Goal: Communication & Community: Share content

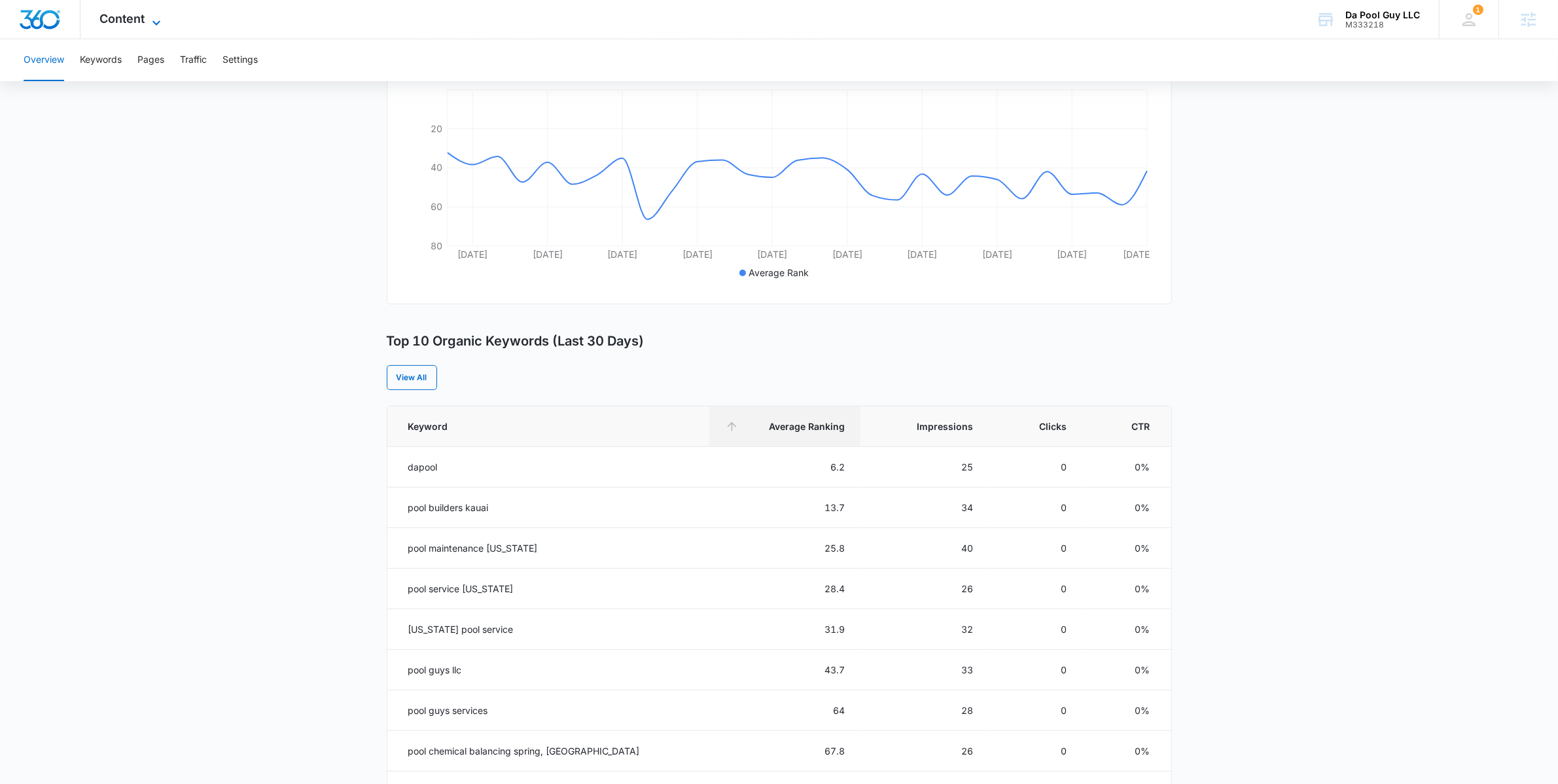
click at [141, 15] on span "Content" at bounding box center [122, 18] width 45 height 14
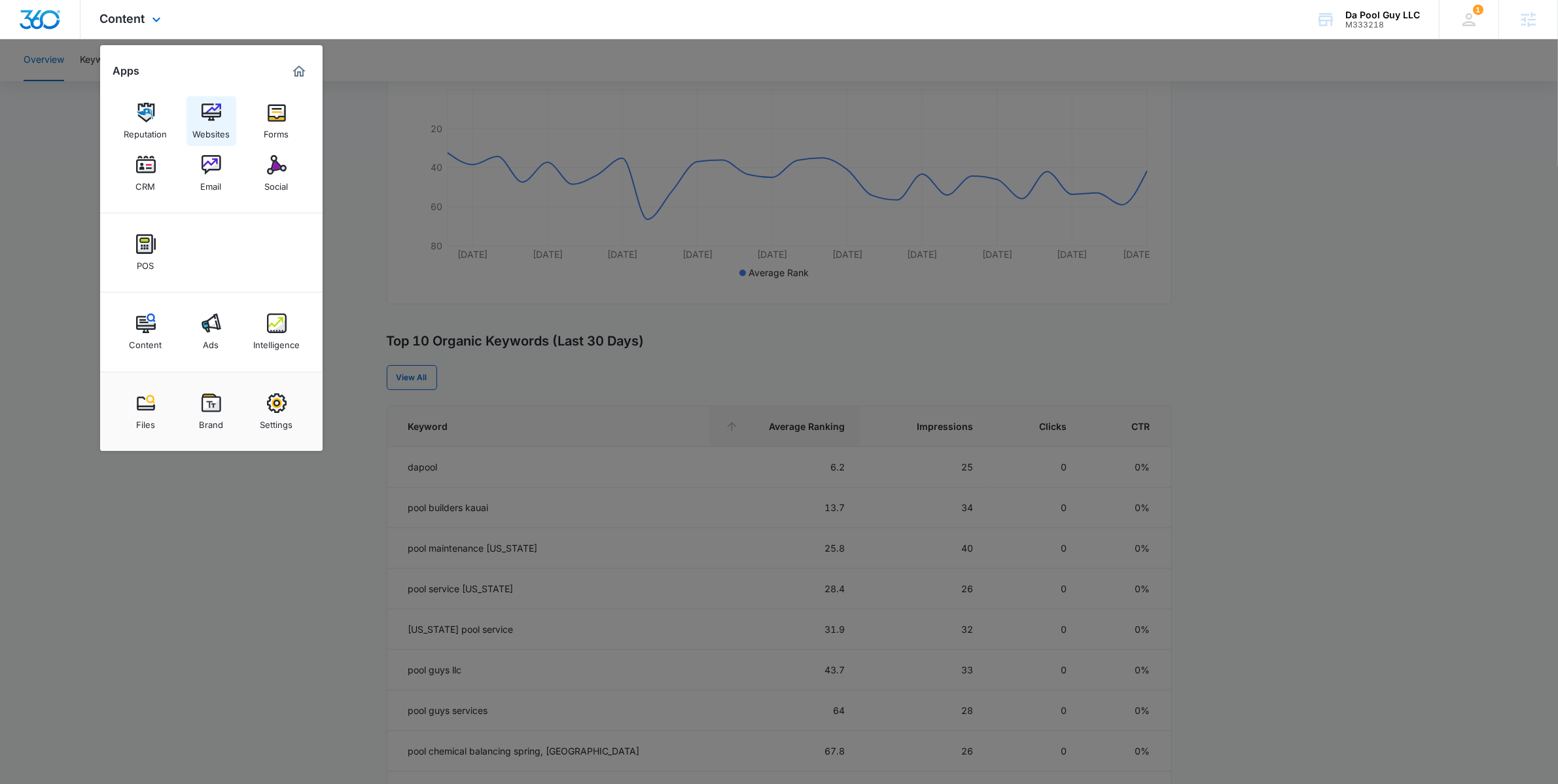
click at [210, 121] on img at bounding box center [210, 112] width 19 height 19
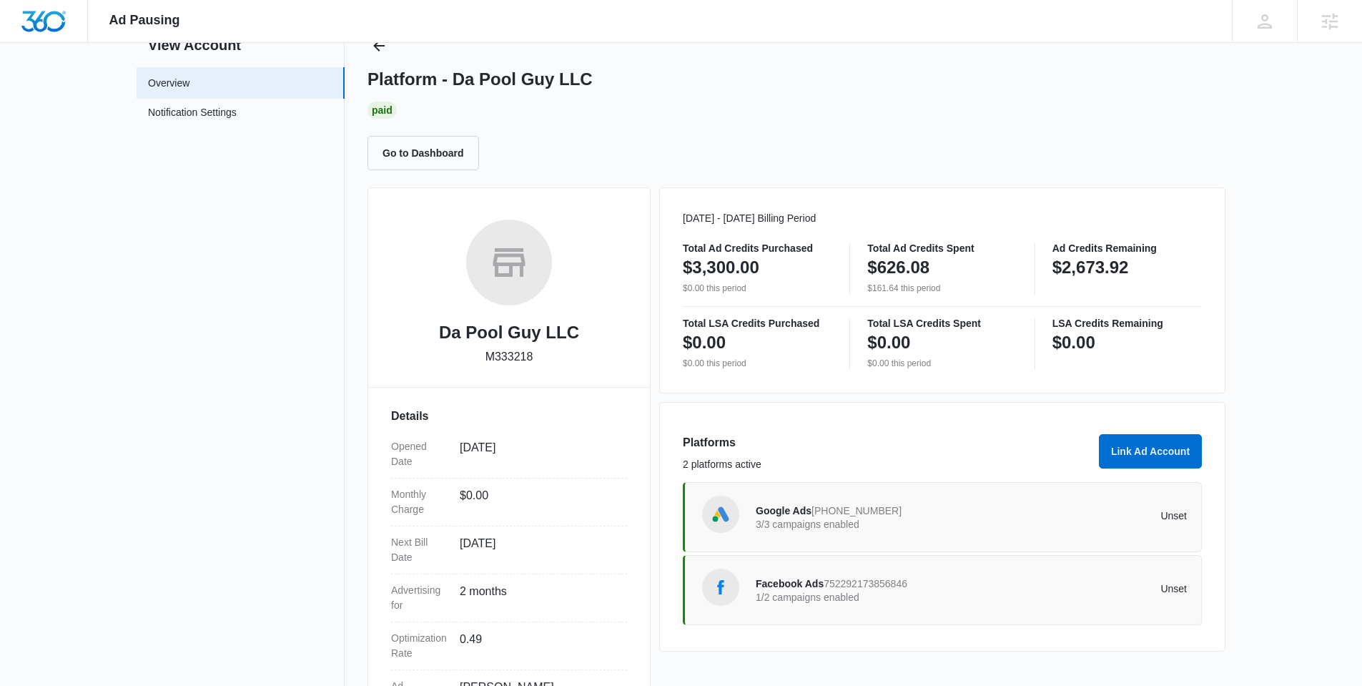
scroll to position [175, 0]
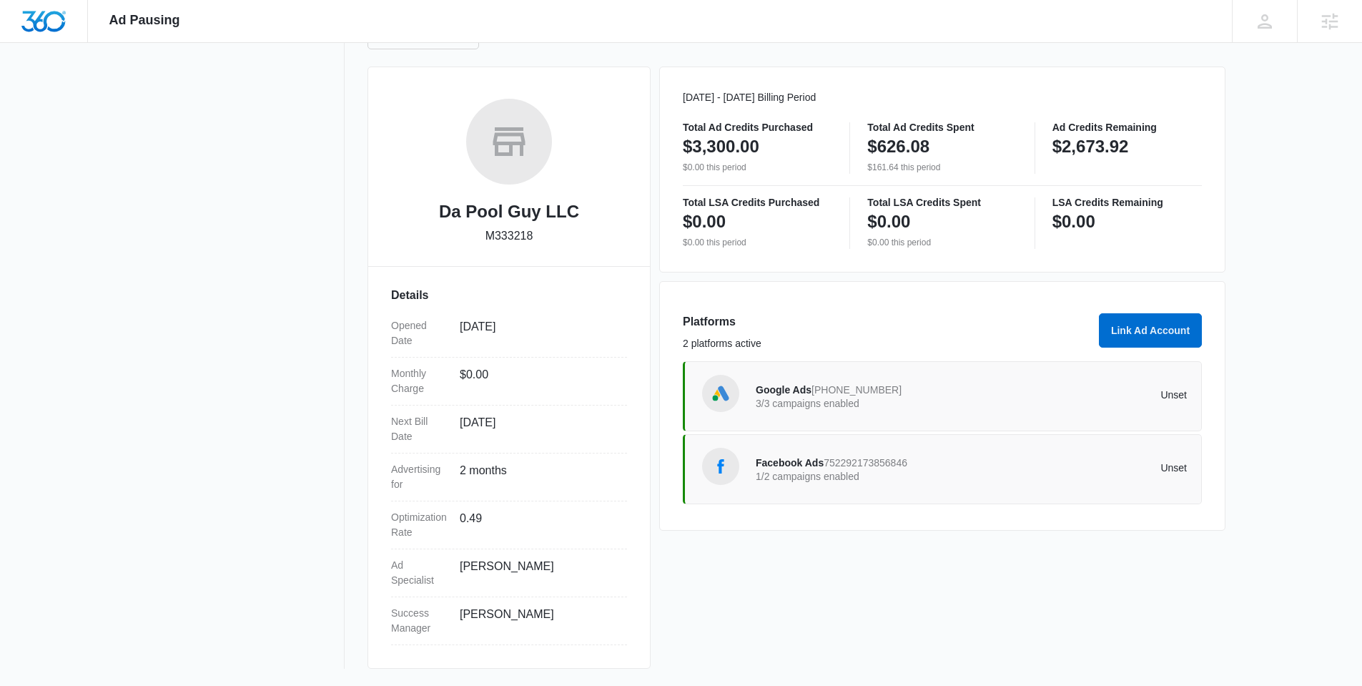
click at [816, 488] on div "Facebook Ads 752292173856846 1/2 campaigns enabled Unset" at bounding box center [971, 469] width 431 height 40
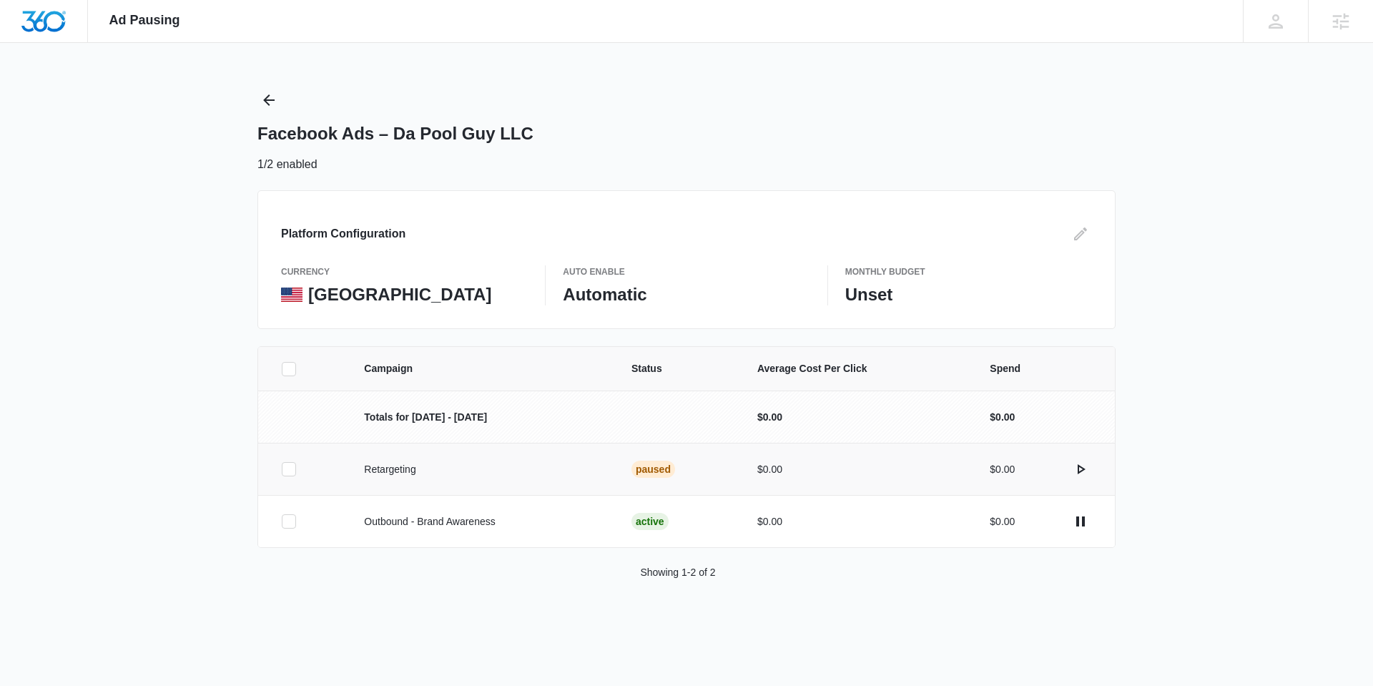
click at [294, 464] on icon at bounding box center [288, 469] width 13 height 13
click at [282, 469] on input "checkbox" at bounding box center [281, 469] width 1 height 1
click at [1271, 631] on button "Activate Campaign" at bounding box center [1296, 636] width 120 height 34
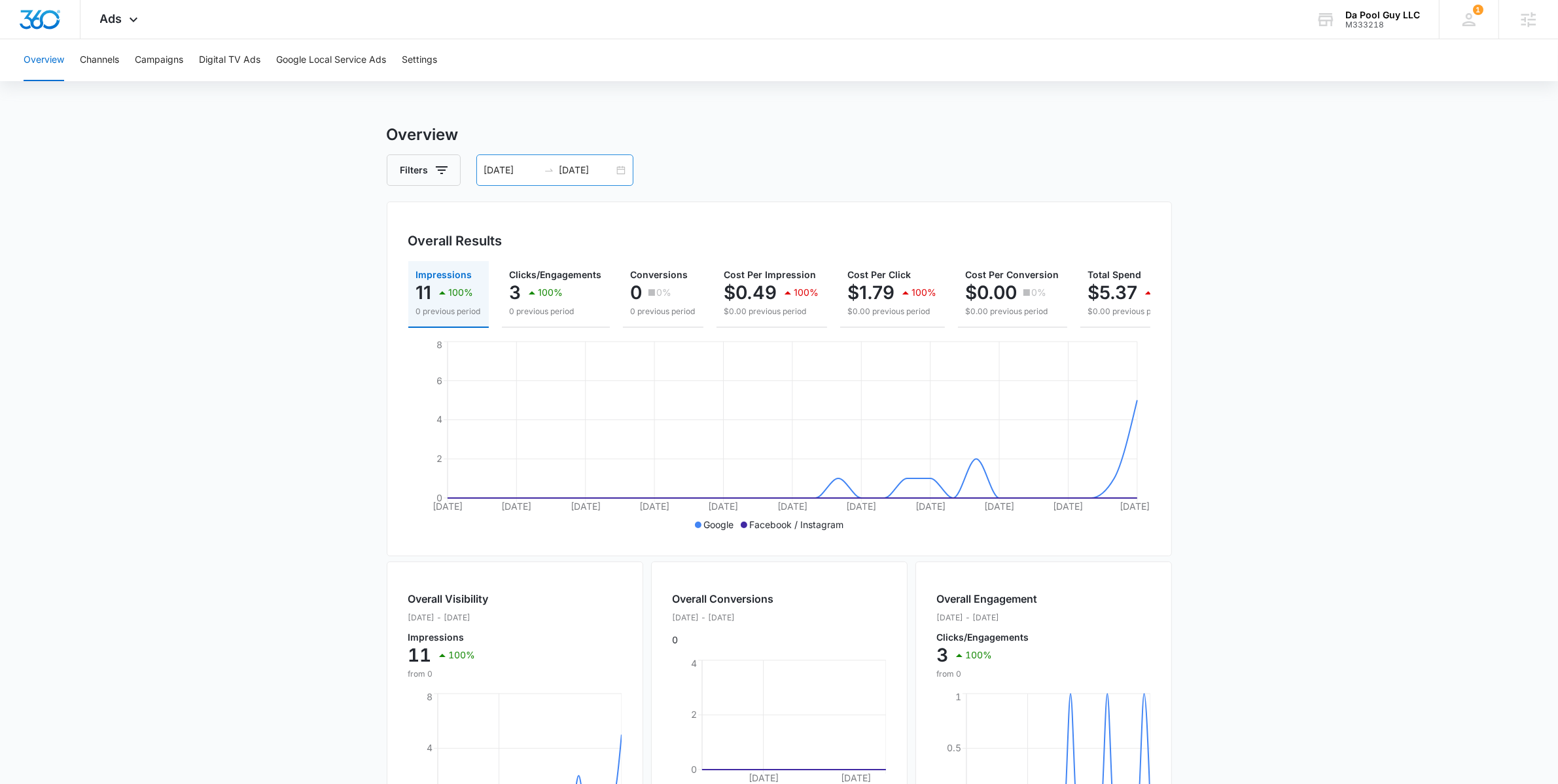
click at [618, 174] on div "07/15/2025 08/14/2025" at bounding box center [555, 170] width 157 height 31
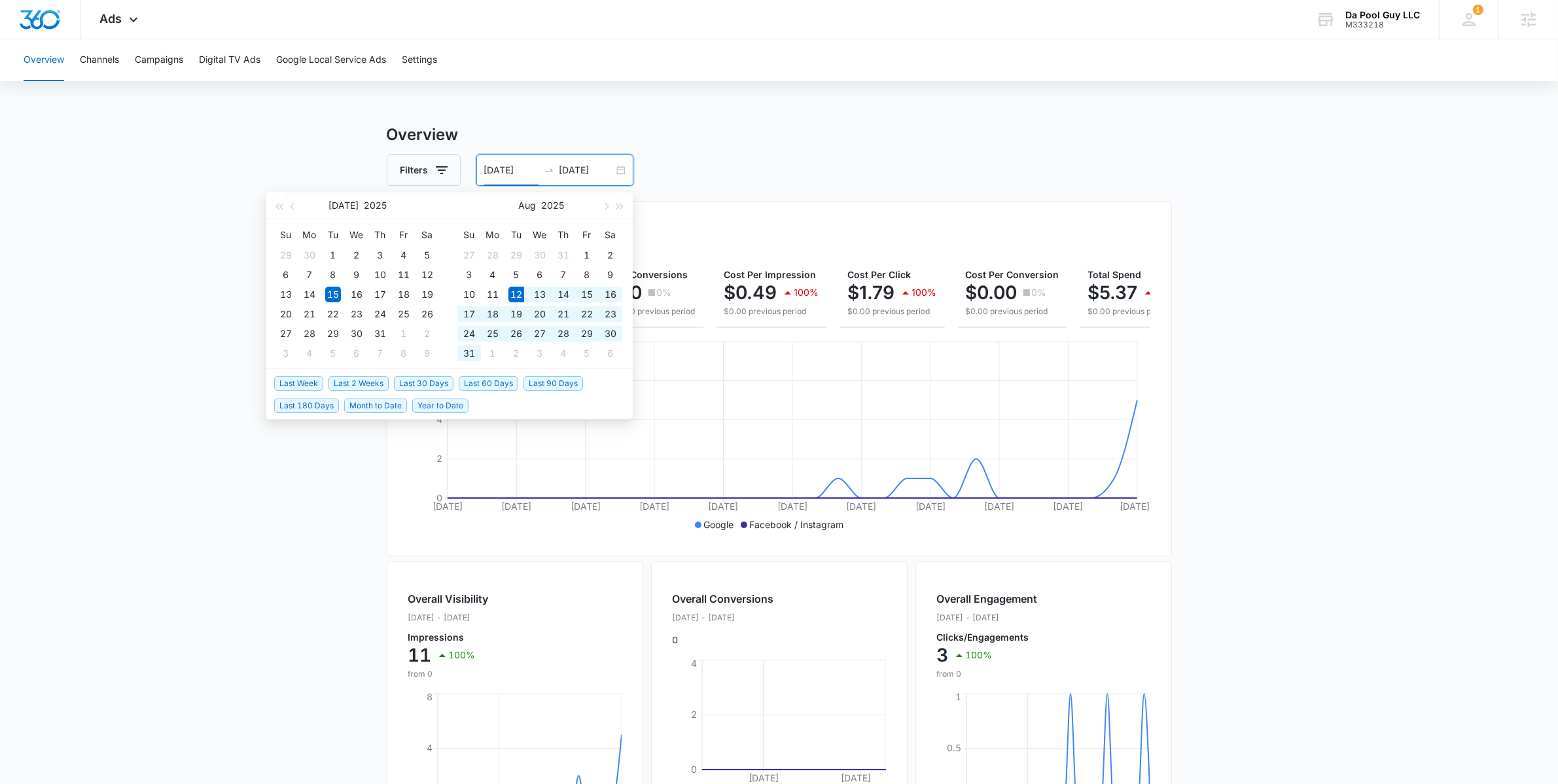
click at [414, 382] on span "Last 30 Days" at bounding box center [423, 383] width 59 height 15
type input "08/12/2025"
type input "09/11/2025"
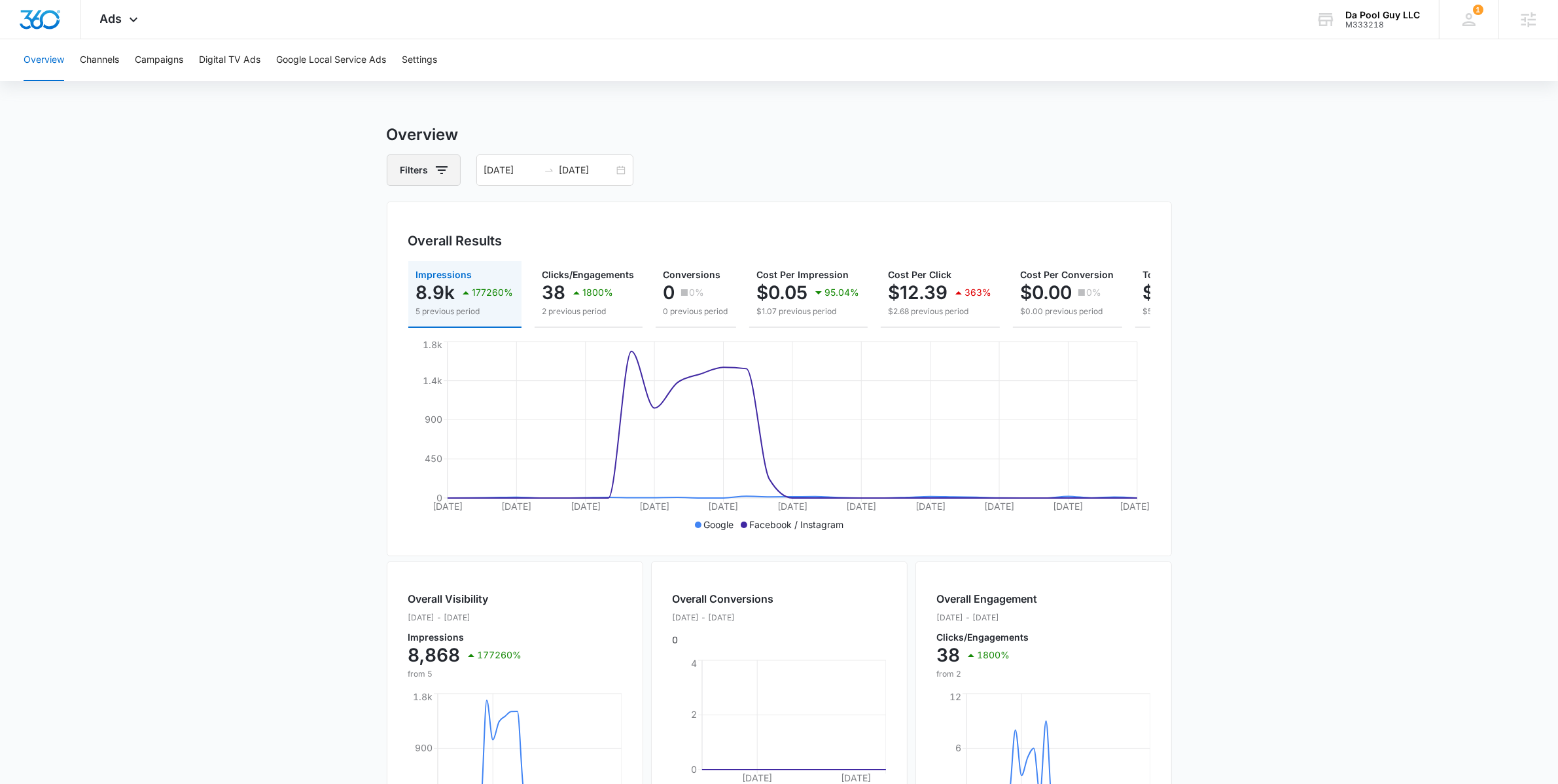
click at [455, 166] on button "Filters" at bounding box center [424, 170] width 74 height 31
click at [545, 222] on icon "Show Channel filters" at bounding box center [543, 218] width 16 height 16
click at [414, 263] on icon at bounding box center [410, 262] width 12 height 12
click at [403, 263] on input "Google" at bounding box center [403, 262] width 1 height 1
checkbox input "true"
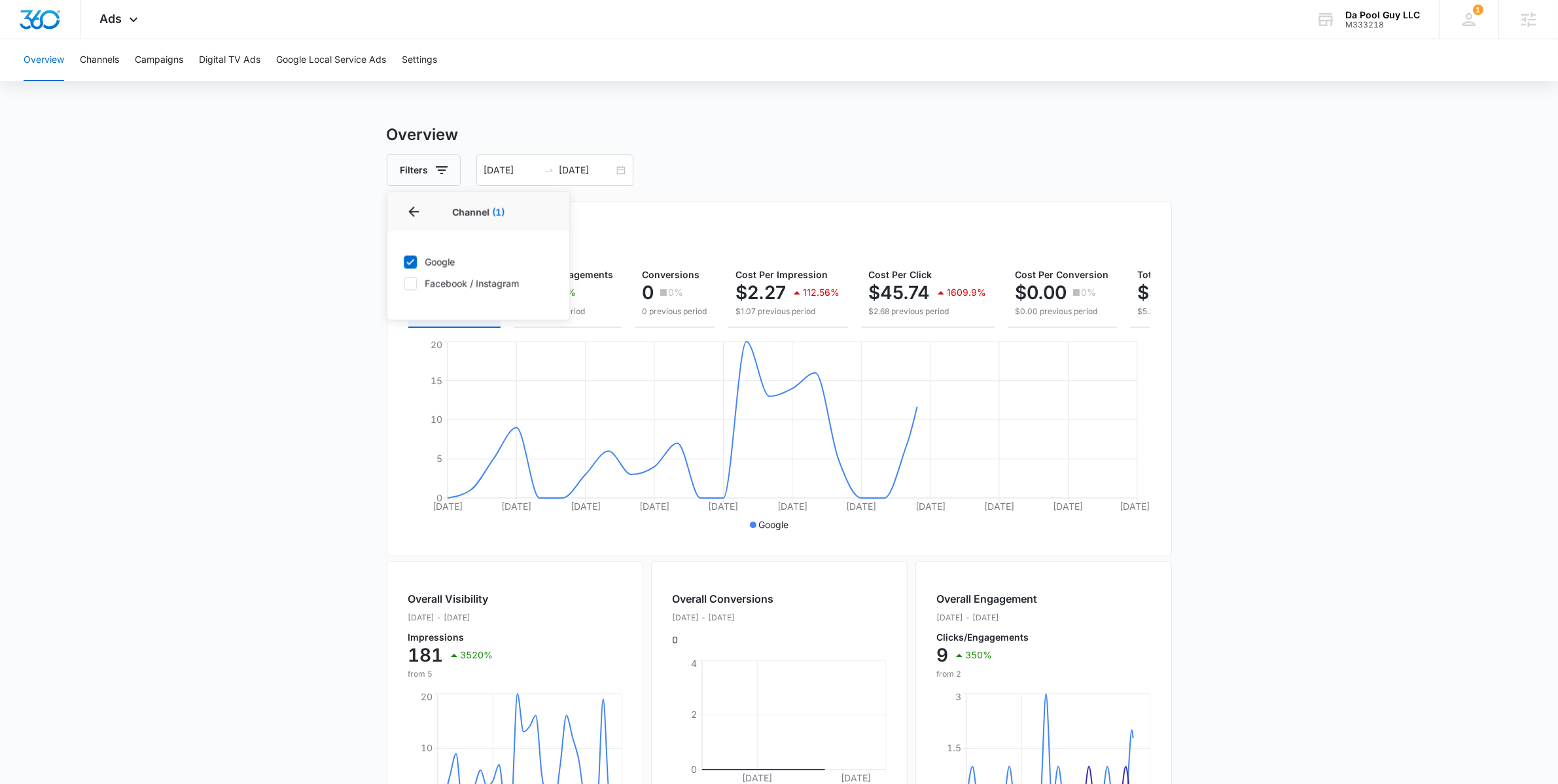
click at [295, 338] on main "Overview Filters Channel 1 Channel (1) Google Facebook / Instagram Type Clear A…" at bounding box center [779, 592] width 1558 height 940
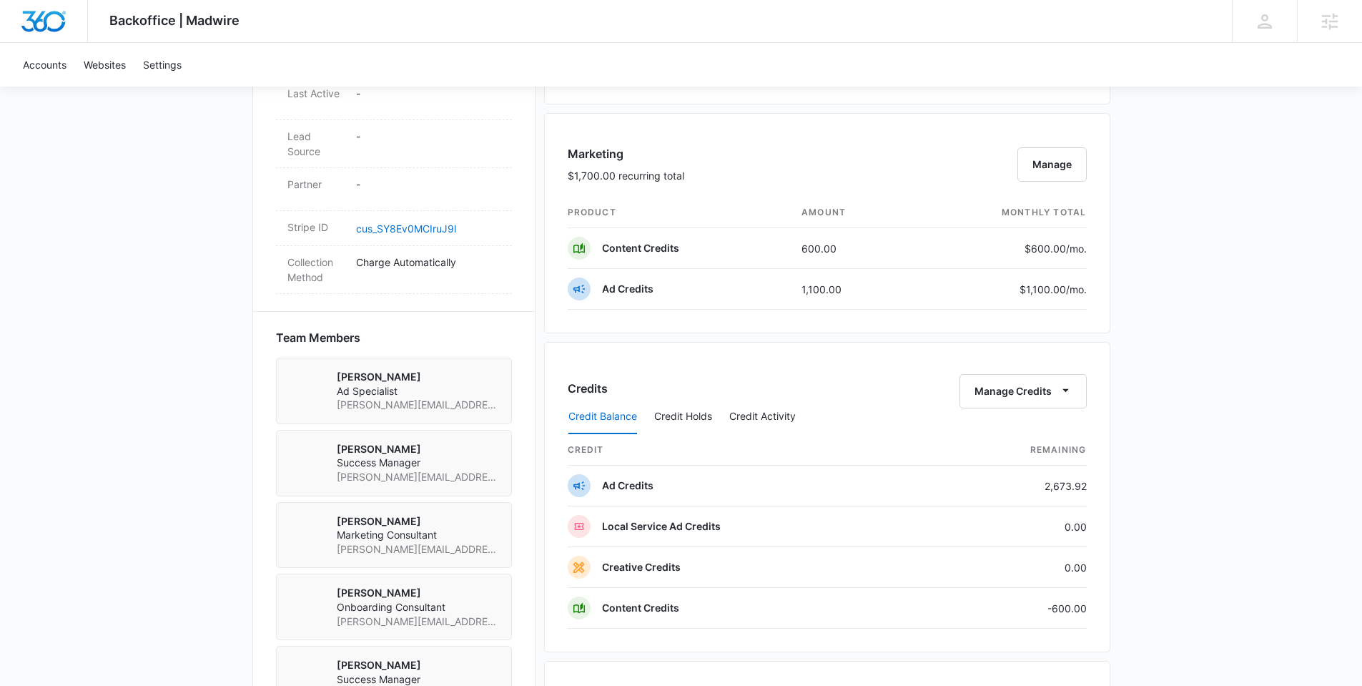
scroll to position [1068, 0]
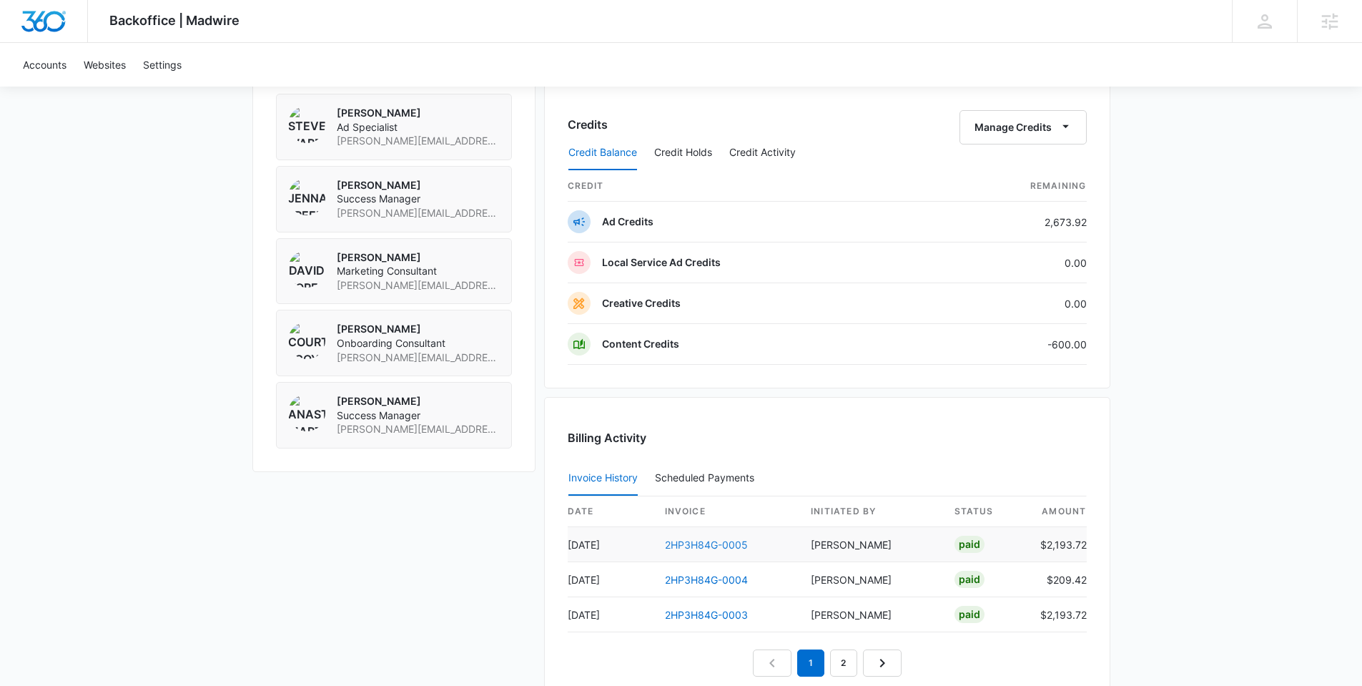
click at [699, 538] on link "2HP3H84G-0005" at bounding box center [706, 544] width 83 height 12
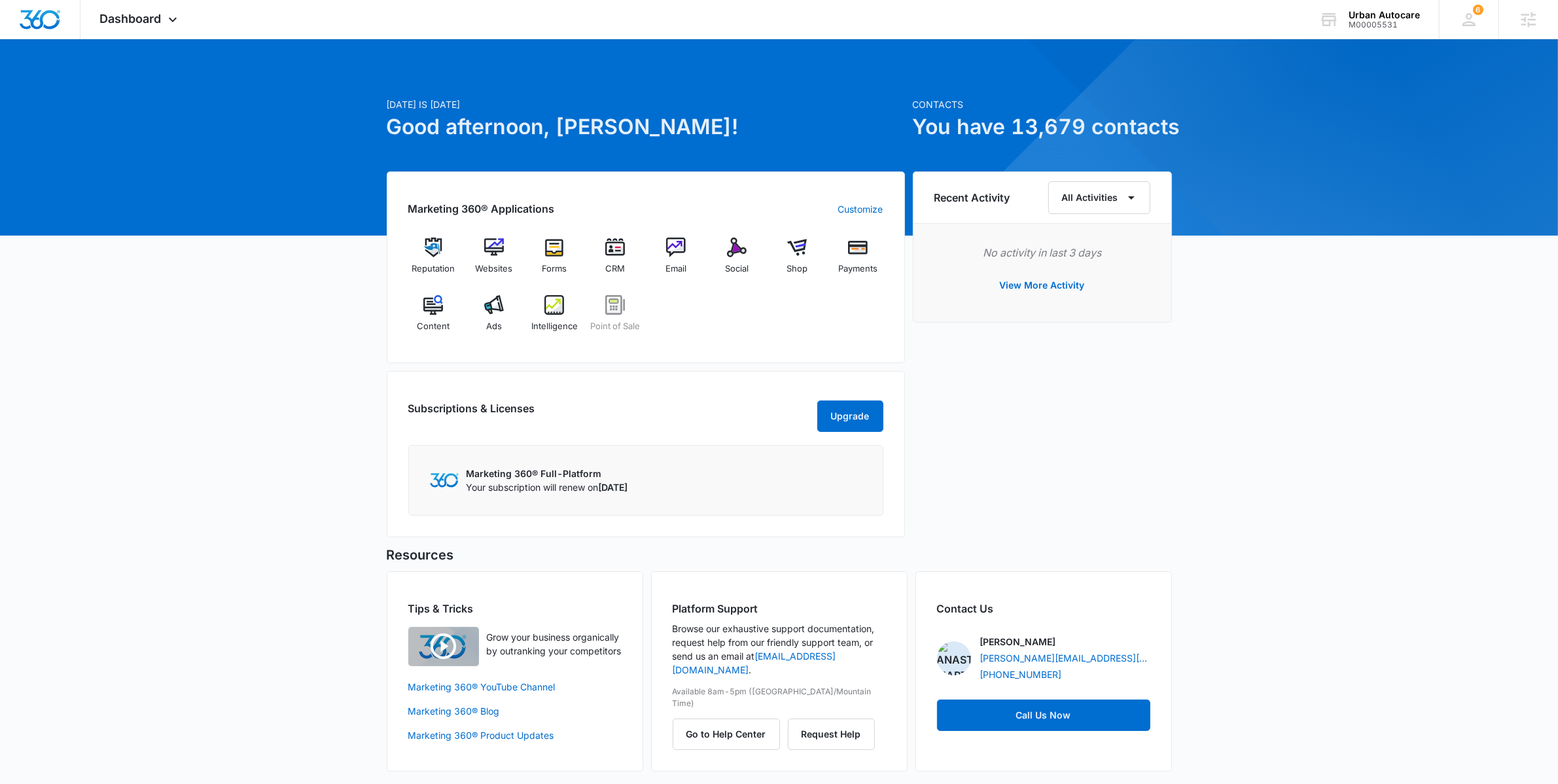
click at [270, 467] on div "Today is Thursday, September 11th Good afternoon, Anastasia! Contacts You have …" at bounding box center [779, 421] width 1558 height 731
click at [1106, 390] on div "Recent Activity All Activities No activity in last 3 days View More Activity" at bounding box center [1042, 358] width 259 height 373
click at [692, 258] on div "Email" at bounding box center [676, 261] width 50 height 47
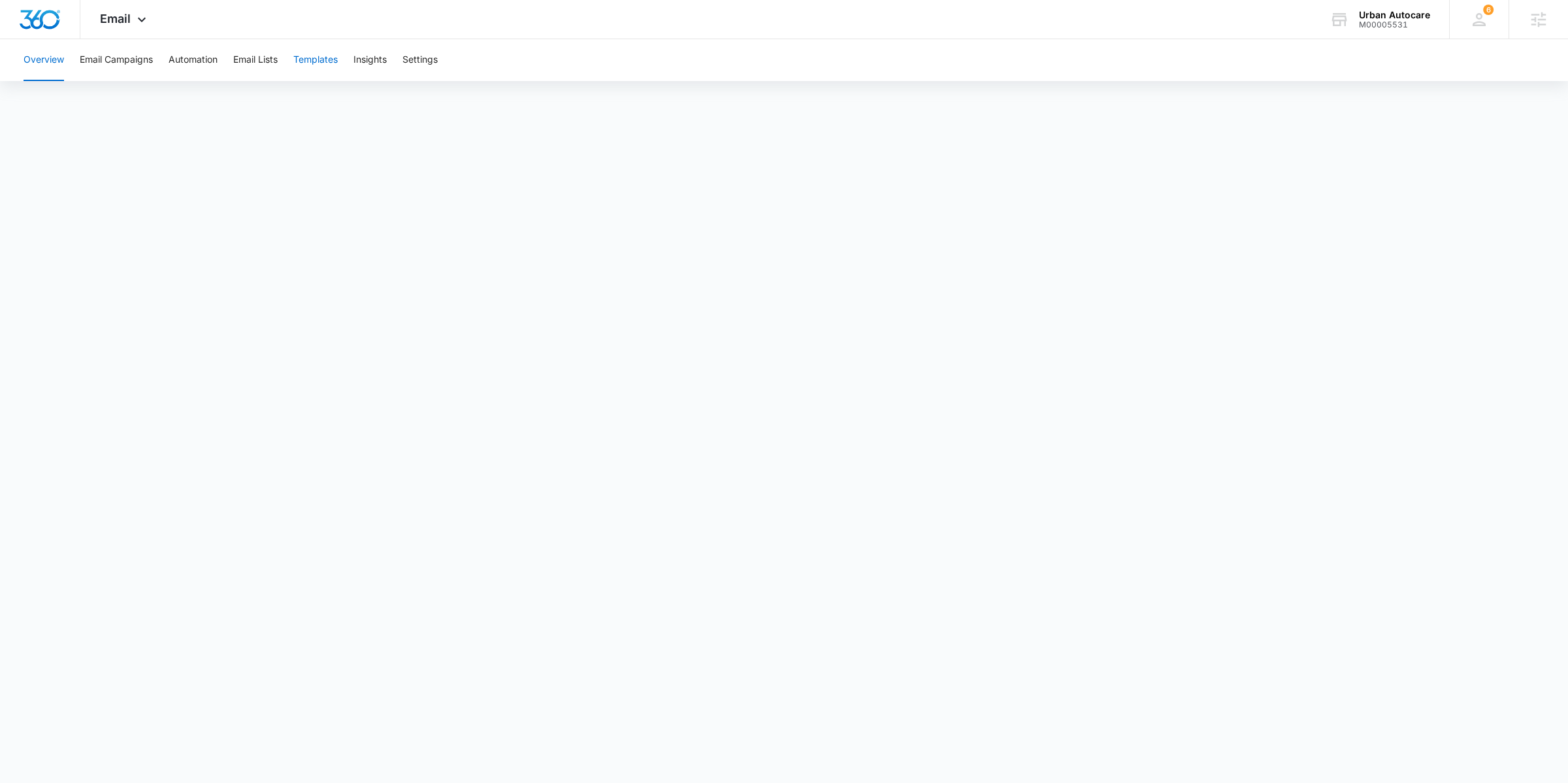
click at [303, 62] on button "Templates" at bounding box center [315, 60] width 45 height 42
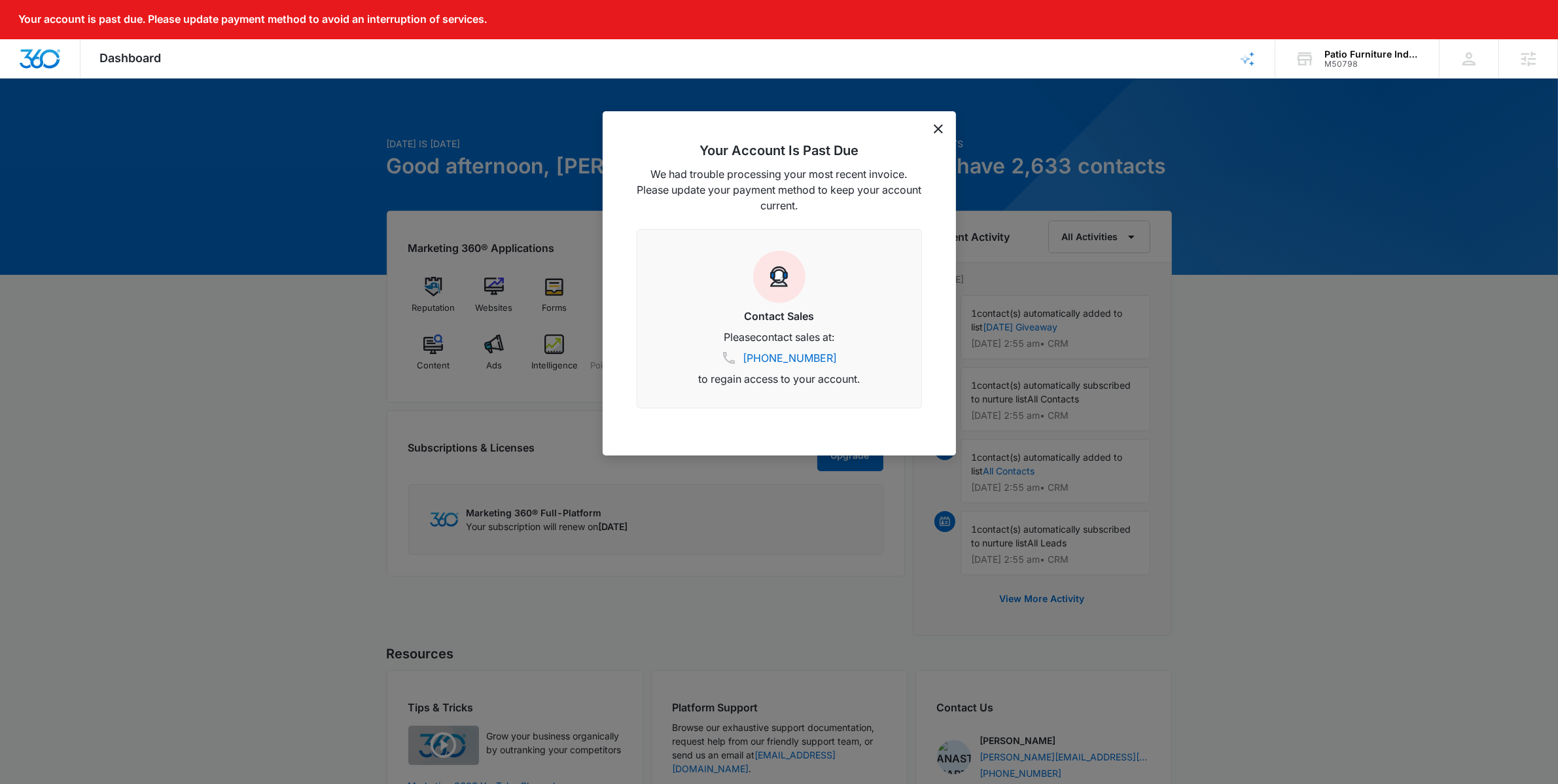
click at [935, 127] on icon "dismiss this dialog" at bounding box center [938, 129] width 9 height 9
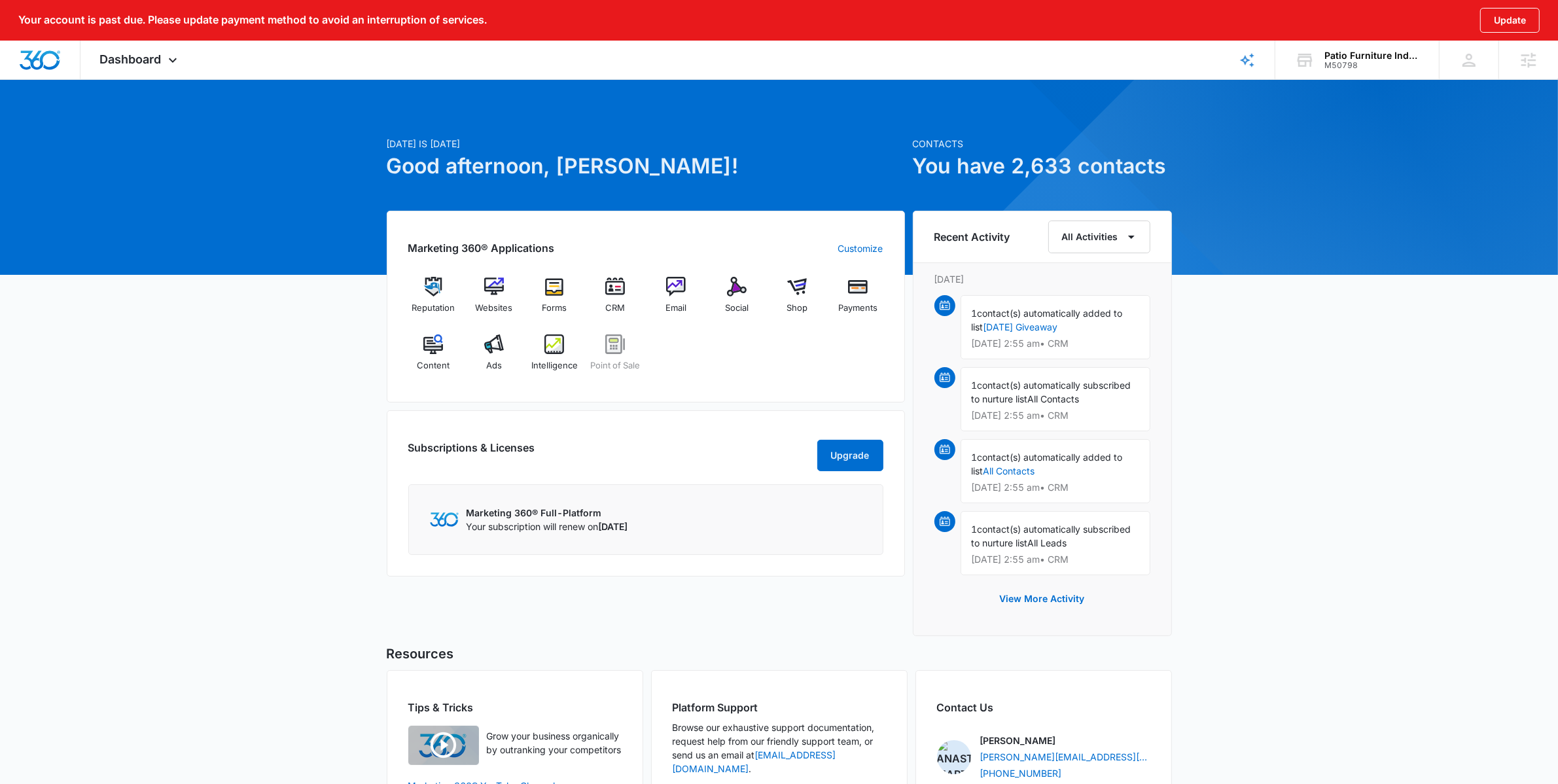
click at [278, 459] on div "[DATE] is [DATE] Good afternoon, [PERSON_NAME]! Contacts You have 2,633 contact…" at bounding box center [779, 490] width 1558 height 791
click at [256, 469] on div "[DATE] is [DATE] Good afternoon, [PERSON_NAME]! Contacts You have 2,633 contact…" at bounding box center [779, 490] width 1558 height 791
click at [688, 297] on div "Email" at bounding box center [676, 299] width 50 height 47
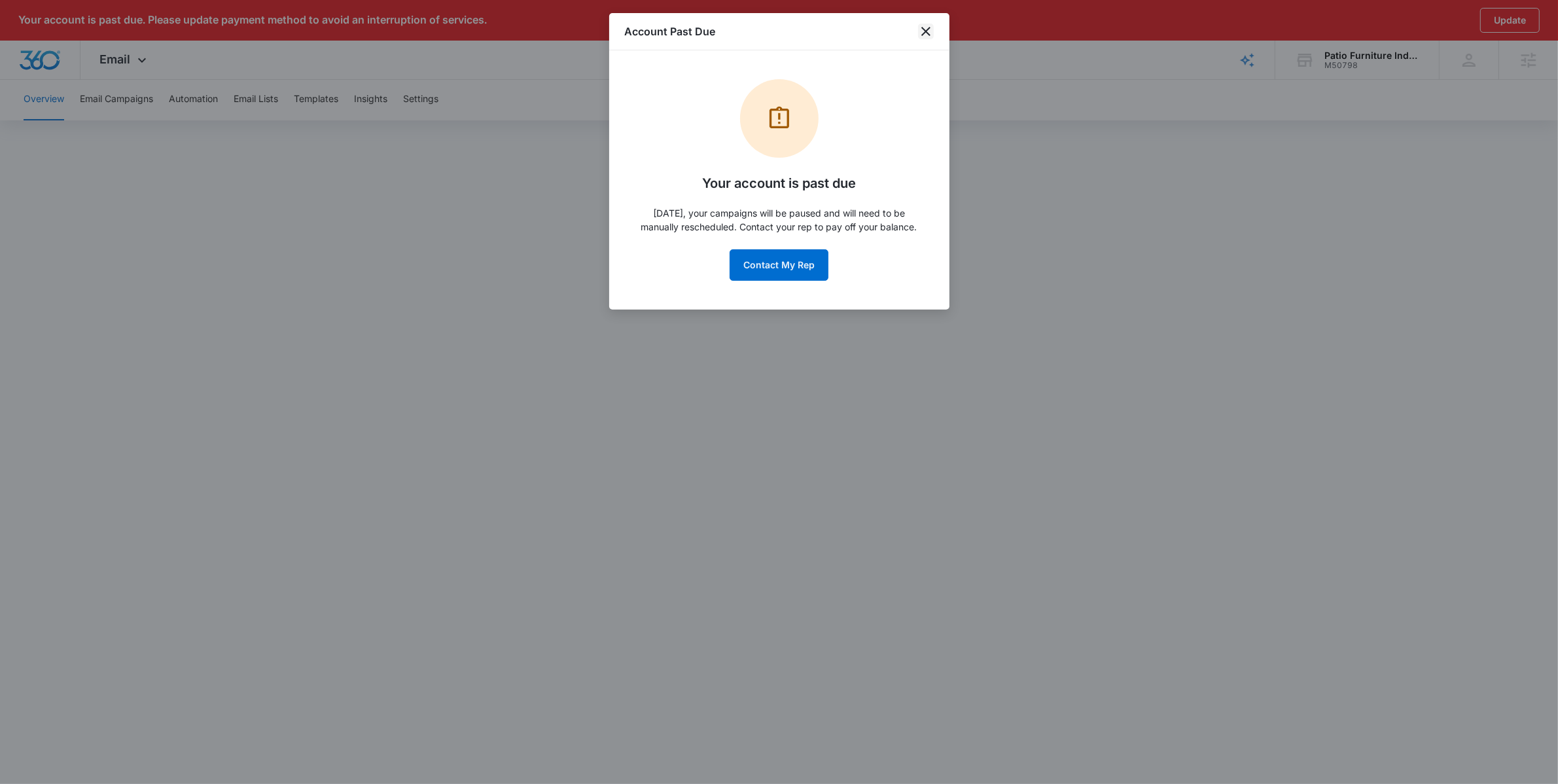
click at [928, 28] on icon "close" at bounding box center [926, 31] width 9 height 9
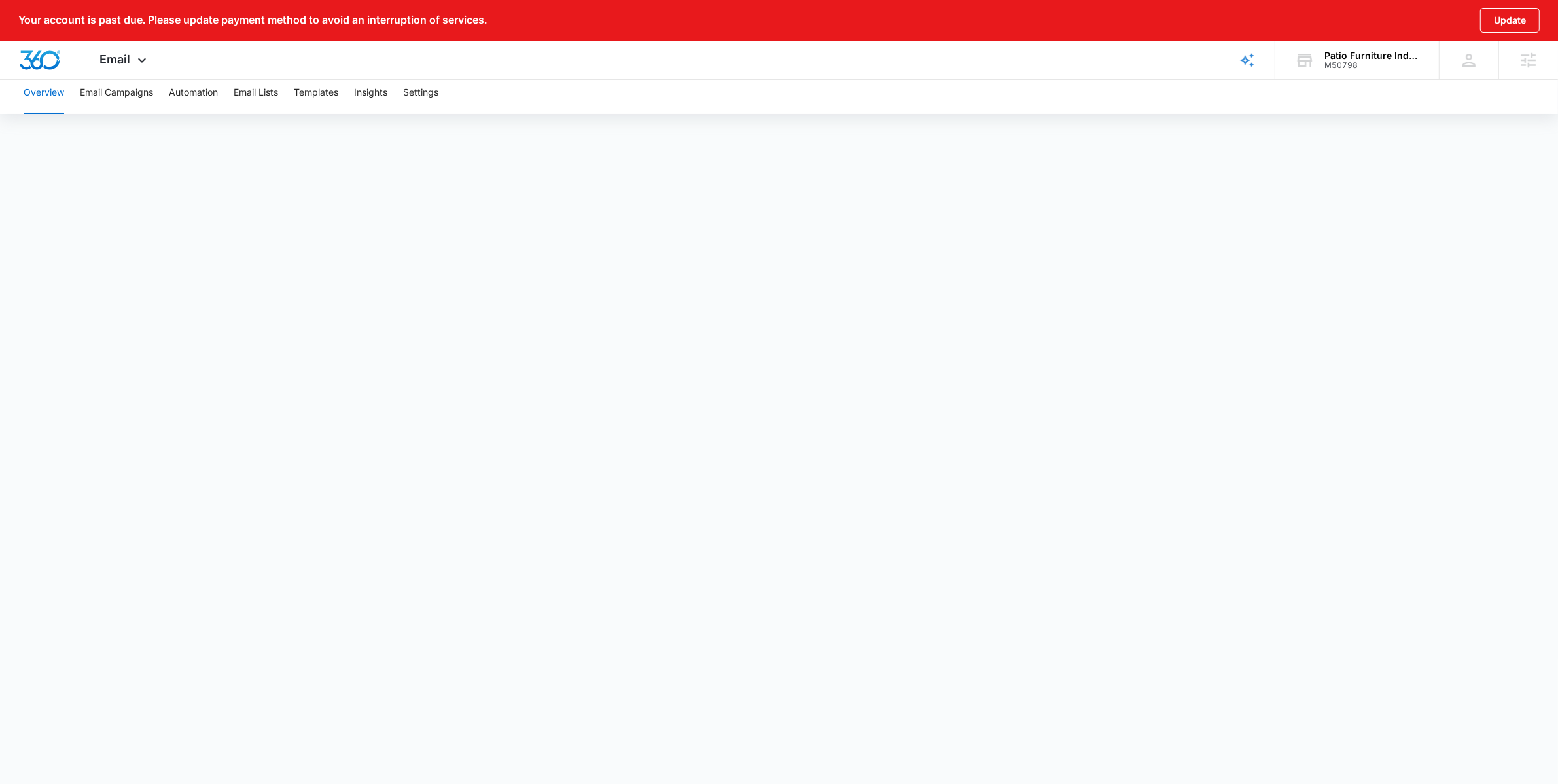
scroll to position [15, 0]
click at [258, 94] on button "Email Lists" at bounding box center [255, 86] width 45 height 42
click at [91, 91] on button "Email Campaigns" at bounding box center [116, 100] width 73 height 42
click at [139, 49] on div "Email Apps Reputation Websites Forms CRM Email Social Shop Payments POS Content…" at bounding box center [124, 59] width 89 height 38
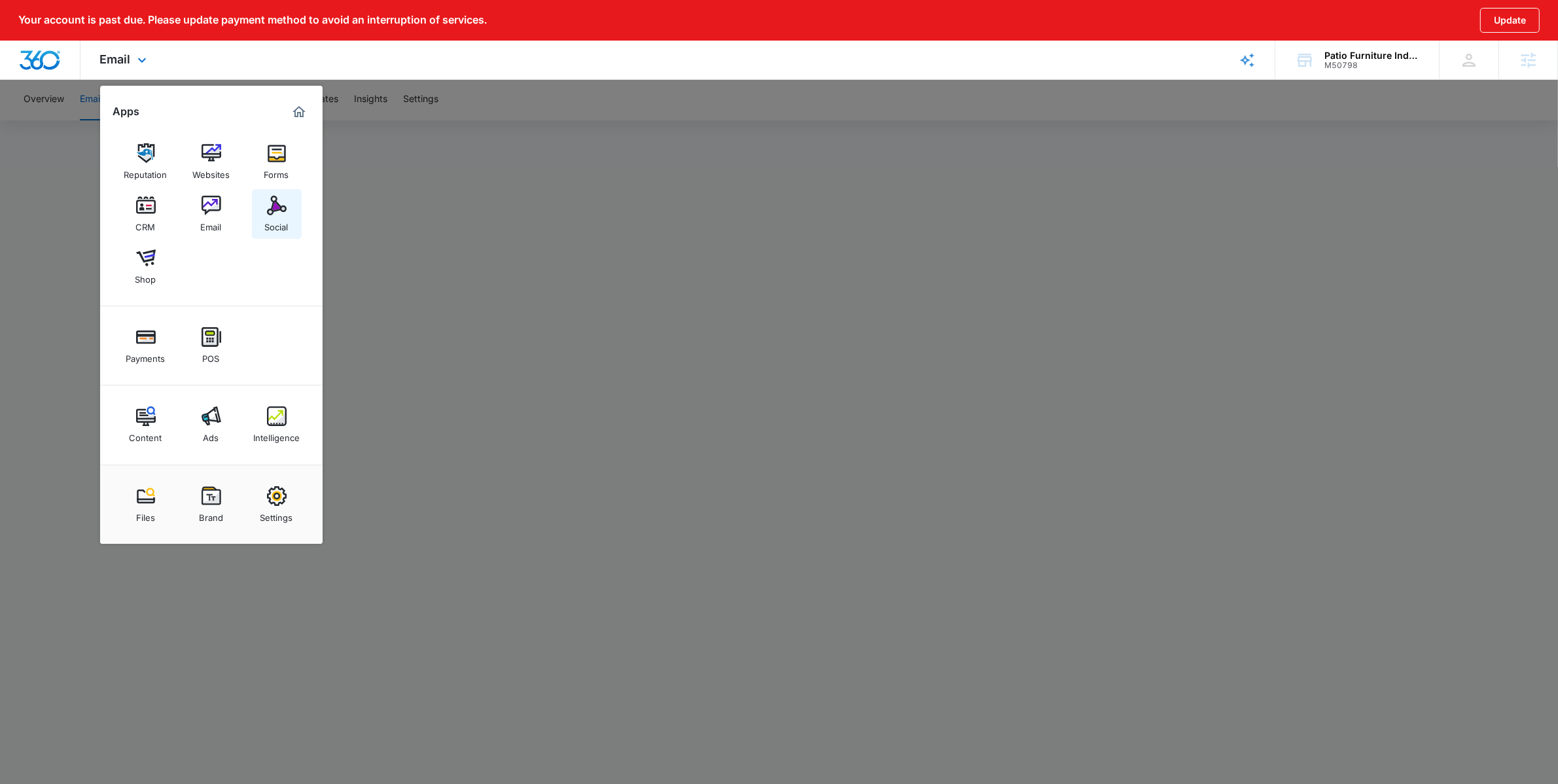
click at [274, 217] on div "Social" at bounding box center [277, 223] width 24 height 17
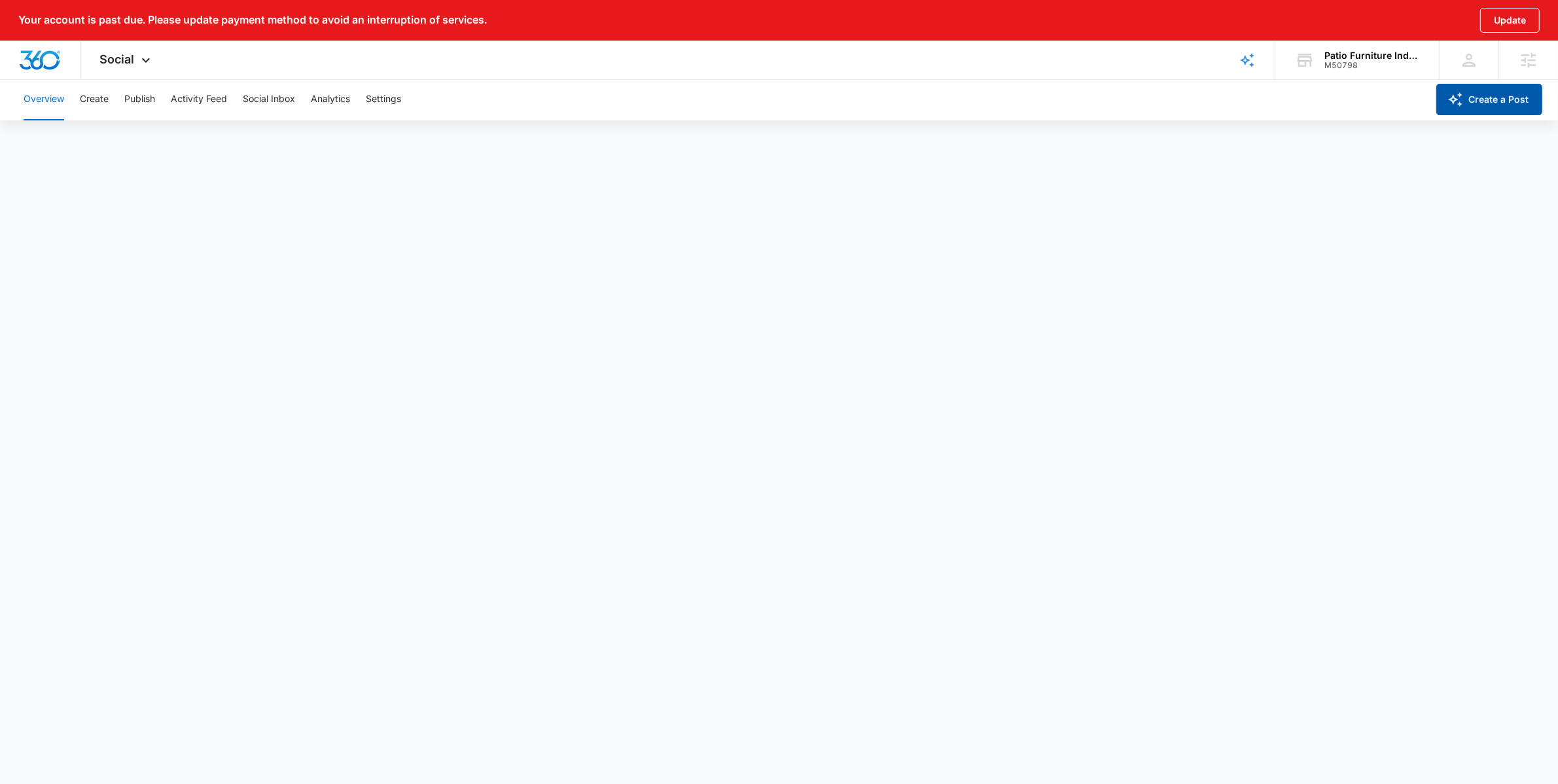
click at [1465, 103] on button "Create a Post" at bounding box center [1489, 100] width 106 height 31
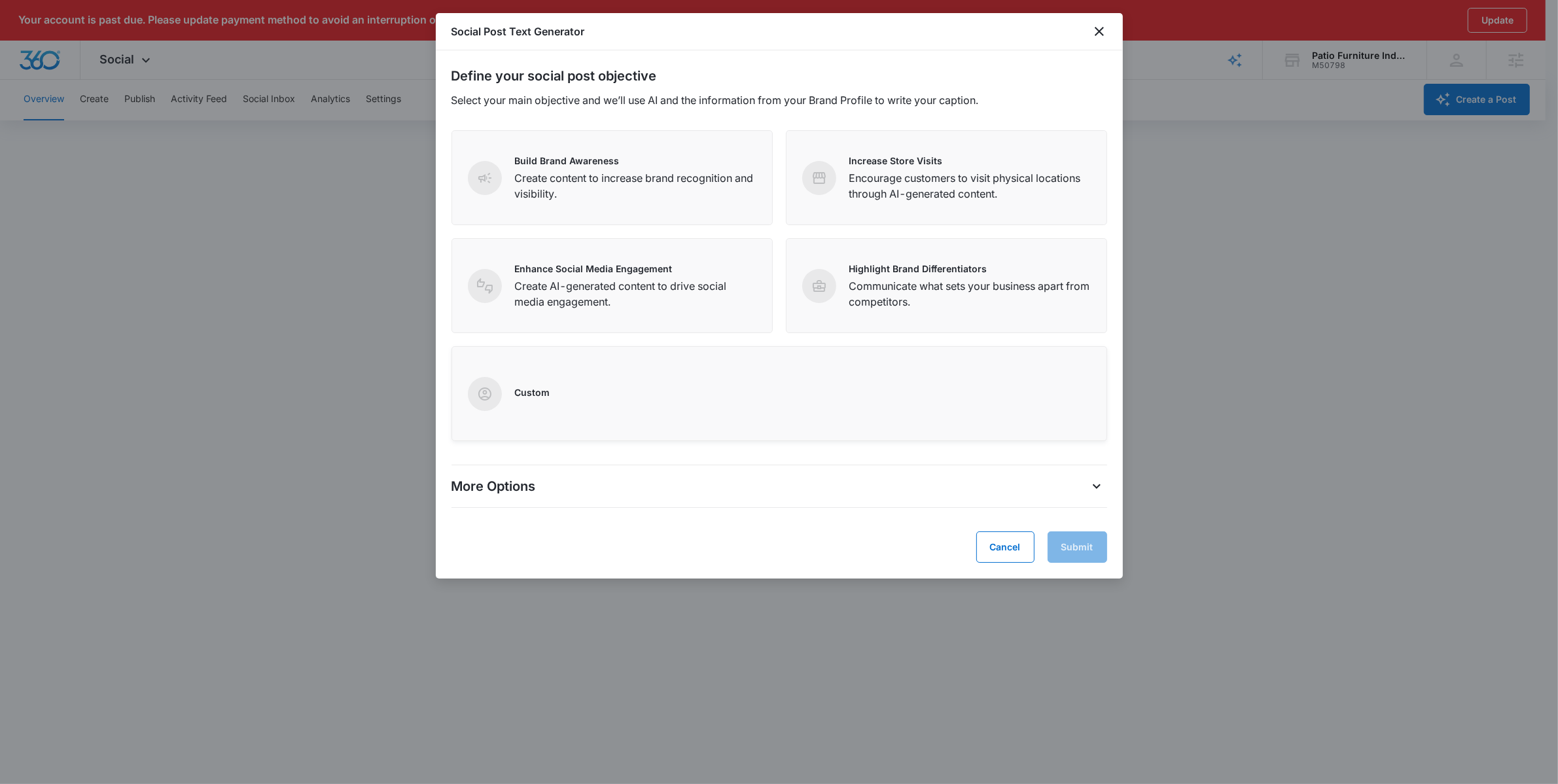
click at [567, 398] on div "Custom" at bounding box center [779, 393] width 623 height 34
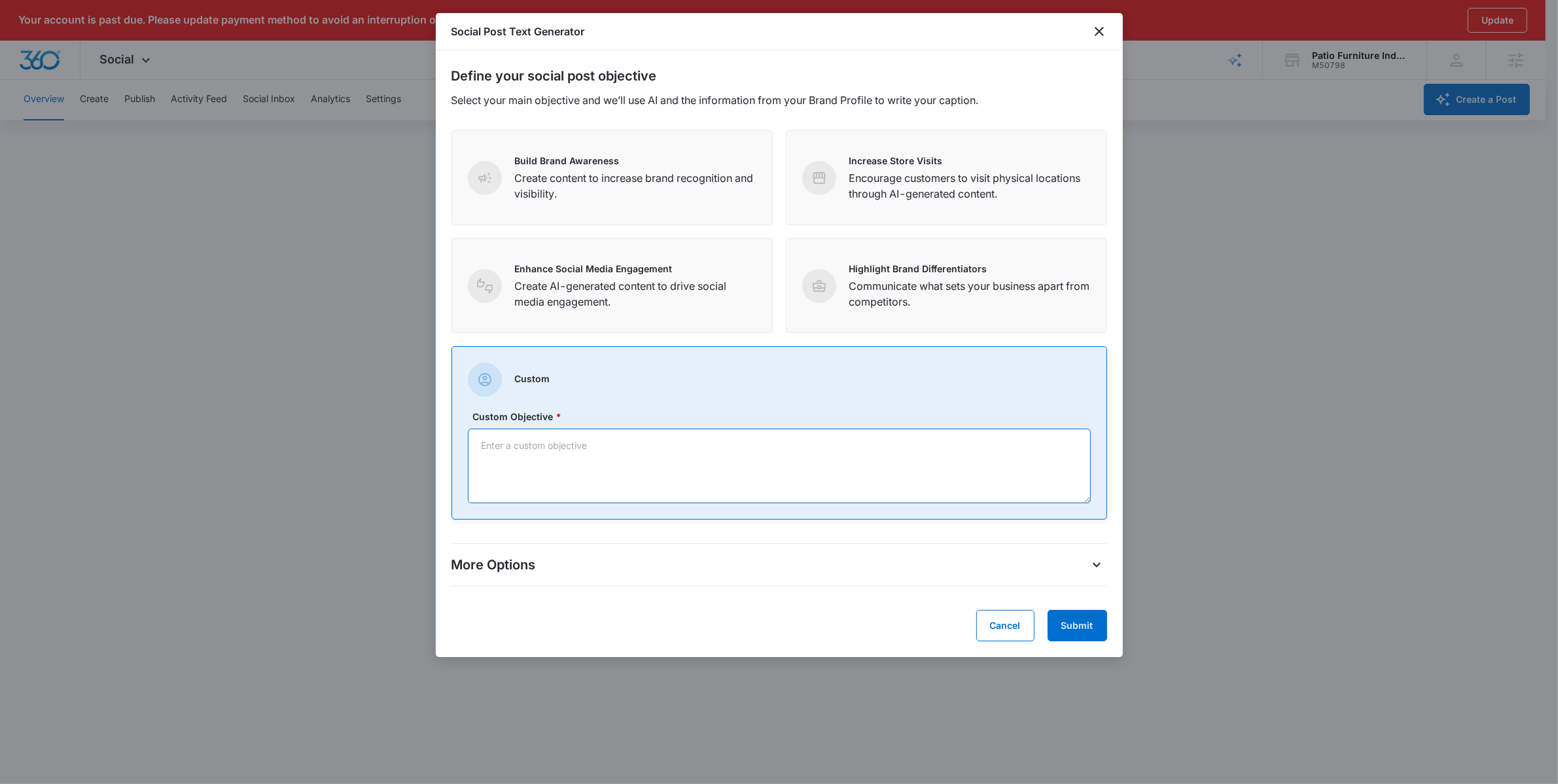
click at [766, 451] on textarea "Custom Objective *" at bounding box center [779, 466] width 623 height 75
type textarea "Spread the word about an upcoming Home and Garden Show we are attending"
click at [1089, 571] on icon "More Options" at bounding box center [1096, 564] width 16 height 16
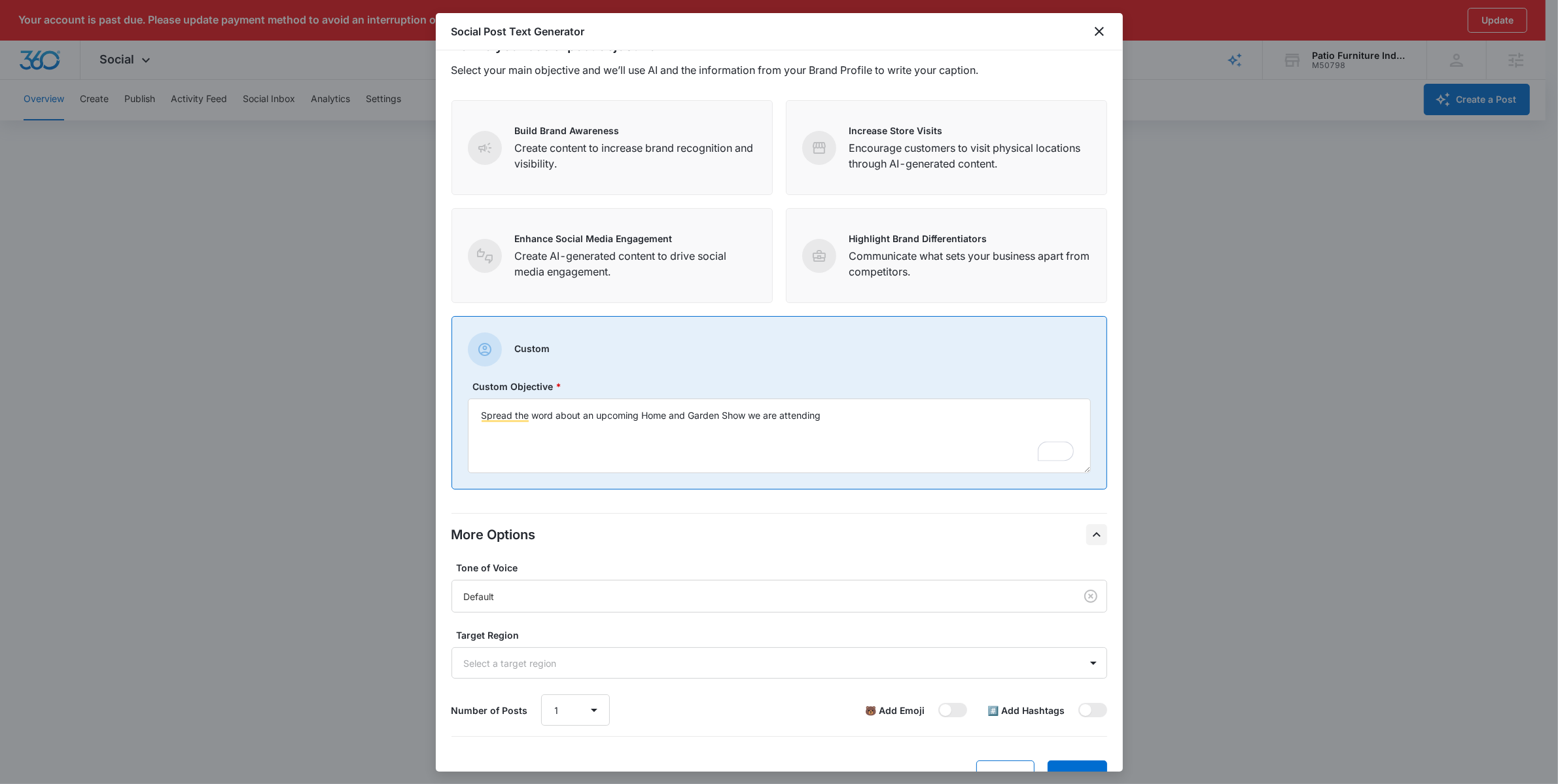
scroll to position [66, 0]
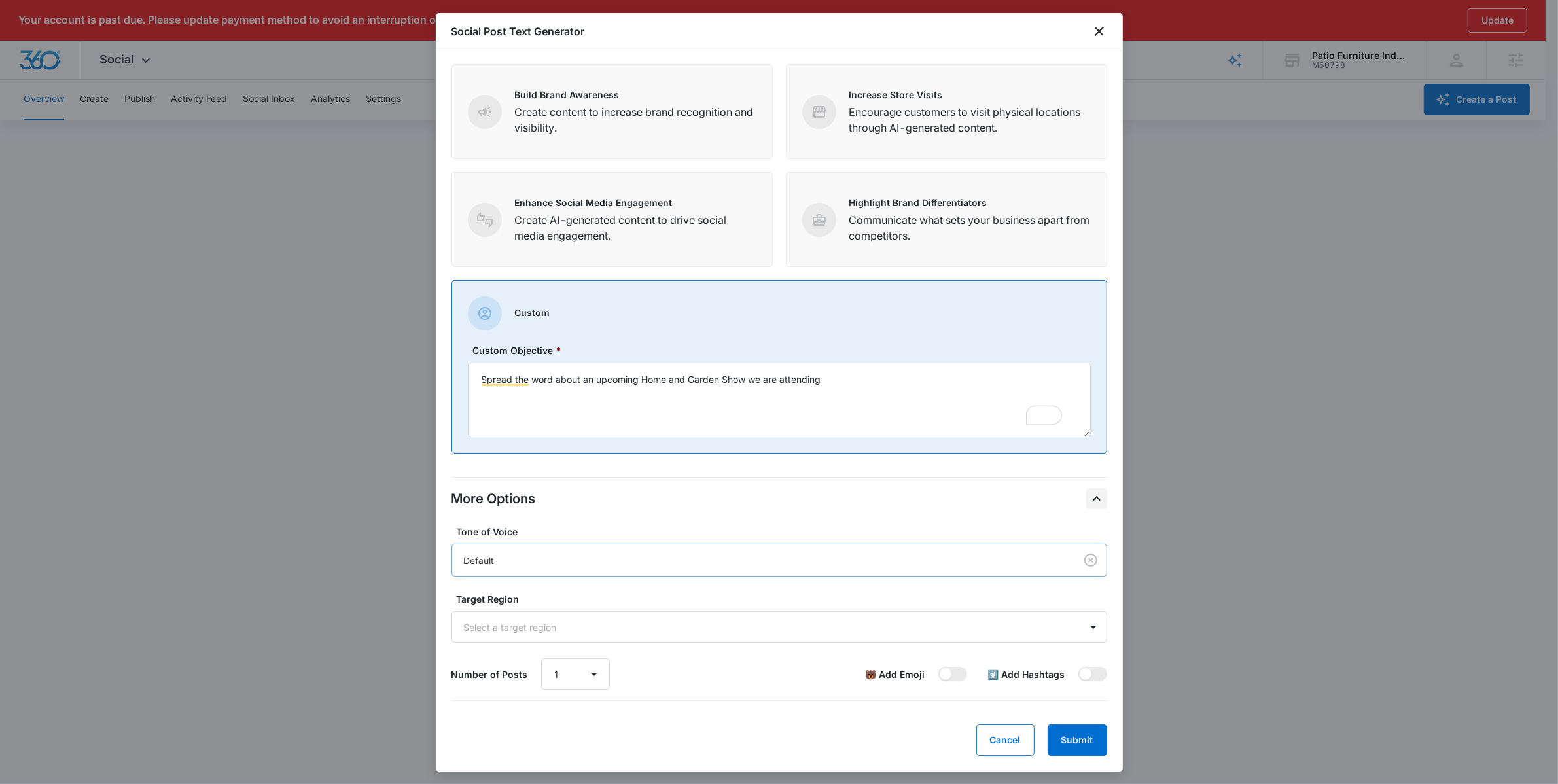
click at [1014, 562] on div "Default" at bounding box center [760, 560] width 594 height 14
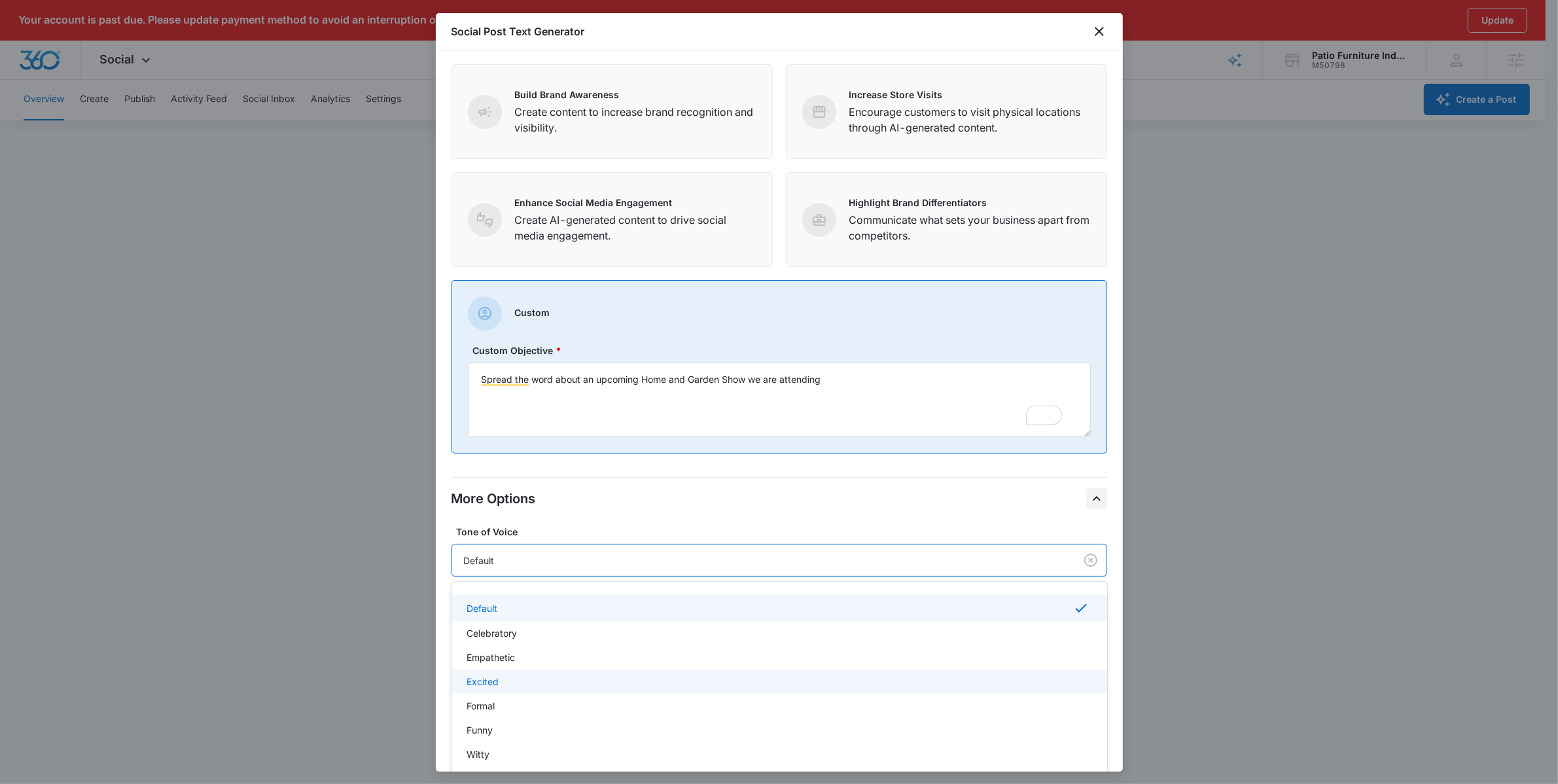
click at [764, 678] on div "Excited" at bounding box center [778, 681] width 621 height 14
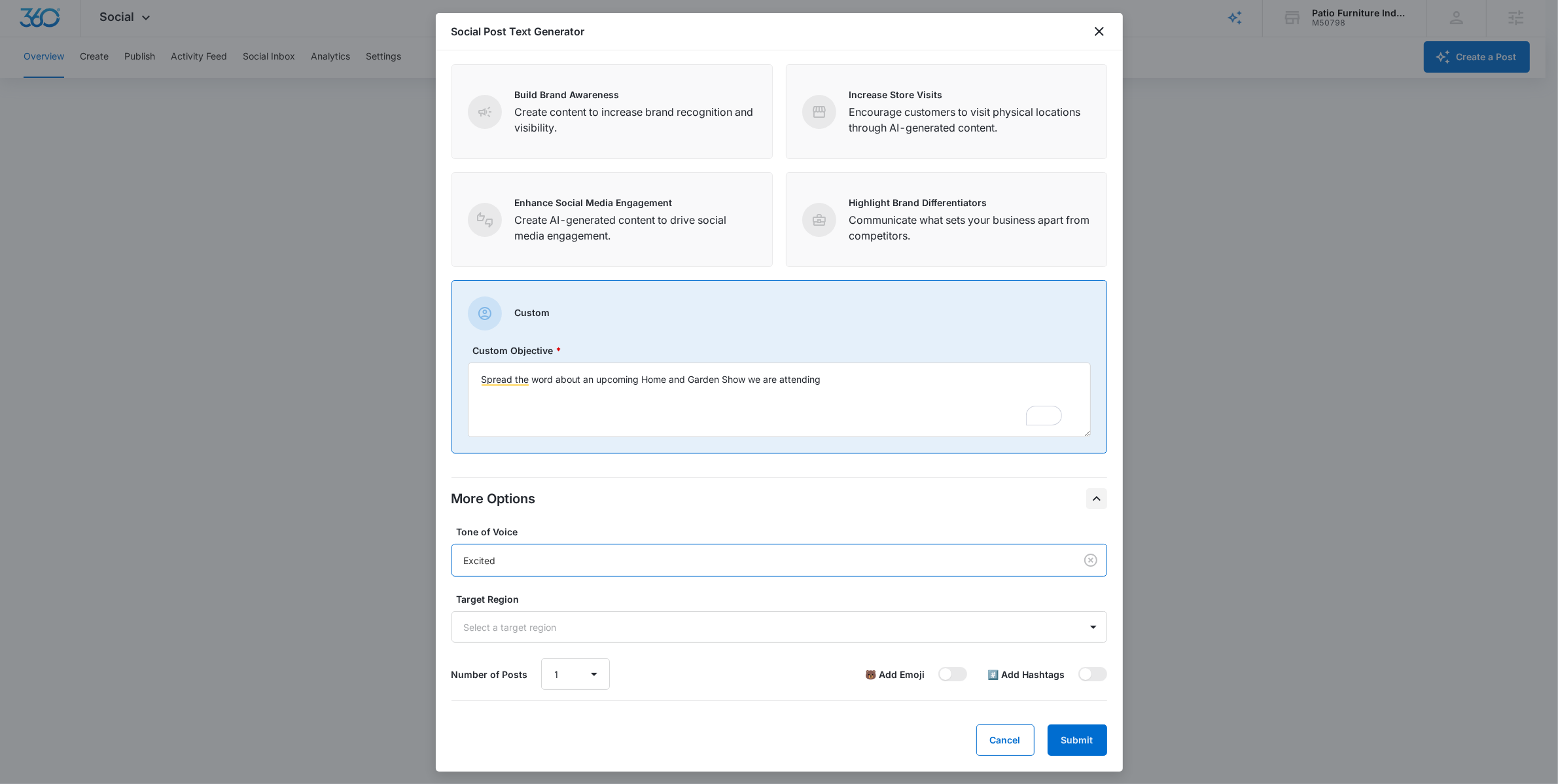
scroll to position [43, 0]
click at [945, 678] on span at bounding box center [951, 674] width 28 height 15
click at [938, 667] on input "checkbox" at bounding box center [938, 666] width 1 height 1
checkbox input "true"
click at [1081, 674] on span at bounding box center [1091, 674] width 28 height 15
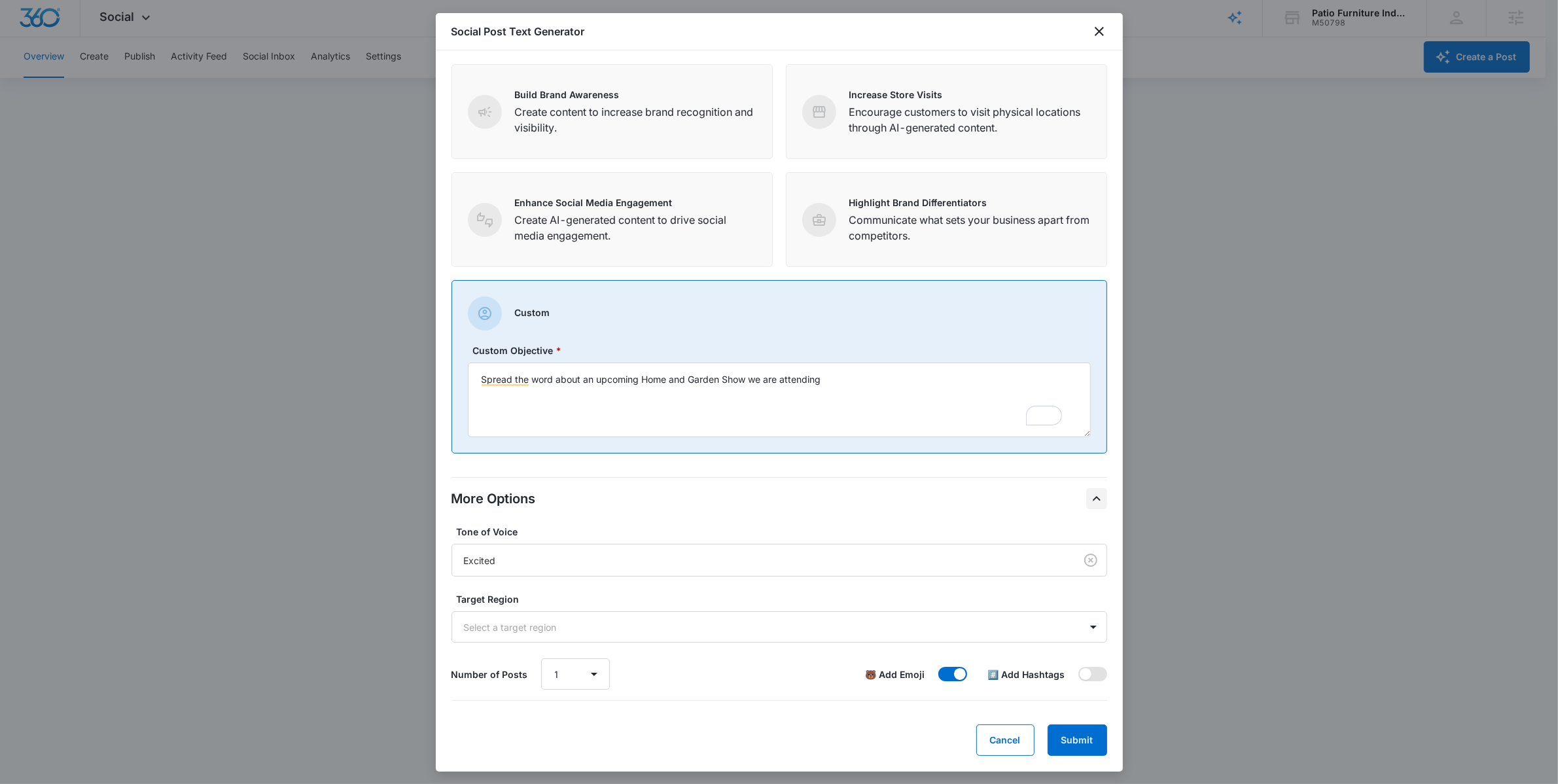
click at [1078, 667] on input "checkbox" at bounding box center [1078, 666] width 1 height 1
checkbox input "true"
click at [580, 681] on select "1 2 3 4 5 6 7 8 9 10" at bounding box center [575, 673] width 69 height 31
select select "4"
click at [541, 659] on select "1 2 3 4 5 6 7 8 9 10" at bounding box center [575, 673] width 69 height 31
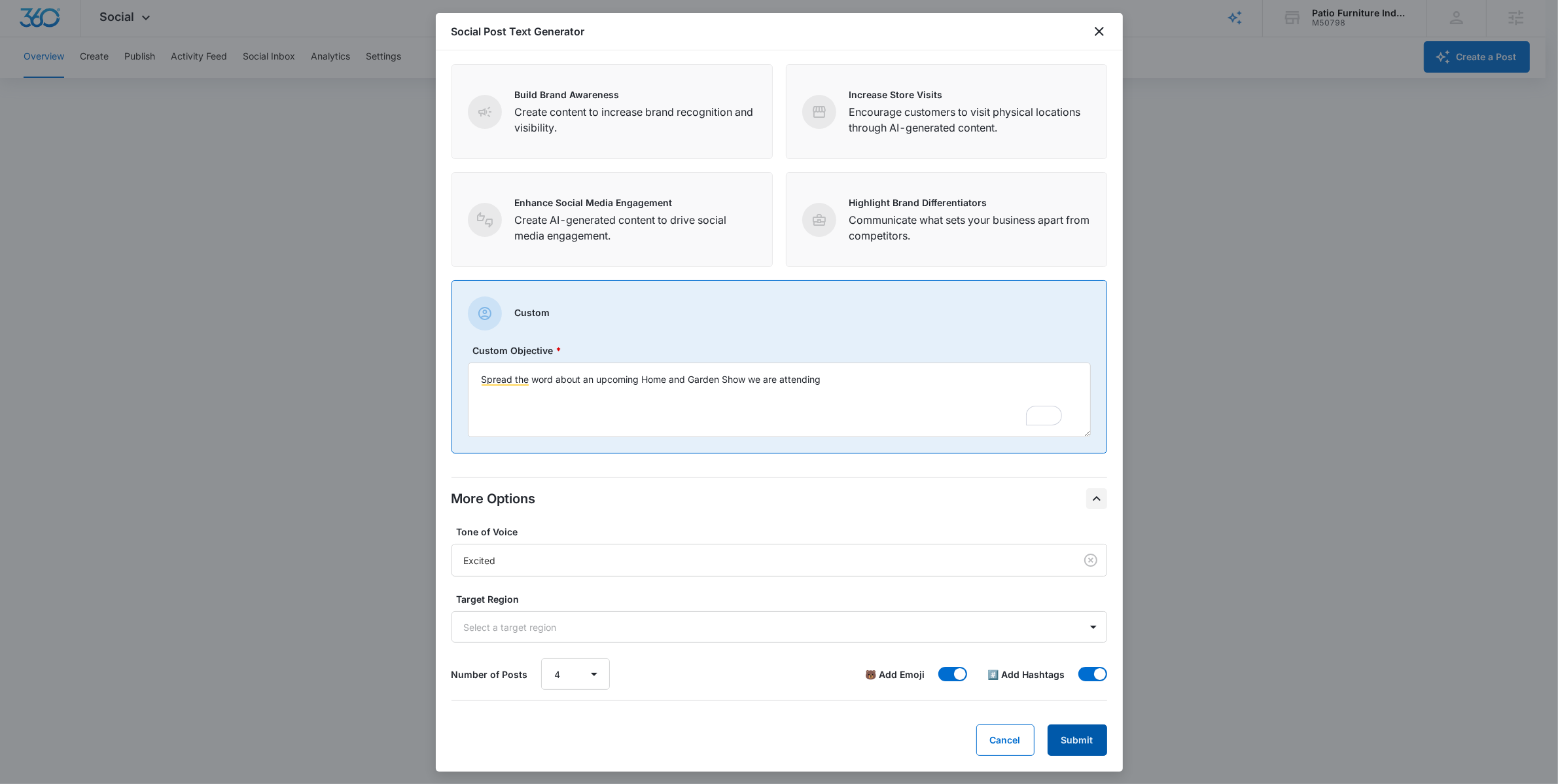
click at [1055, 736] on button "Submit" at bounding box center [1077, 740] width 59 height 31
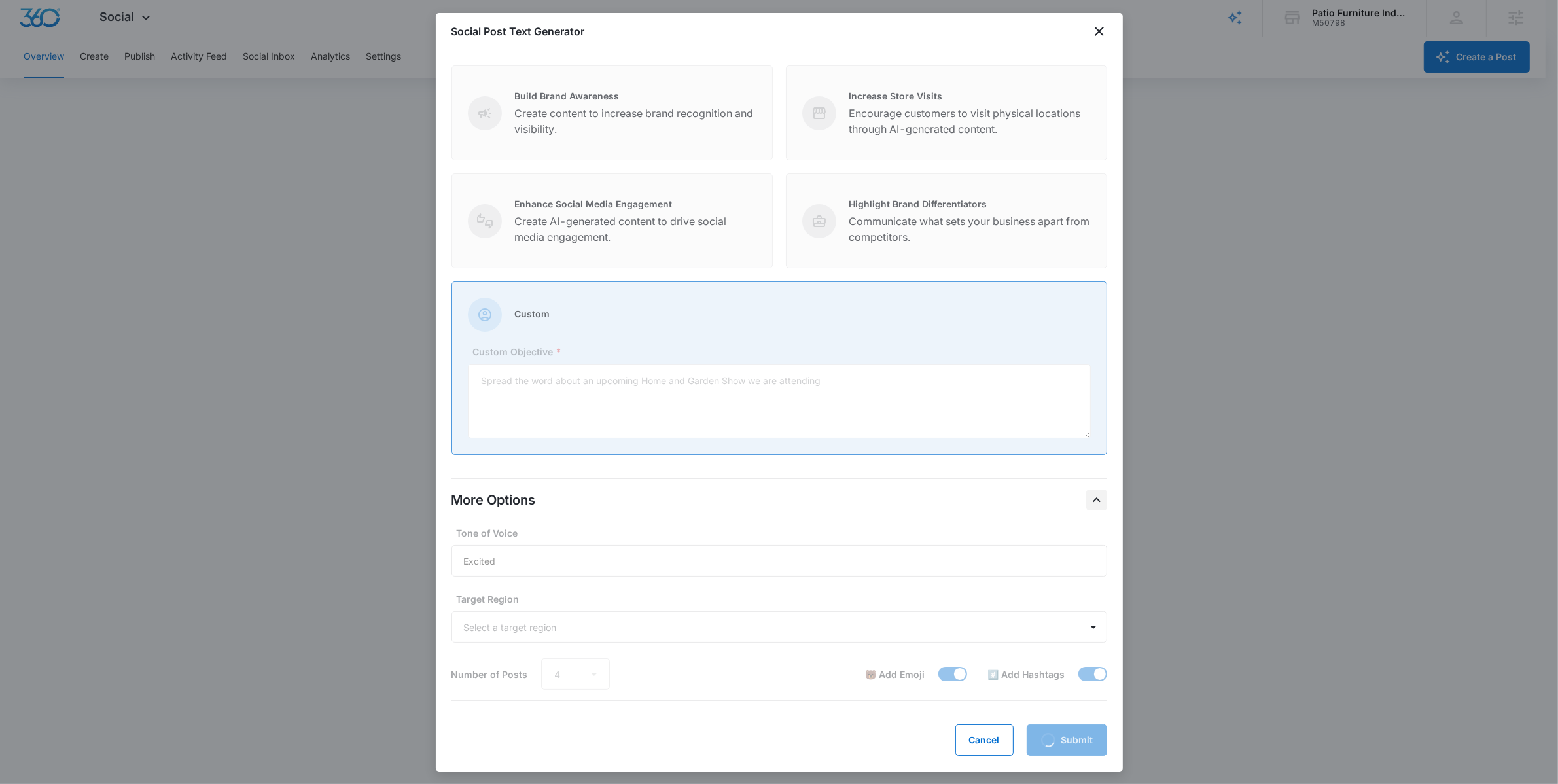
scroll to position [66, 0]
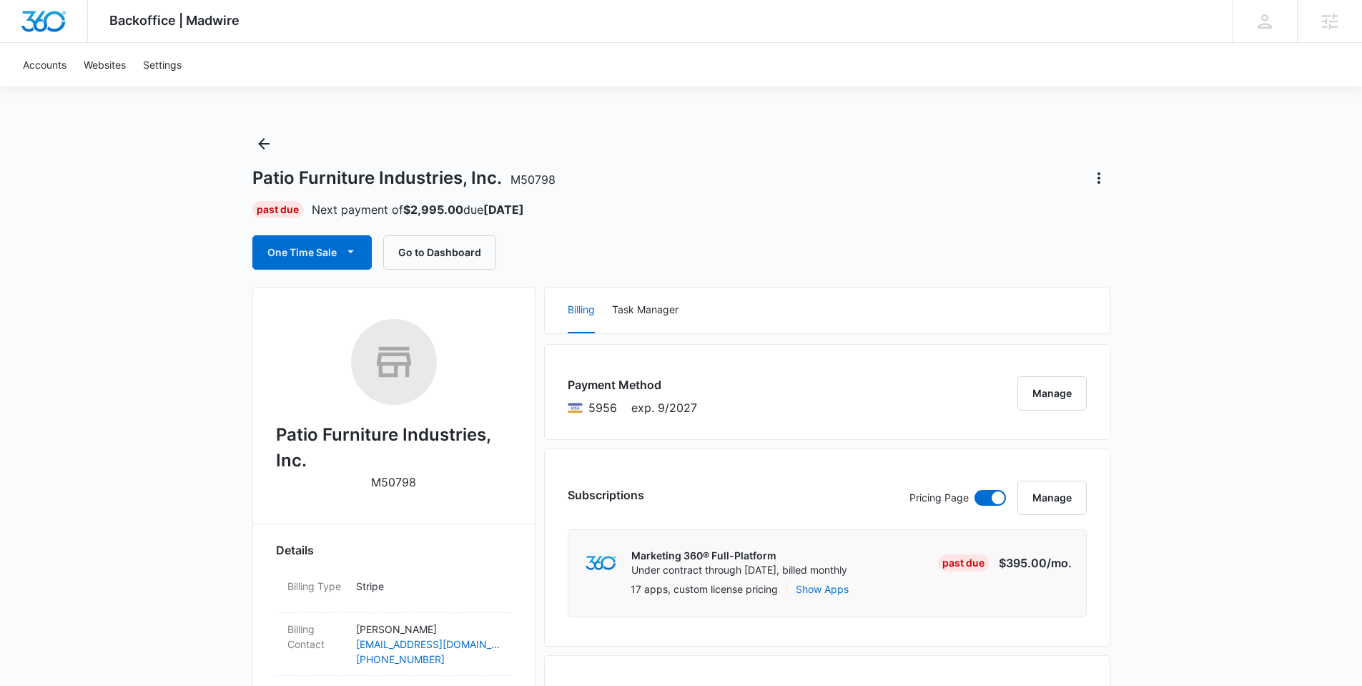
click at [746, 259] on div "One Time Sale Go to Dashboard" at bounding box center [681, 252] width 858 height 34
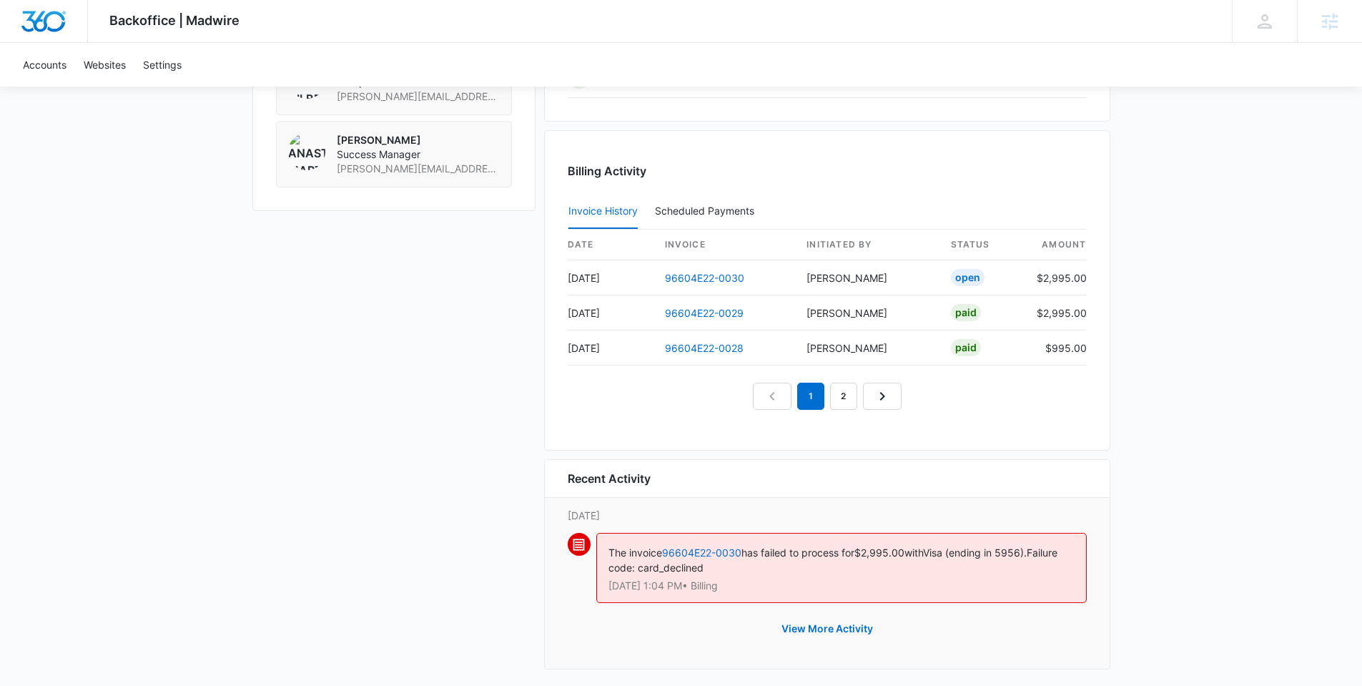
scroll to position [1346, 0]
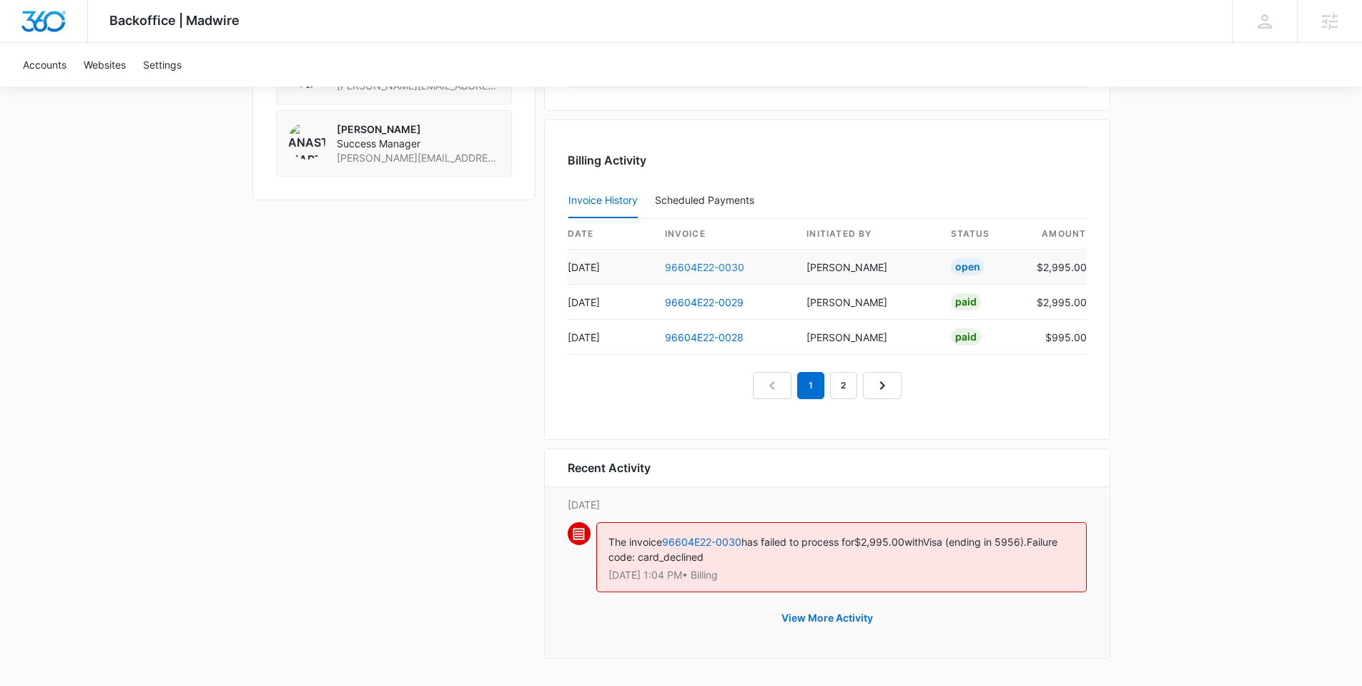
click at [729, 266] on link "96604E22-0030" at bounding box center [704, 267] width 79 height 12
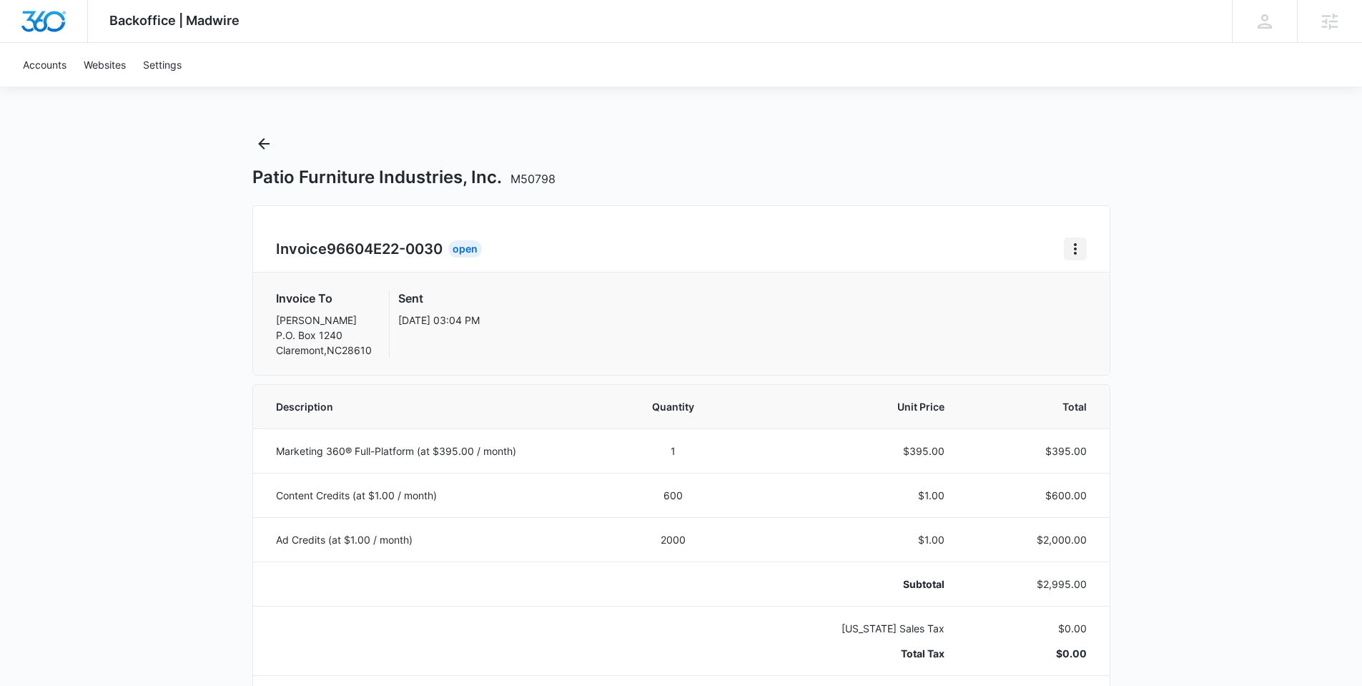
click at [1072, 254] on icon "Home" at bounding box center [1075, 248] width 17 height 17
click at [1098, 290] on link "Download Invoice" at bounding box center [1123, 288] width 83 height 12
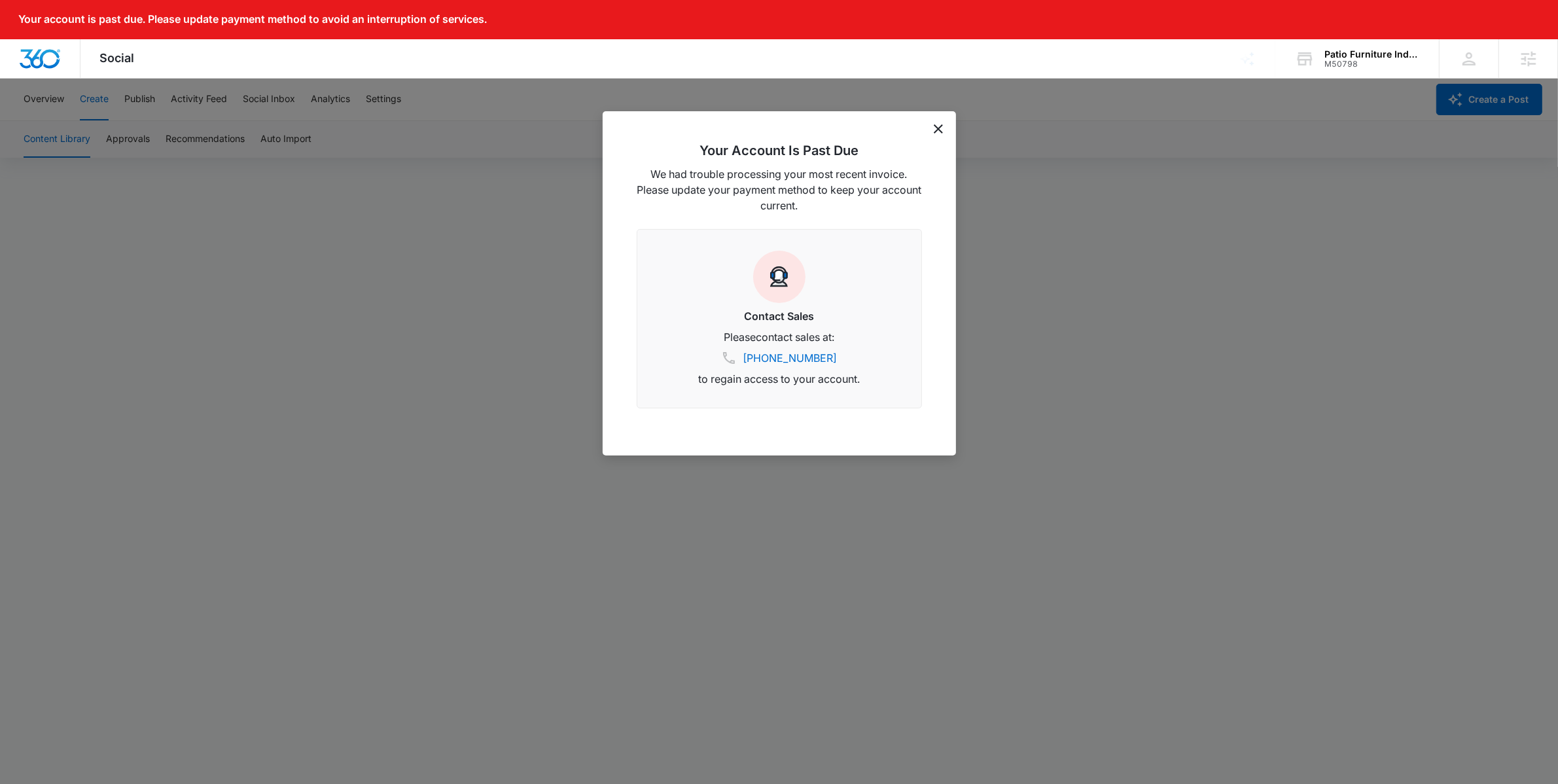
click at [937, 127] on icon "dismiss this dialog" at bounding box center [938, 129] width 9 height 9
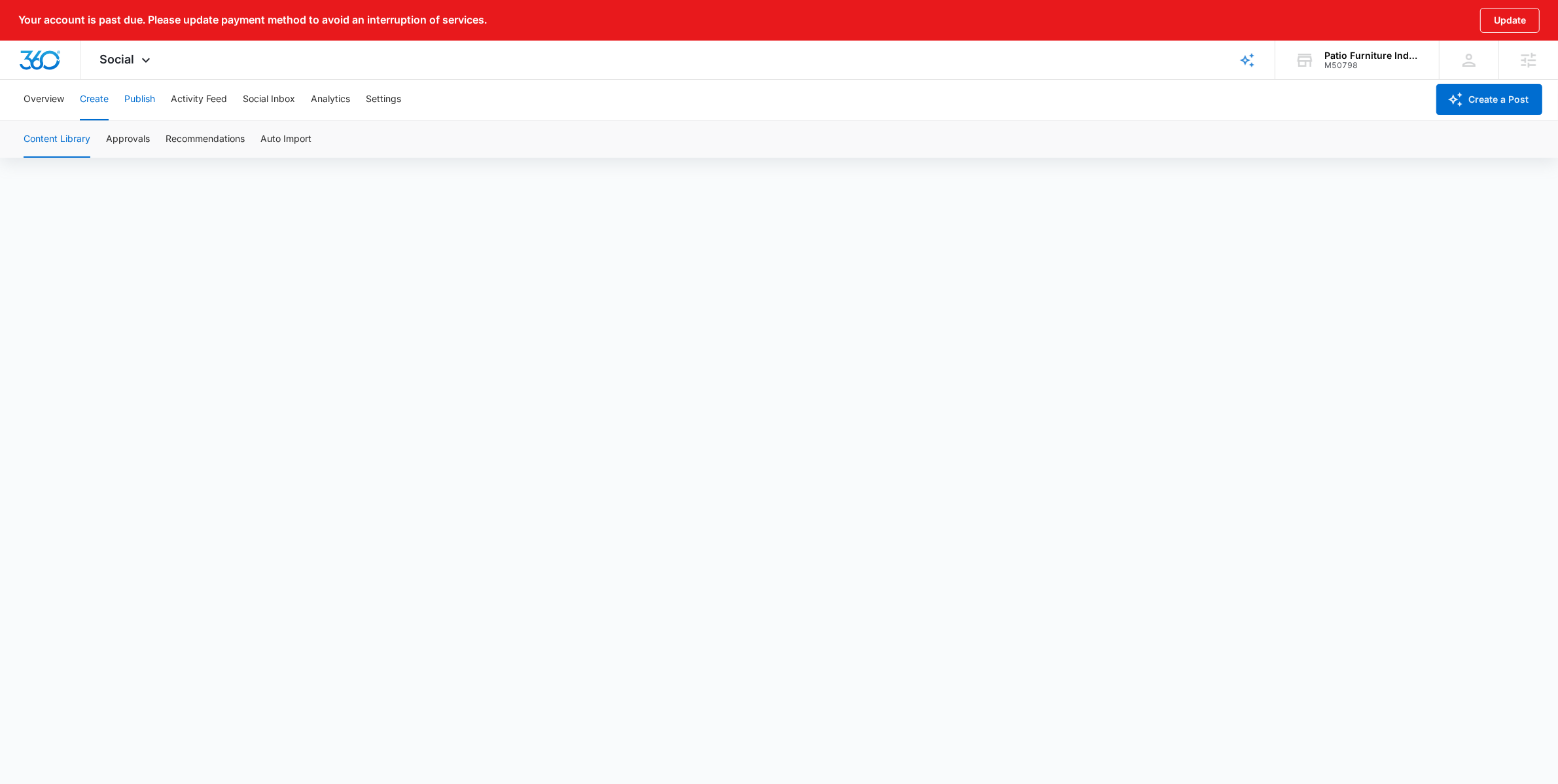
click at [136, 101] on button "Publish" at bounding box center [140, 100] width 31 height 42
click at [90, 98] on button "Create" at bounding box center [93, 100] width 28 height 42
click at [151, 100] on button "Publish" at bounding box center [140, 100] width 31 height 42
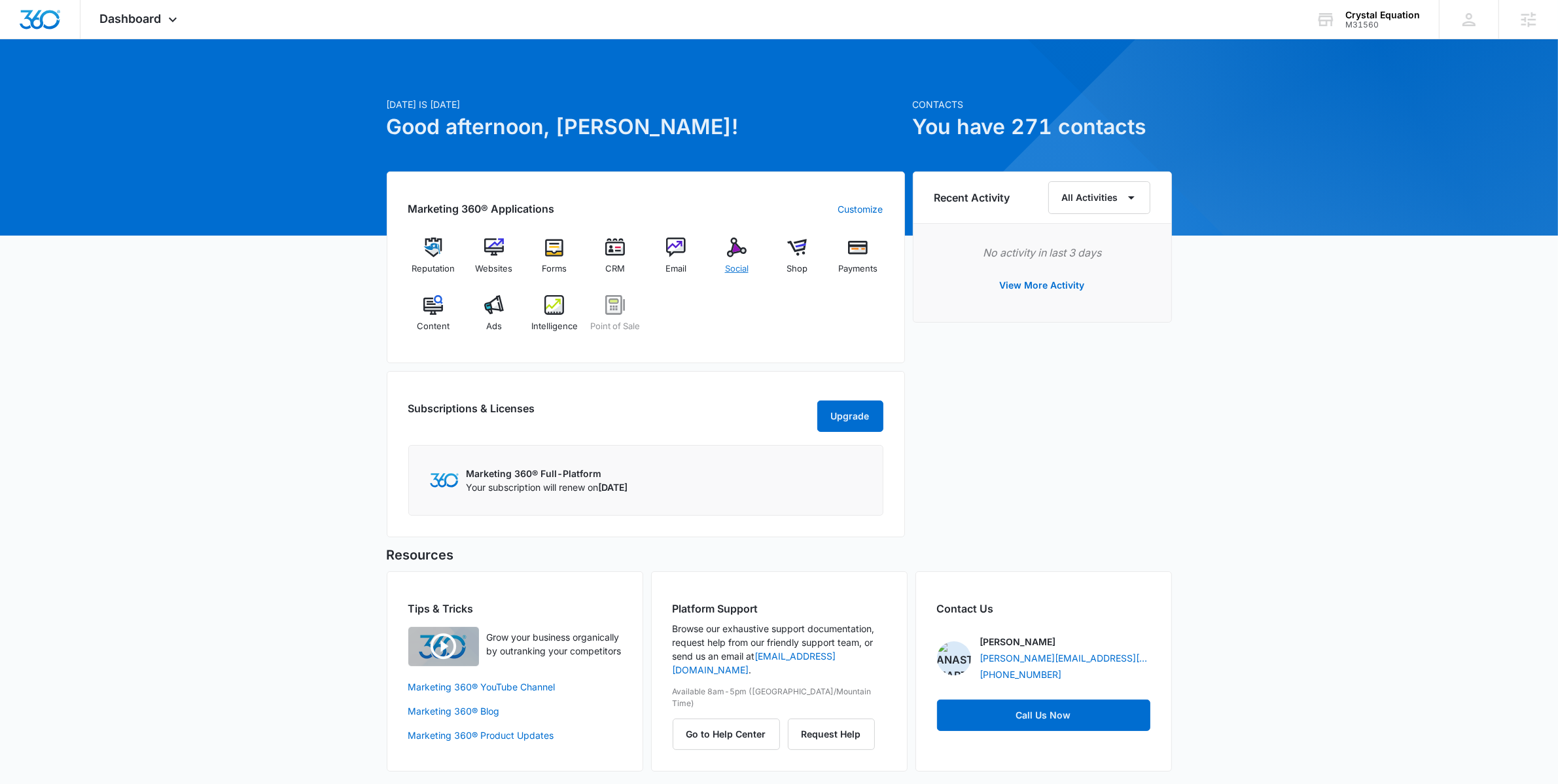
click at [741, 260] on div "Social" at bounding box center [736, 261] width 50 height 47
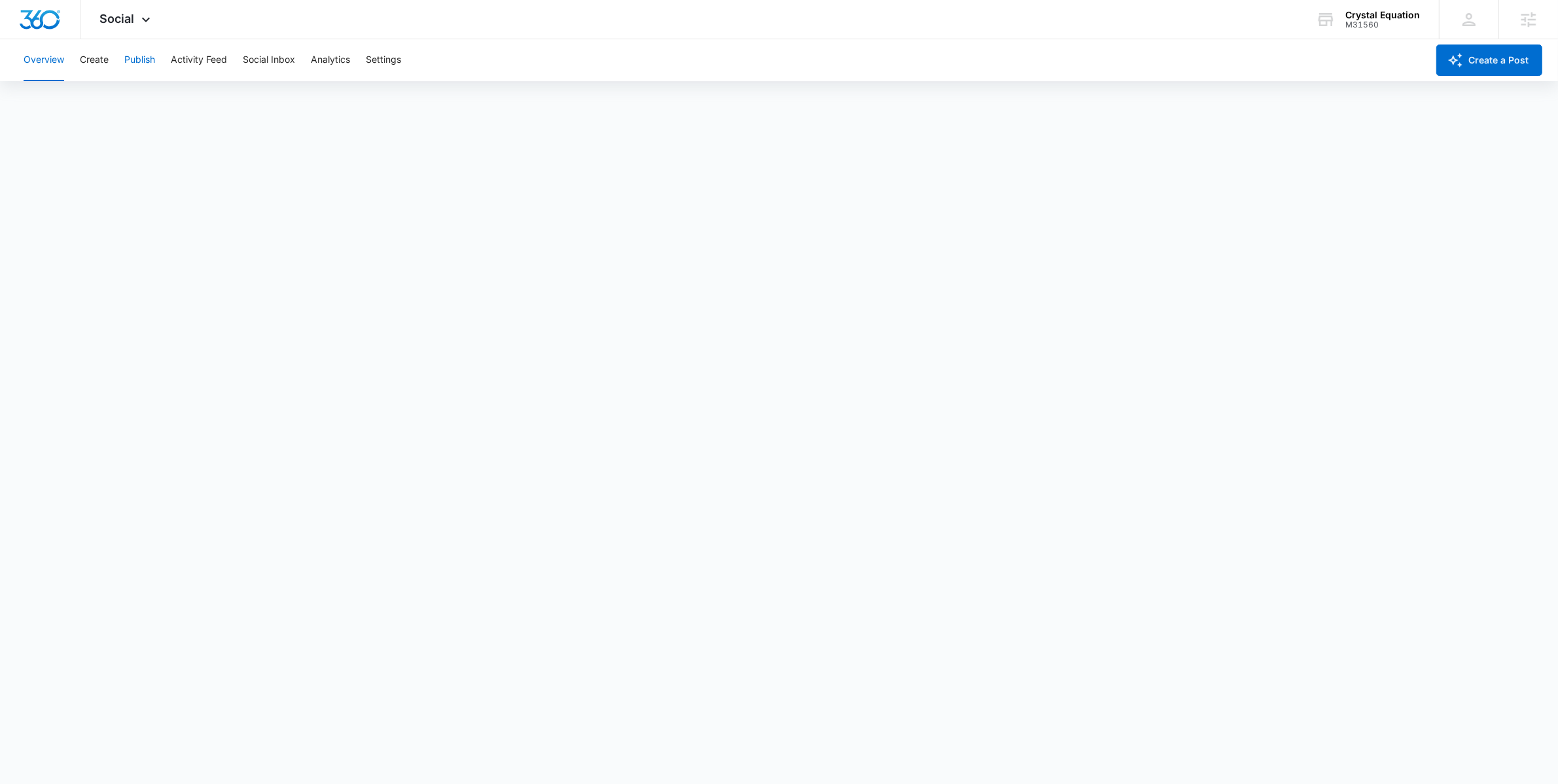
click at [143, 61] on button "Publish" at bounding box center [140, 60] width 31 height 42
click at [91, 64] on button "Create" at bounding box center [93, 60] width 28 height 42
click at [129, 95] on button "Approvals" at bounding box center [128, 100] width 44 height 37
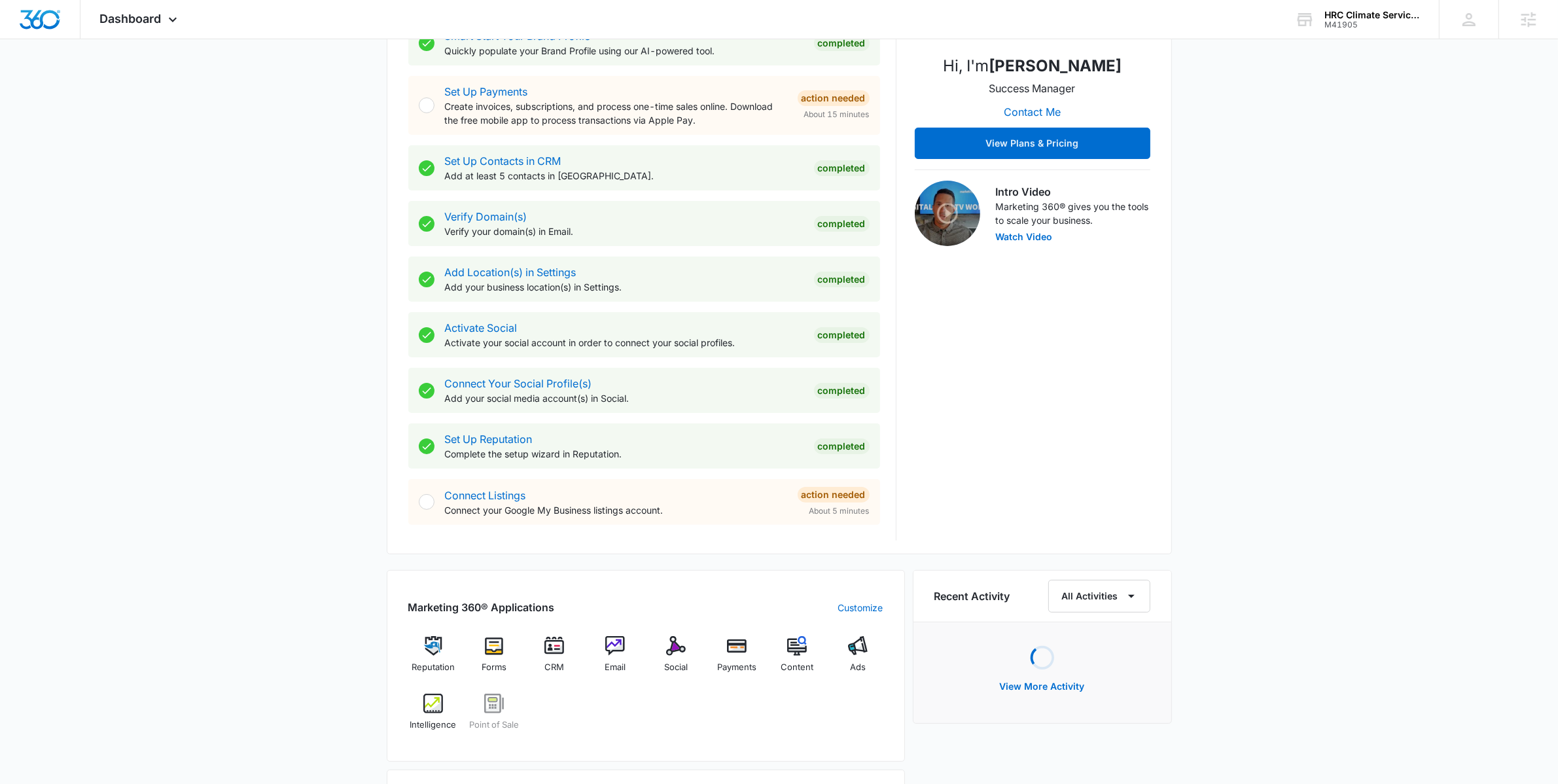
scroll to position [284, 0]
click at [677, 651] on img at bounding box center [675, 644] width 19 height 19
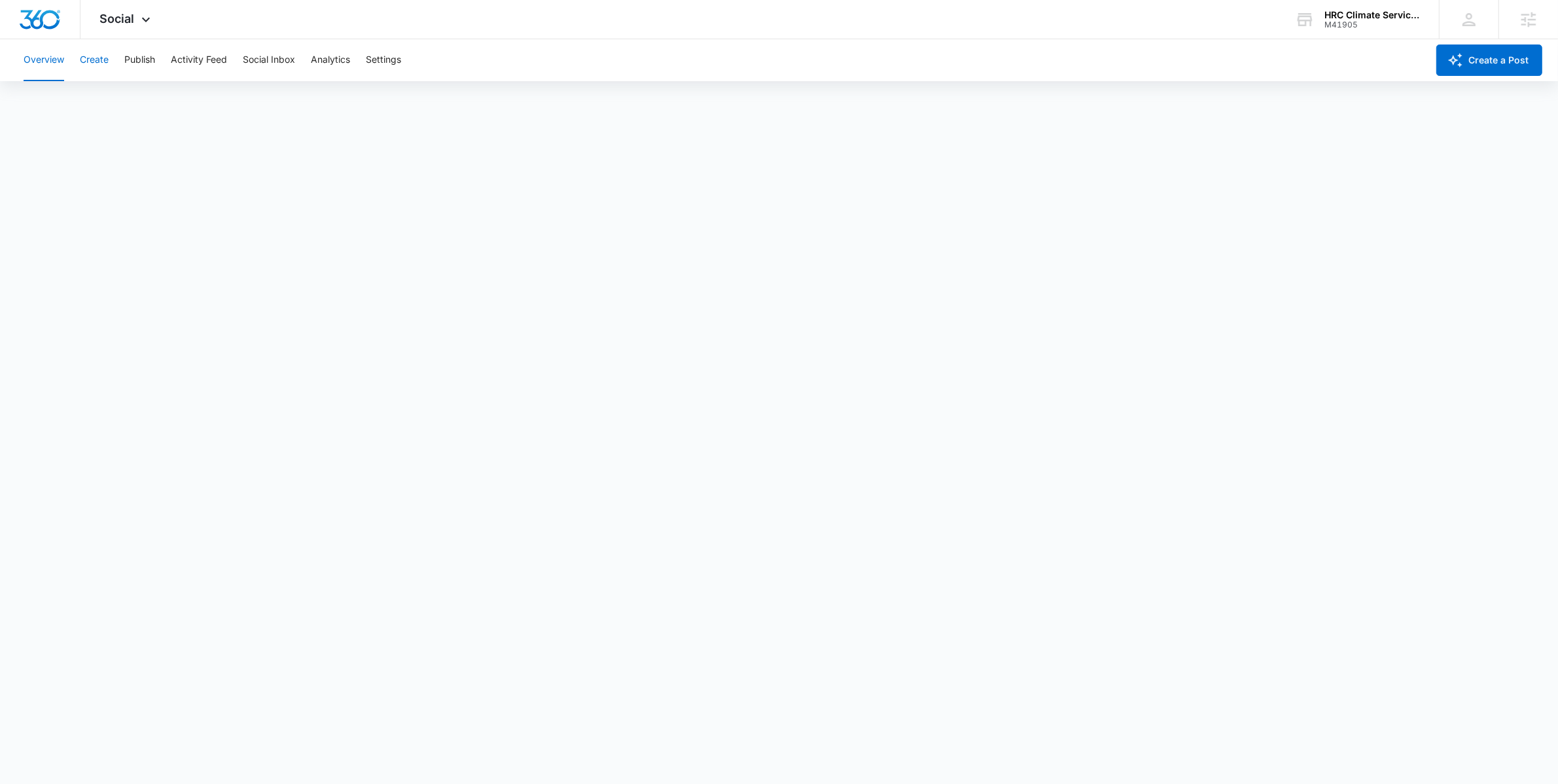
click at [104, 58] on button "Create" at bounding box center [93, 60] width 28 height 42
click at [139, 91] on button "Approvals" at bounding box center [128, 100] width 44 height 37
click at [56, 66] on button "Overview" at bounding box center [44, 60] width 40 height 42
click at [104, 68] on button "Create" at bounding box center [93, 60] width 28 height 42
click at [134, 70] on button "Publish" at bounding box center [140, 60] width 31 height 42
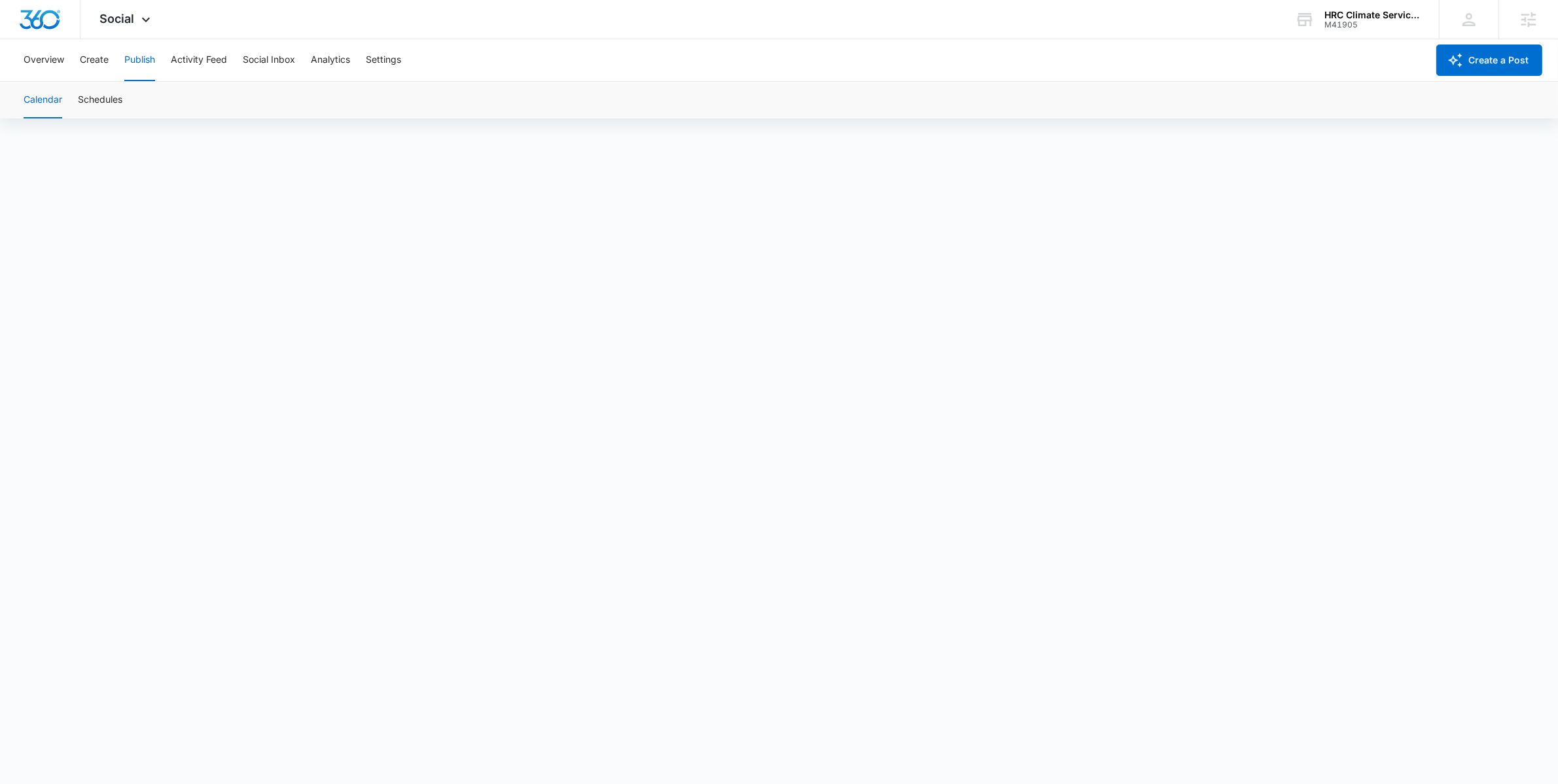
scroll to position [10, 0]
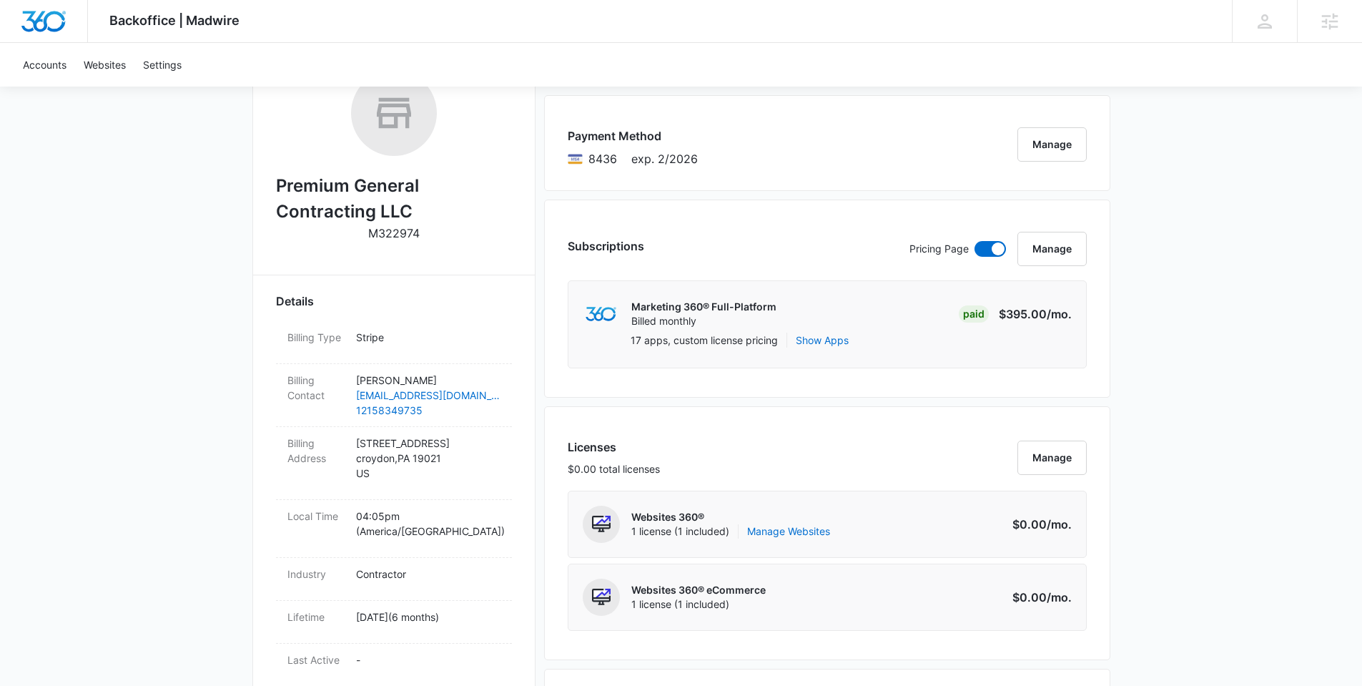
scroll to position [889, 0]
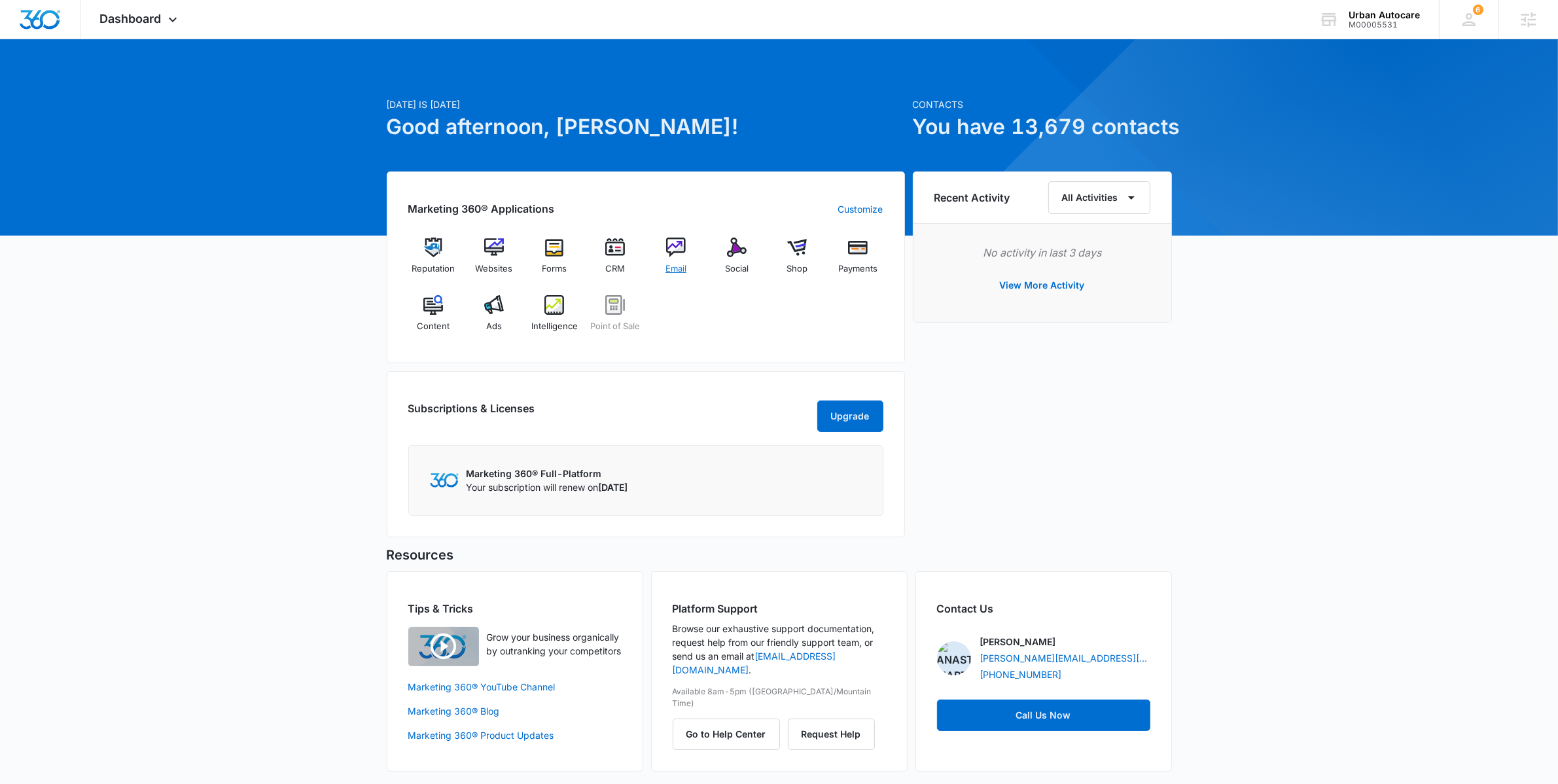
click at [672, 261] on div "Email" at bounding box center [676, 261] width 50 height 47
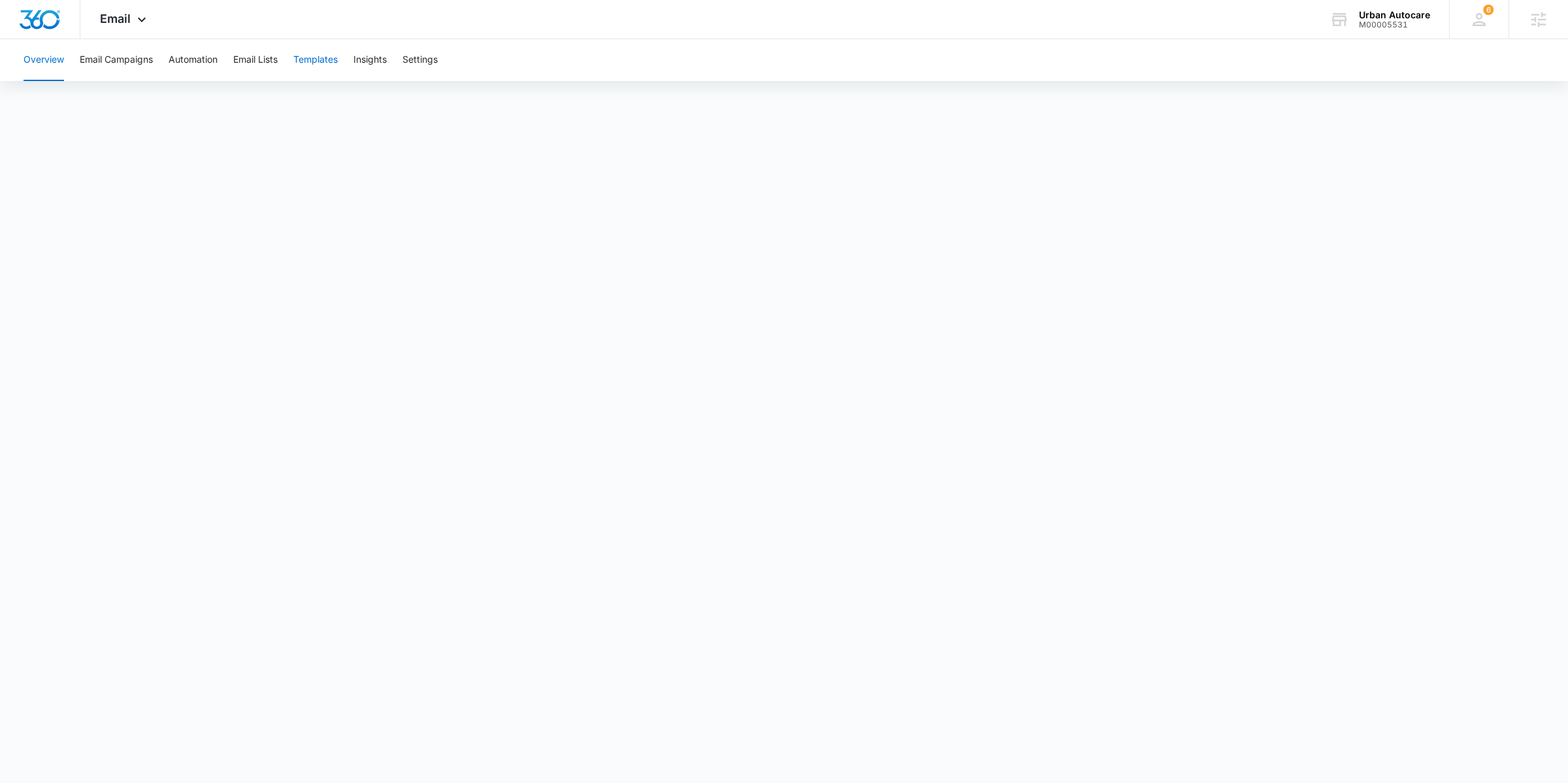
click at [311, 66] on button "Templates" at bounding box center [315, 60] width 45 height 42
click at [130, 68] on button "Email Campaigns" at bounding box center [116, 60] width 73 height 42
click at [116, 55] on button "Email Campaigns" at bounding box center [116, 60] width 73 height 42
click at [180, 63] on button "Automation" at bounding box center [193, 60] width 49 height 42
click at [118, 58] on button "Email Campaigns" at bounding box center [116, 60] width 73 height 42
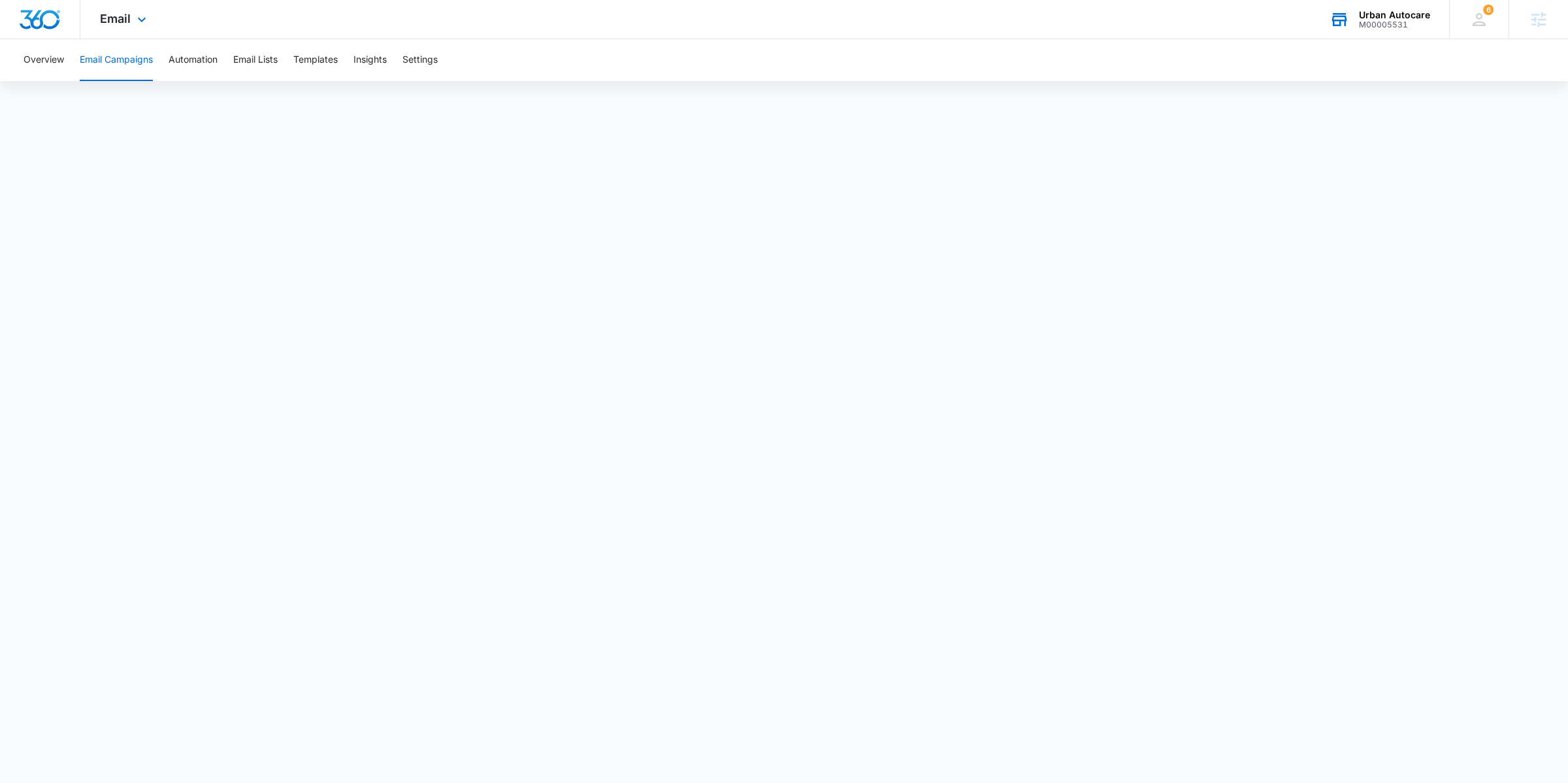
click at [1372, 16] on div "Urban Autocare" at bounding box center [1394, 15] width 71 height 10
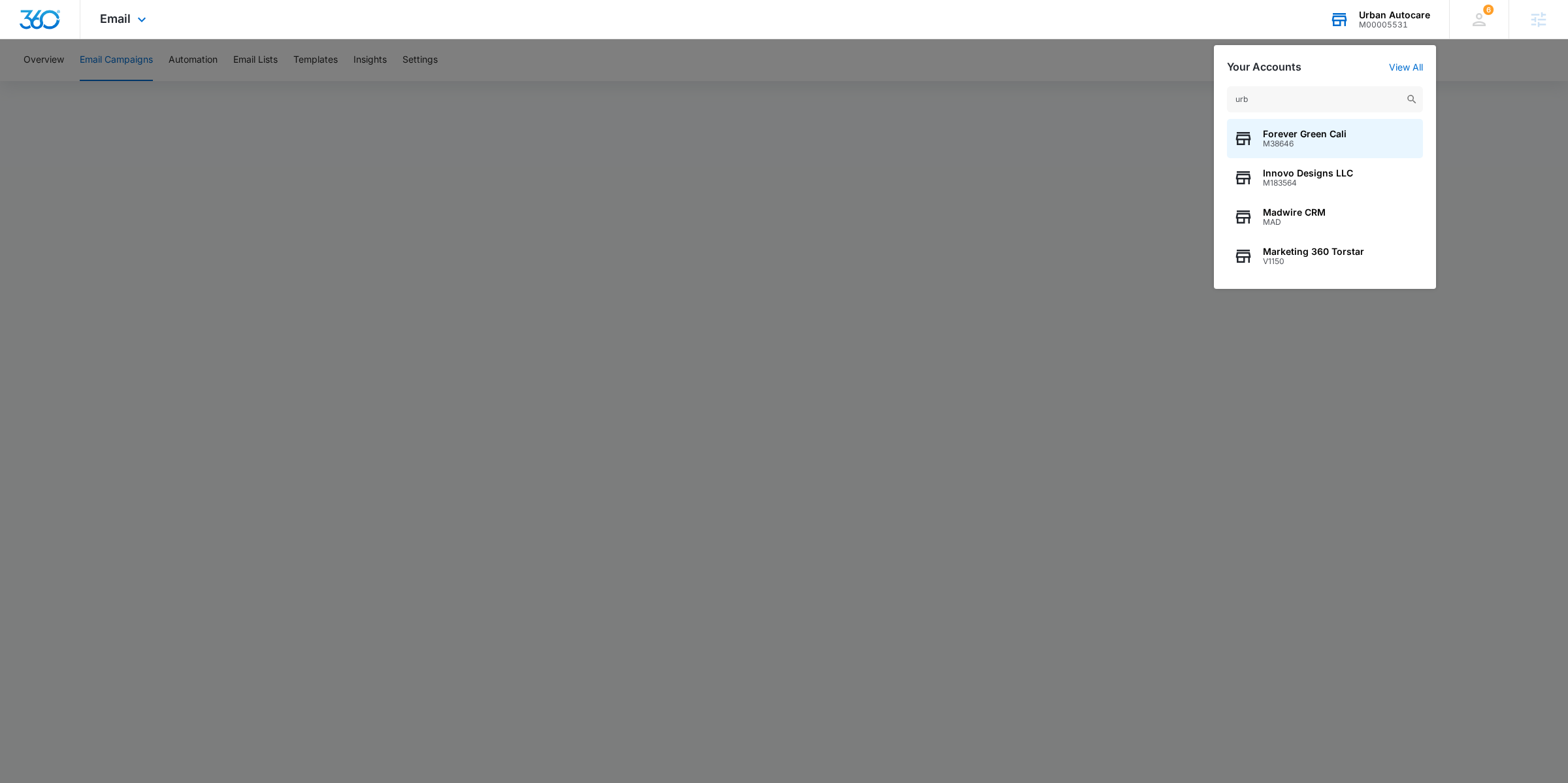
type input "urba"
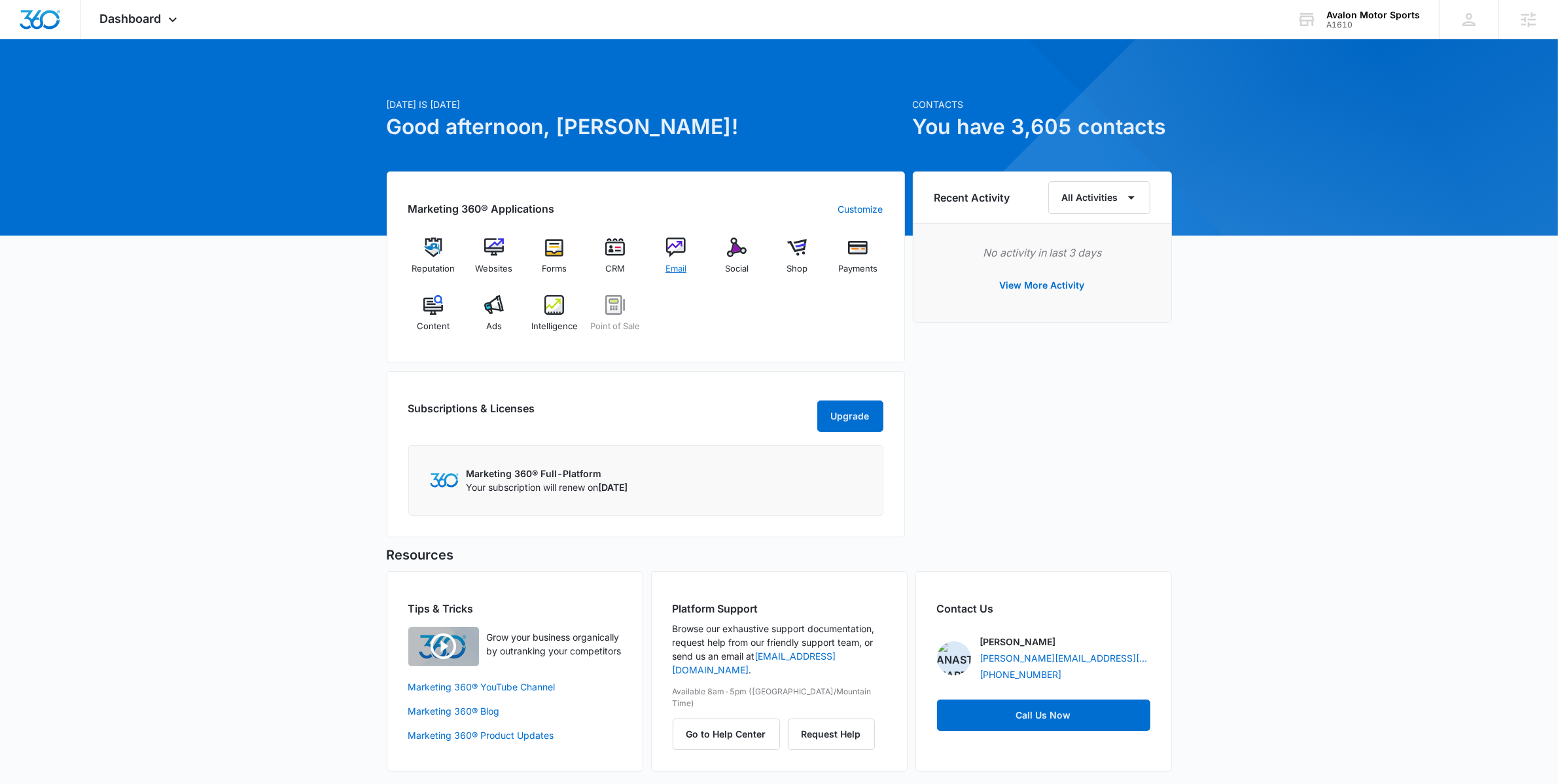
click at [656, 268] on div "Email" at bounding box center [676, 261] width 50 height 47
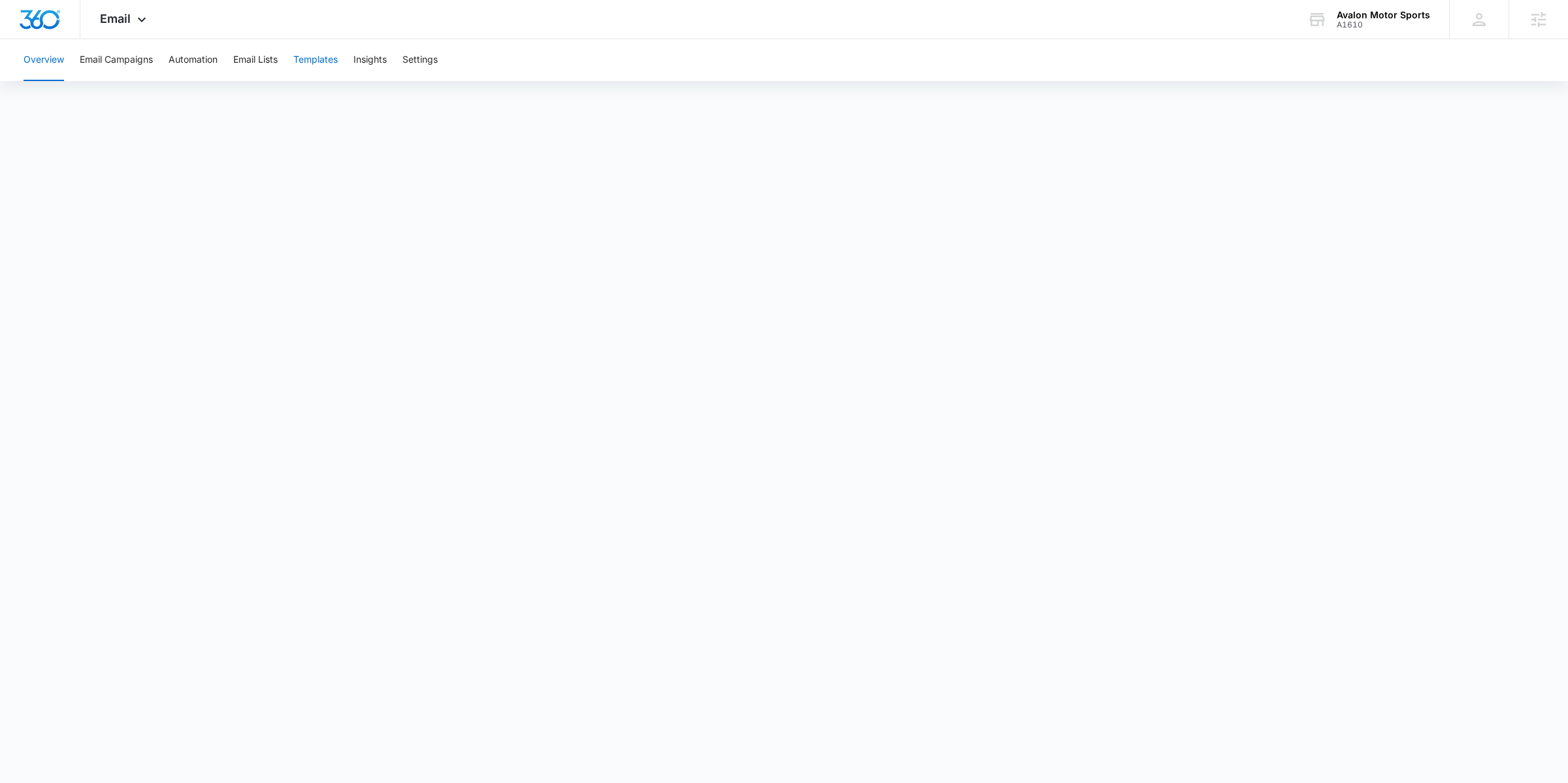
click at [320, 67] on button "Templates" at bounding box center [315, 60] width 45 height 42
click at [1367, 26] on div "A1610" at bounding box center [1383, 25] width 93 height 9
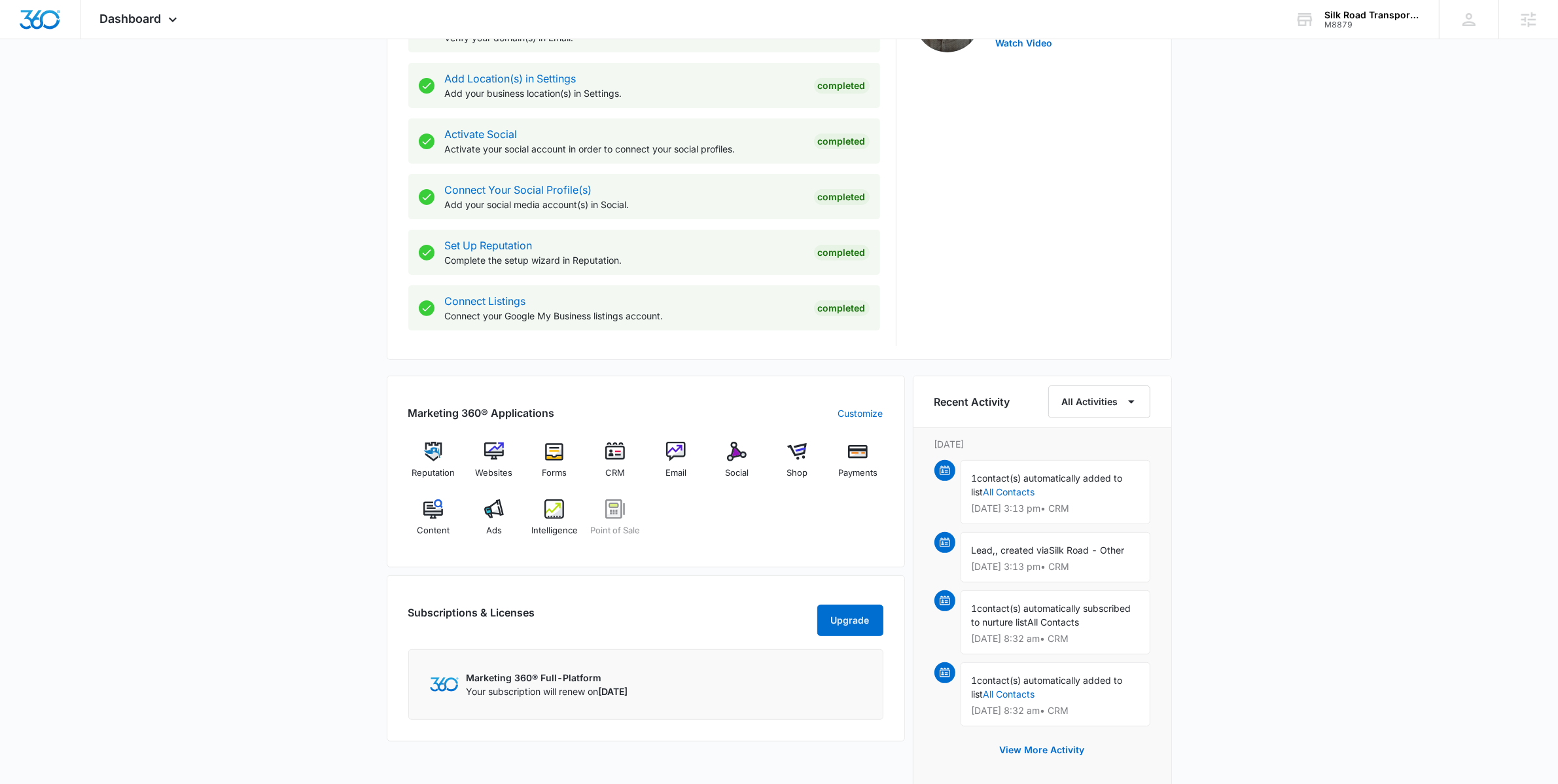
scroll to position [731, 0]
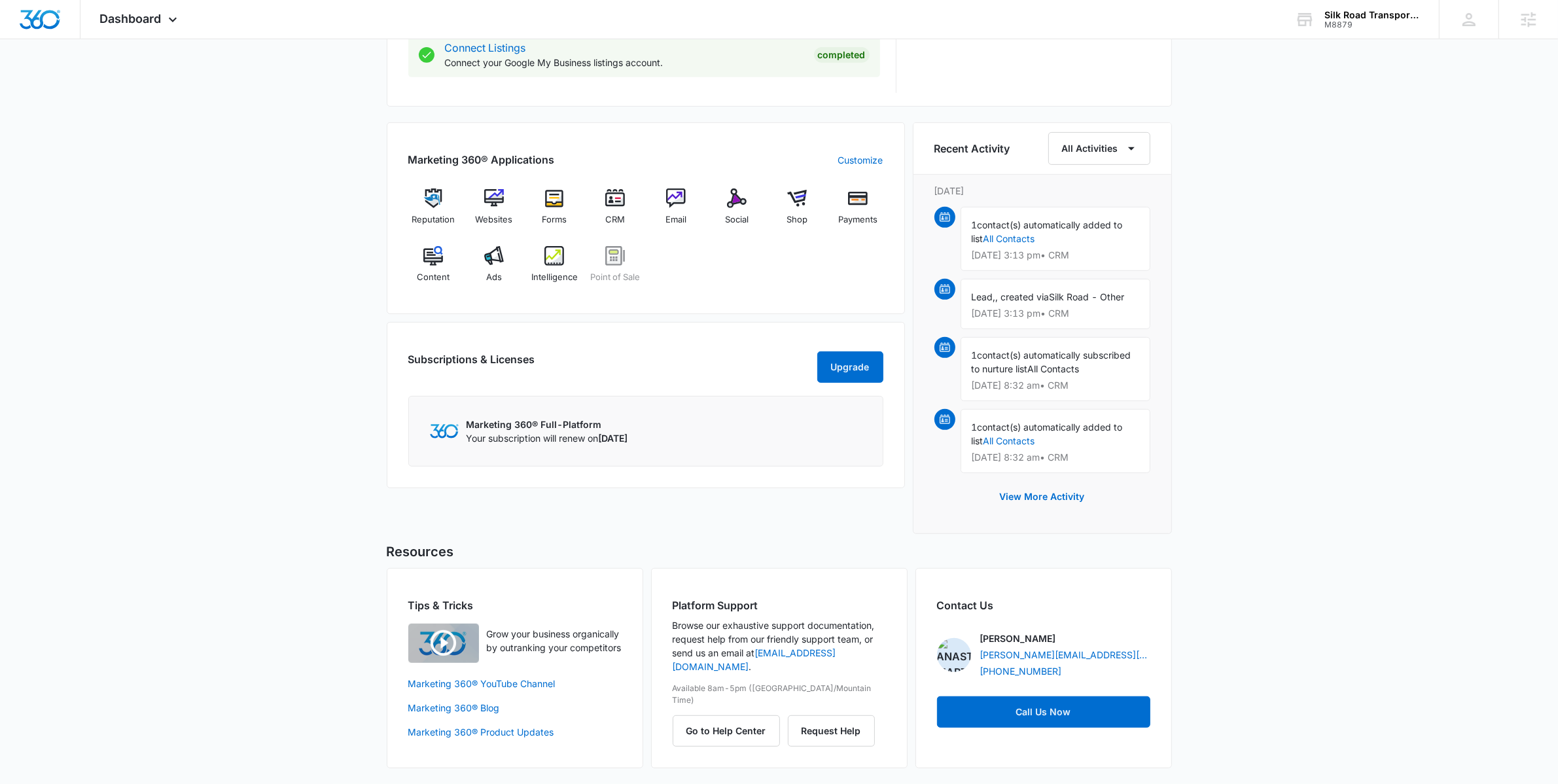
click at [345, 426] on div "[DATE] is [DATE] Good afternoon, [PERSON_NAME]! Contacts You have 6,243 contact…" at bounding box center [779, 54] width 1558 height 1457
click at [676, 228] on div "Email" at bounding box center [676, 211] width 50 height 47
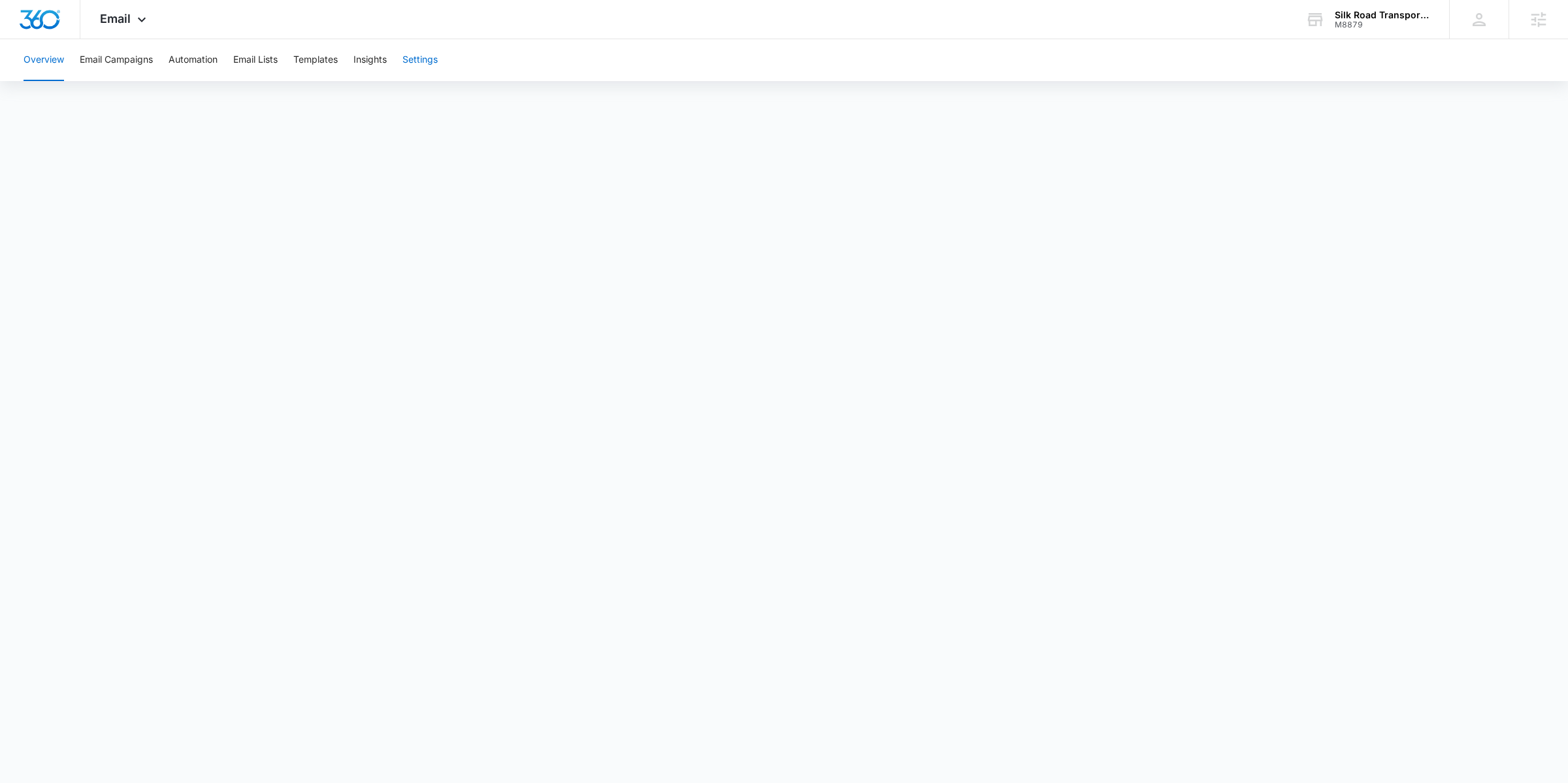
click at [413, 60] on button "Settings" at bounding box center [419, 60] width 36 height 42
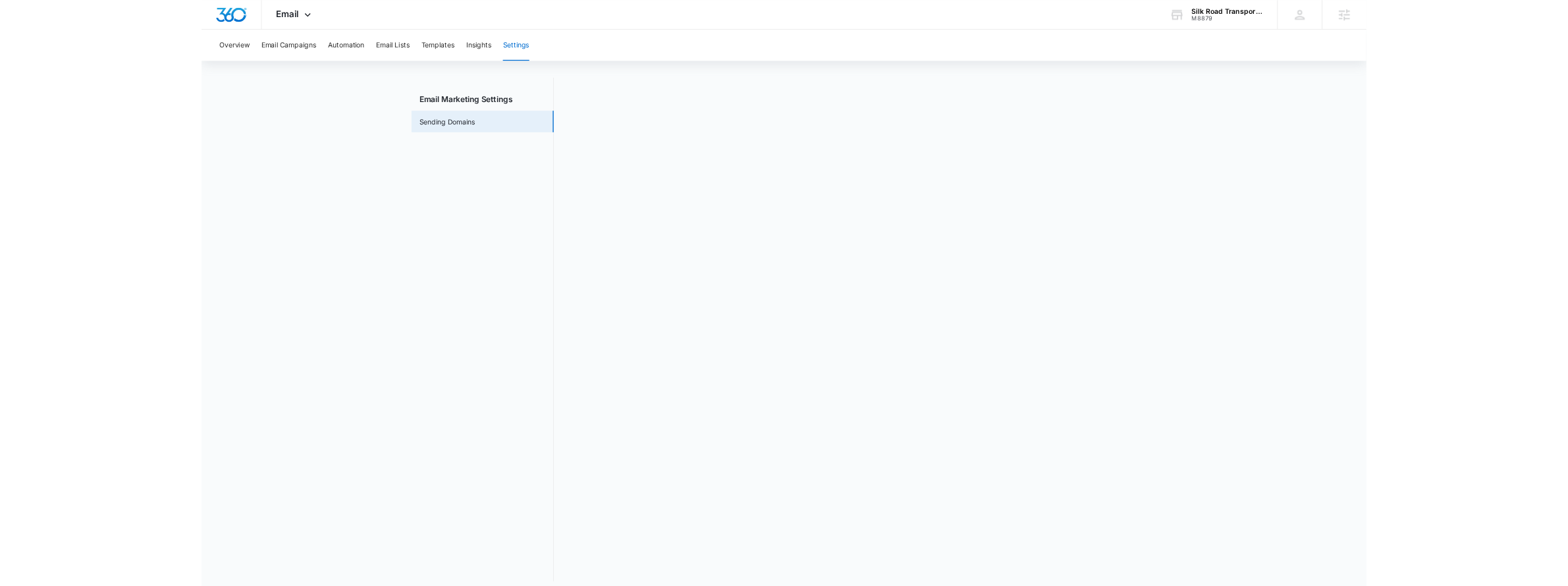
scroll to position [29, 0]
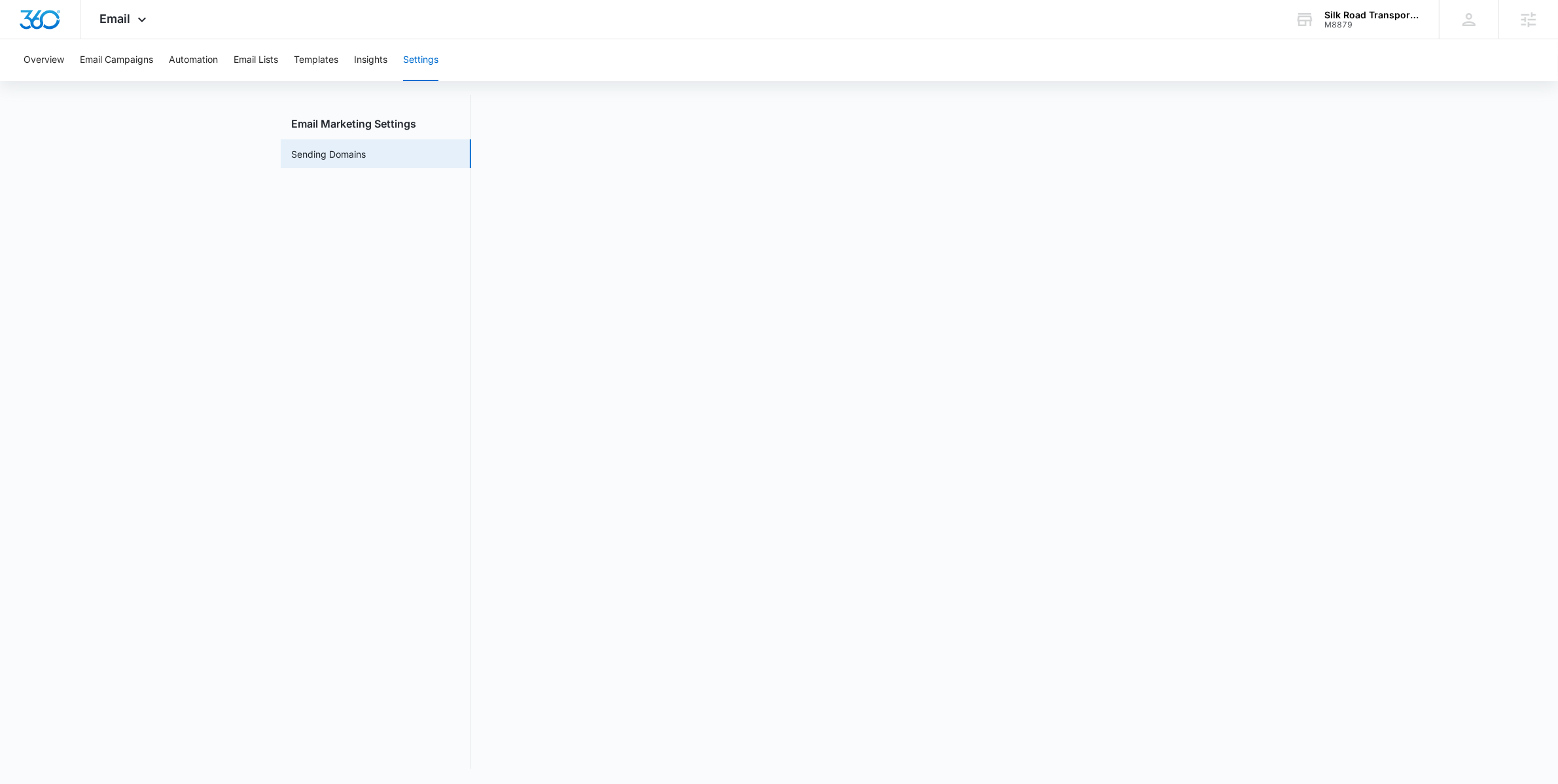
click at [360, 361] on nav "Email Marketing Settings Sending Domains" at bounding box center [376, 432] width 190 height 674
click at [403, 422] on nav "Email Marketing Settings Sending Domains" at bounding box center [376, 432] width 190 height 674
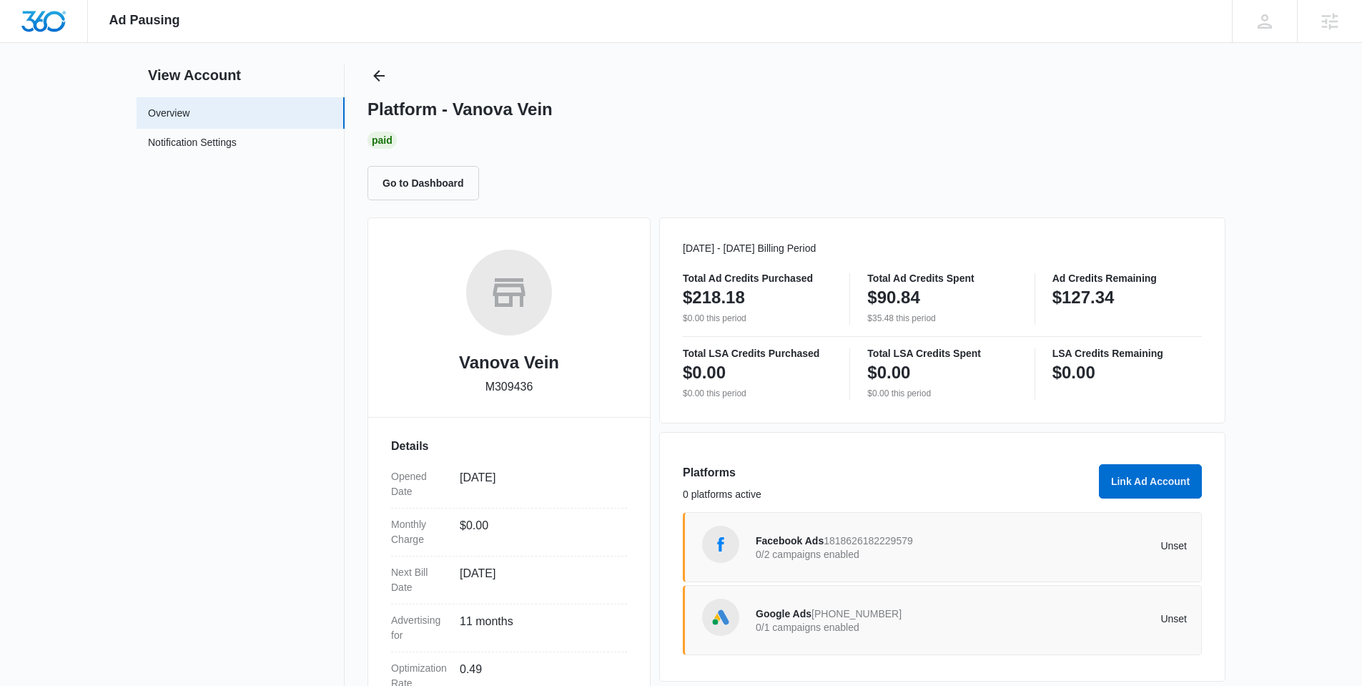
scroll to position [25, 0]
click at [237, 145] on link "Notification Settings" at bounding box center [192, 143] width 89 height 19
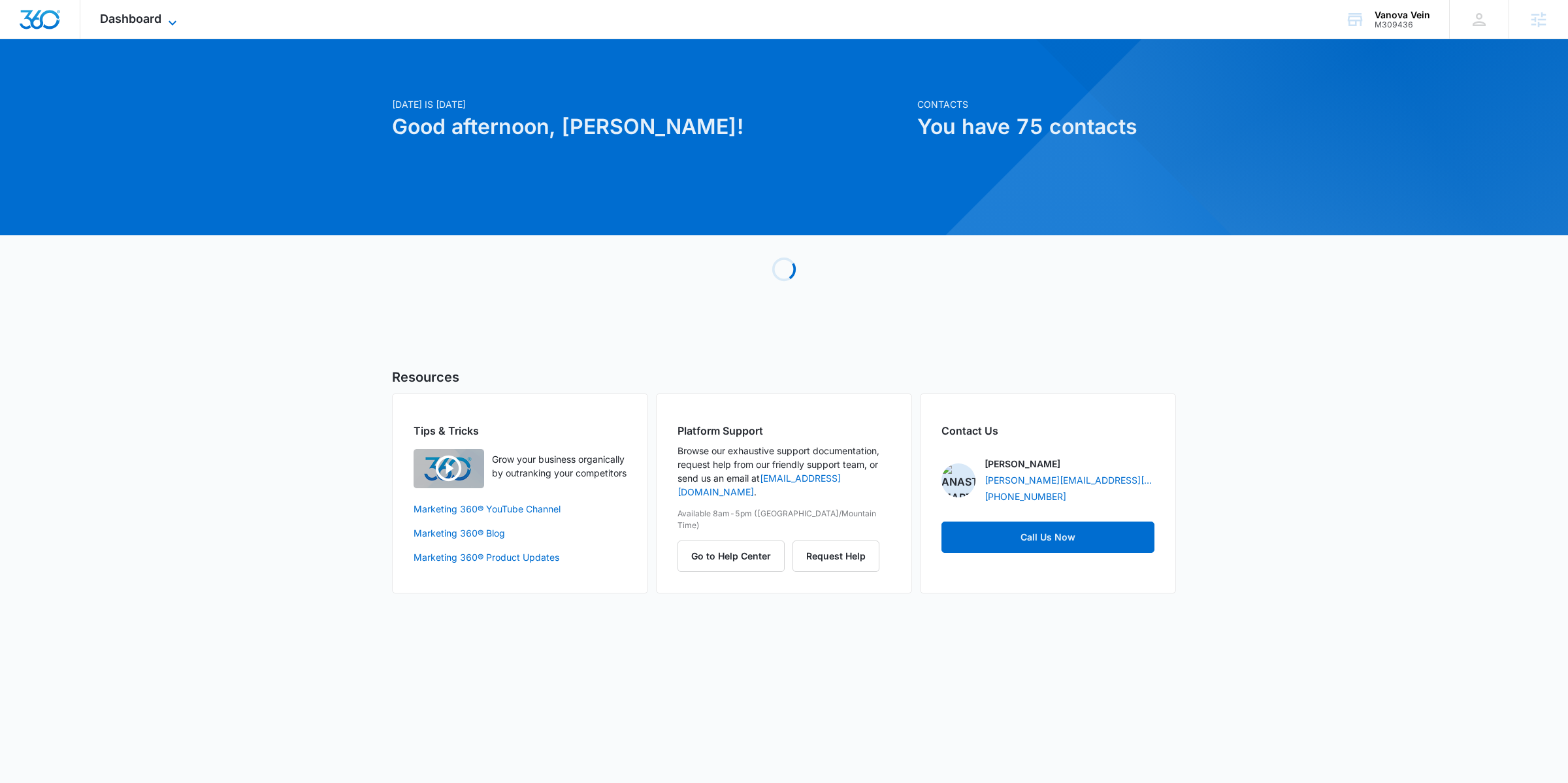
click at [170, 18] on icon at bounding box center [172, 22] width 16 height 16
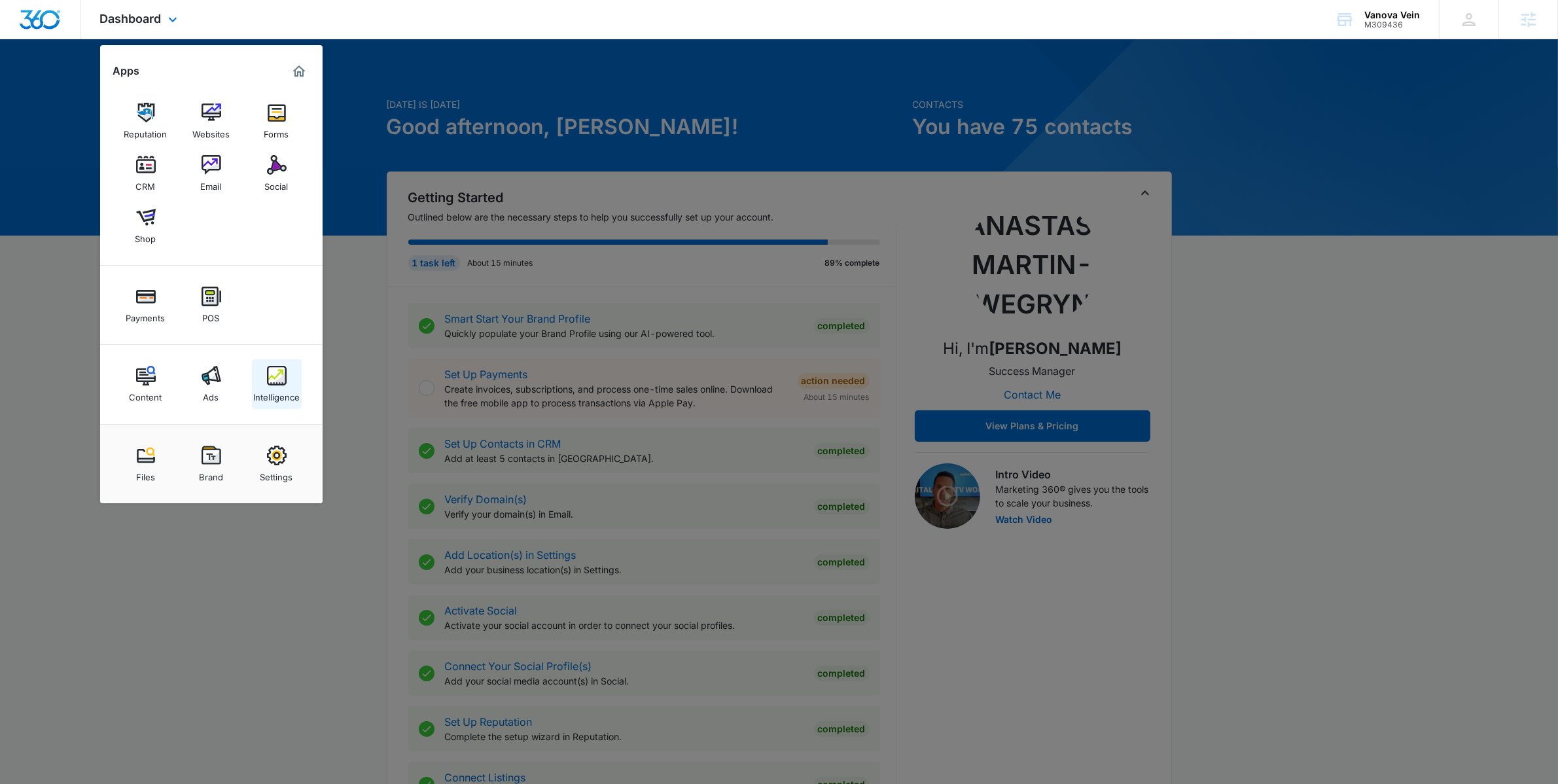
click at [287, 386] on div "Intelligence" at bounding box center [276, 393] width 47 height 17
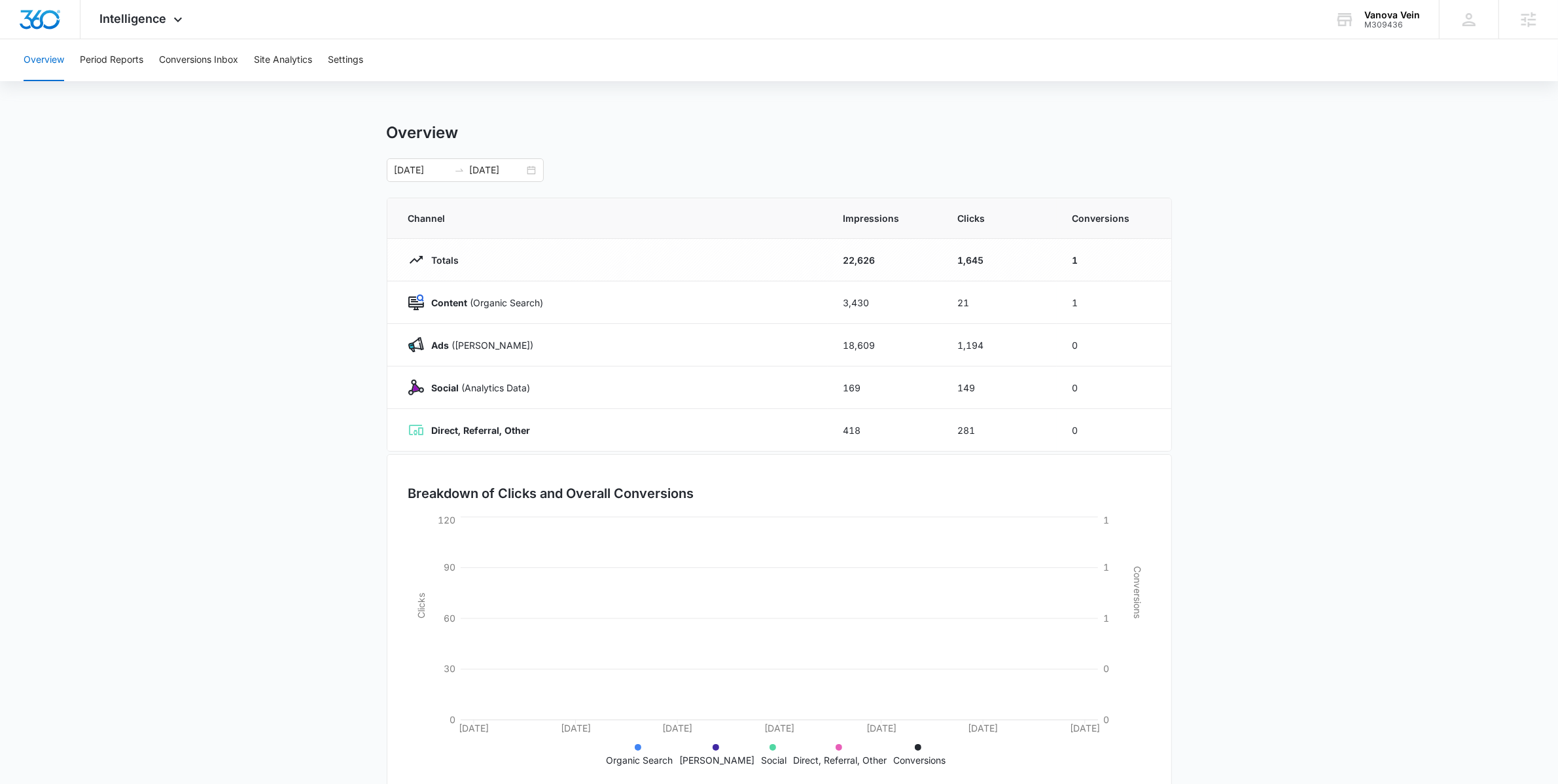
click at [369, 72] on div "Overview Period Reports Conversions Inbox Site Analytics Settings" at bounding box center [779, 60] width 1526 height 42
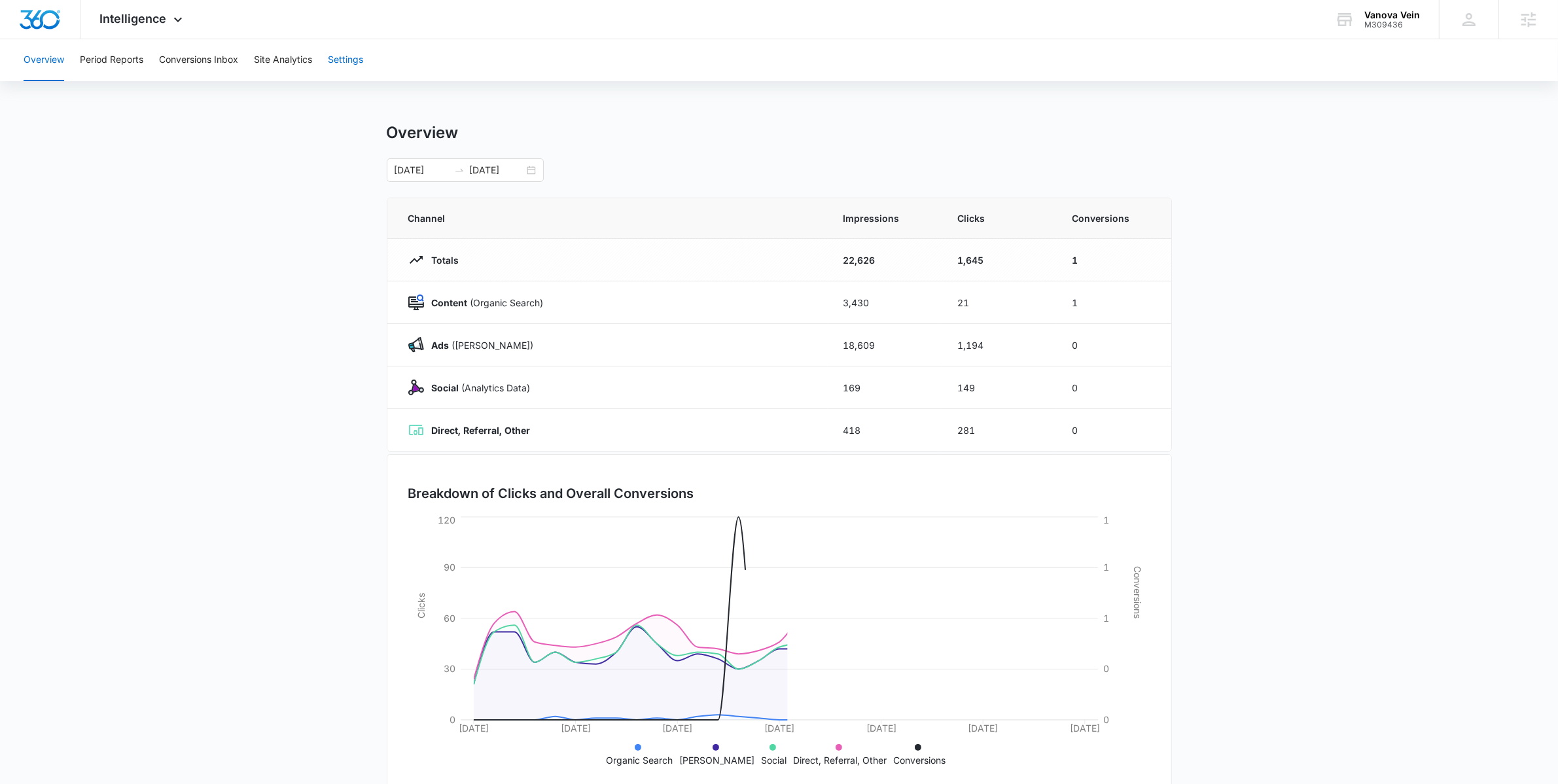
click at [353, 63] on button "Settings" at bounding box center [345, 60] width 36 height 42
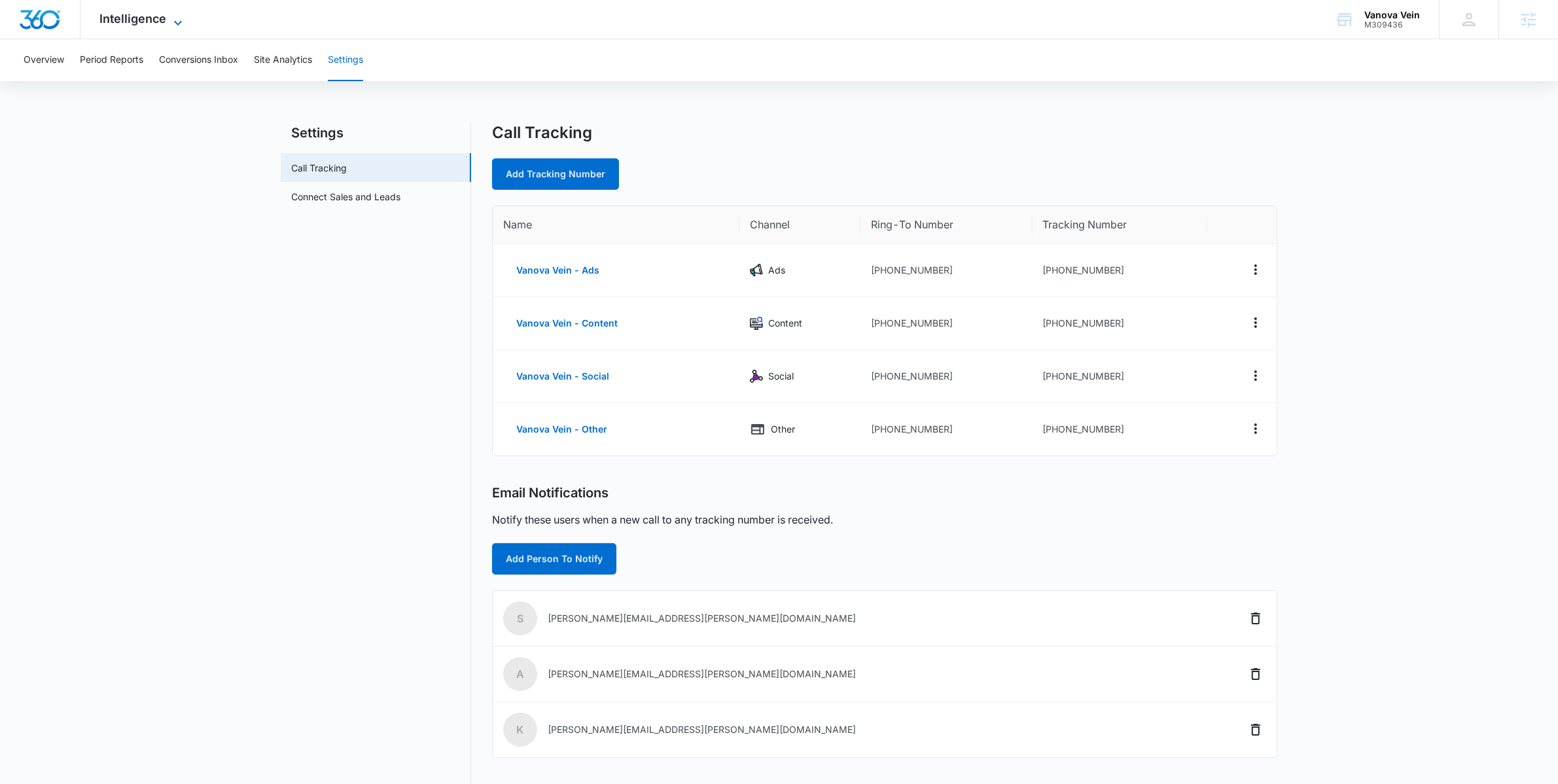
click at [161, 25] on span "Intelligence" at bounding box center [133, 18] width 67 height 14
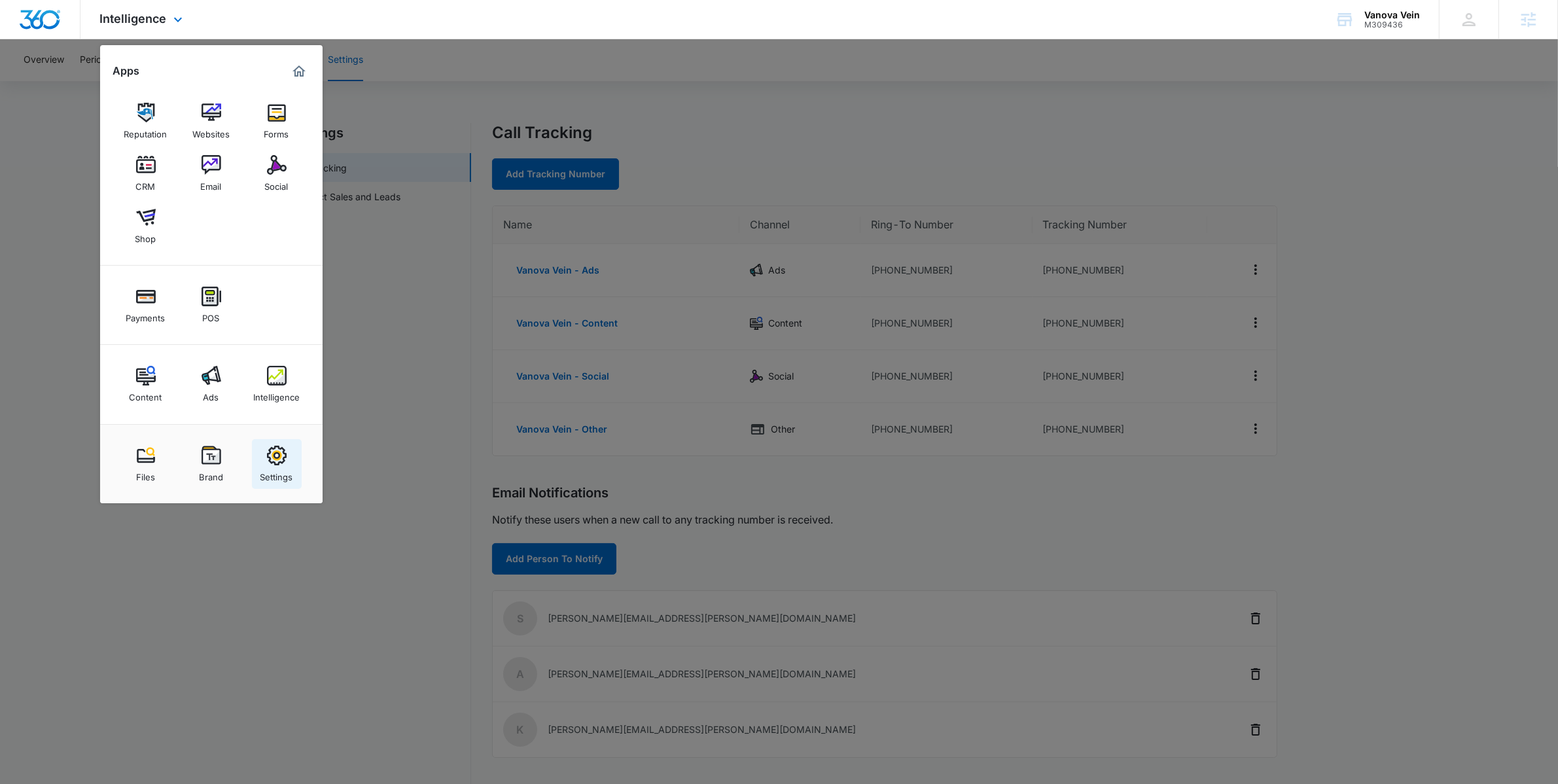
click at [276, 467] on div "Settings" at bounding box center [277, 473] width 33 height 17
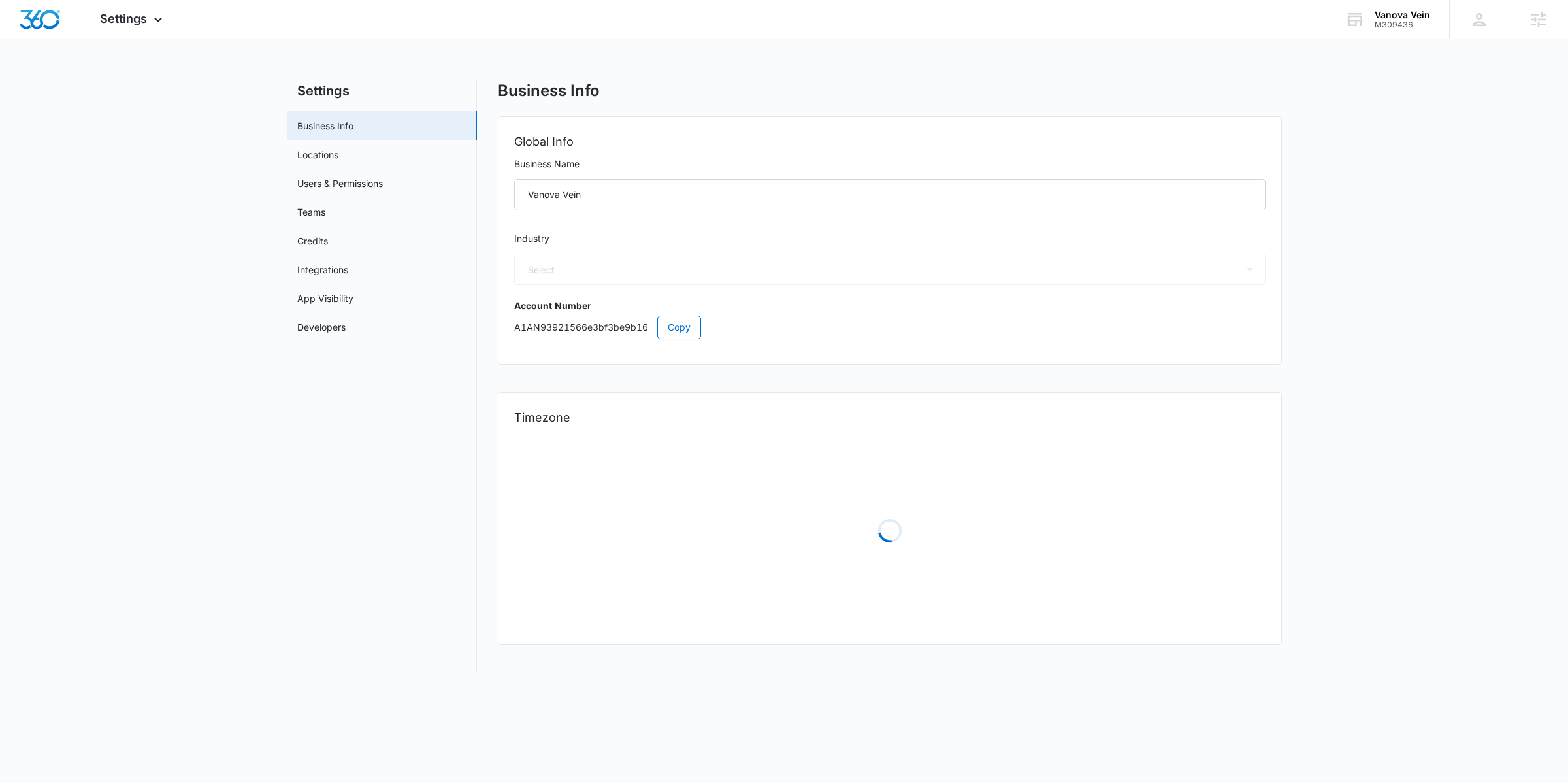
select select "13"
select select "US"
select select "America/Denver"
click at [139, 37] on div "Settings Apps Reputation Websites Forms CRM Email Social Shop Payments POS Cont…" at bounding box center [132, 19] width 105 height 38
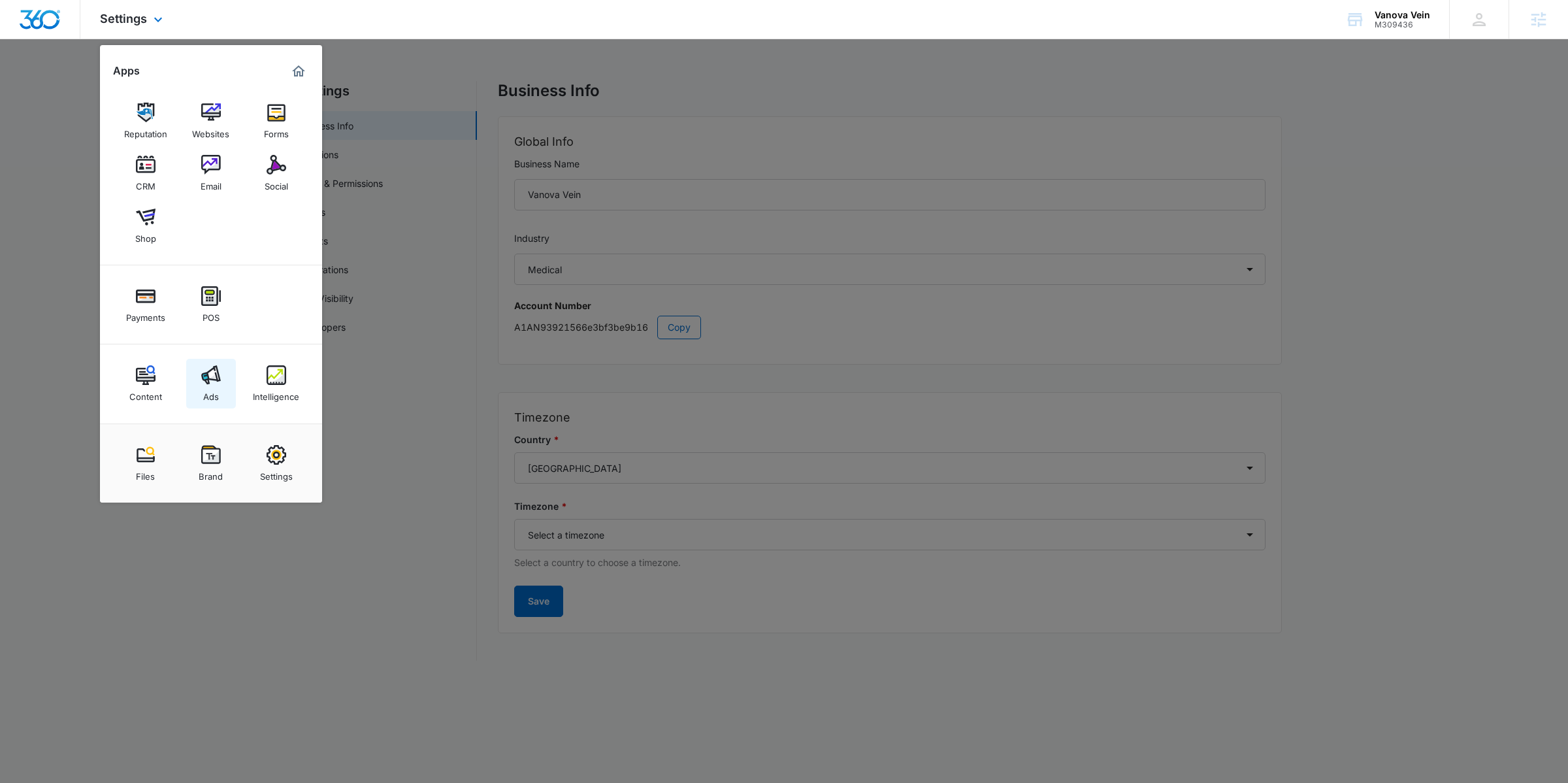
click at [200, 388] on link "Ads" at bounding box center [211, 384] width 49 height 49
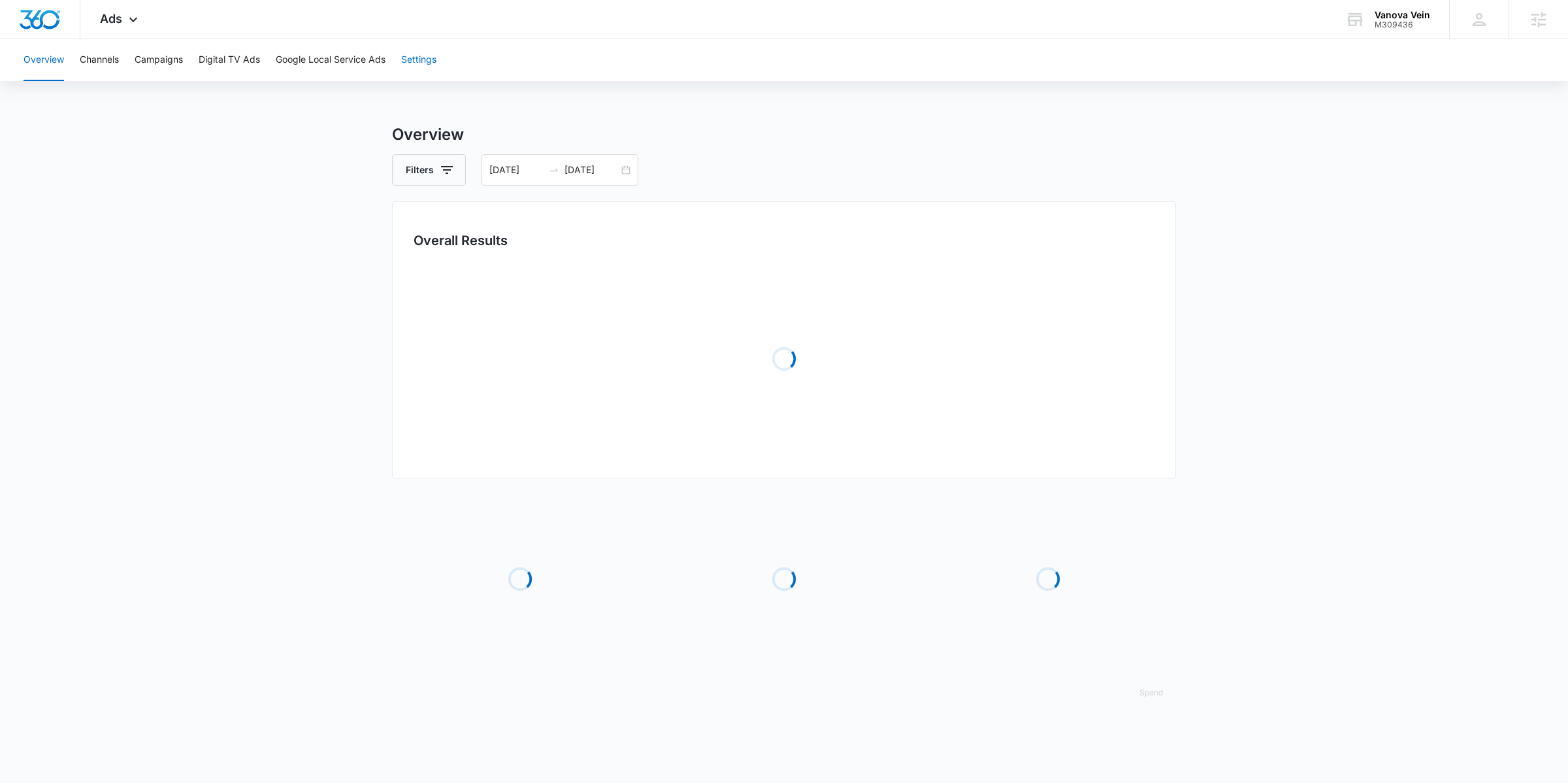
click at [437, 61] on button "Settings" at bounding box center [418, 60] width 36 height 42
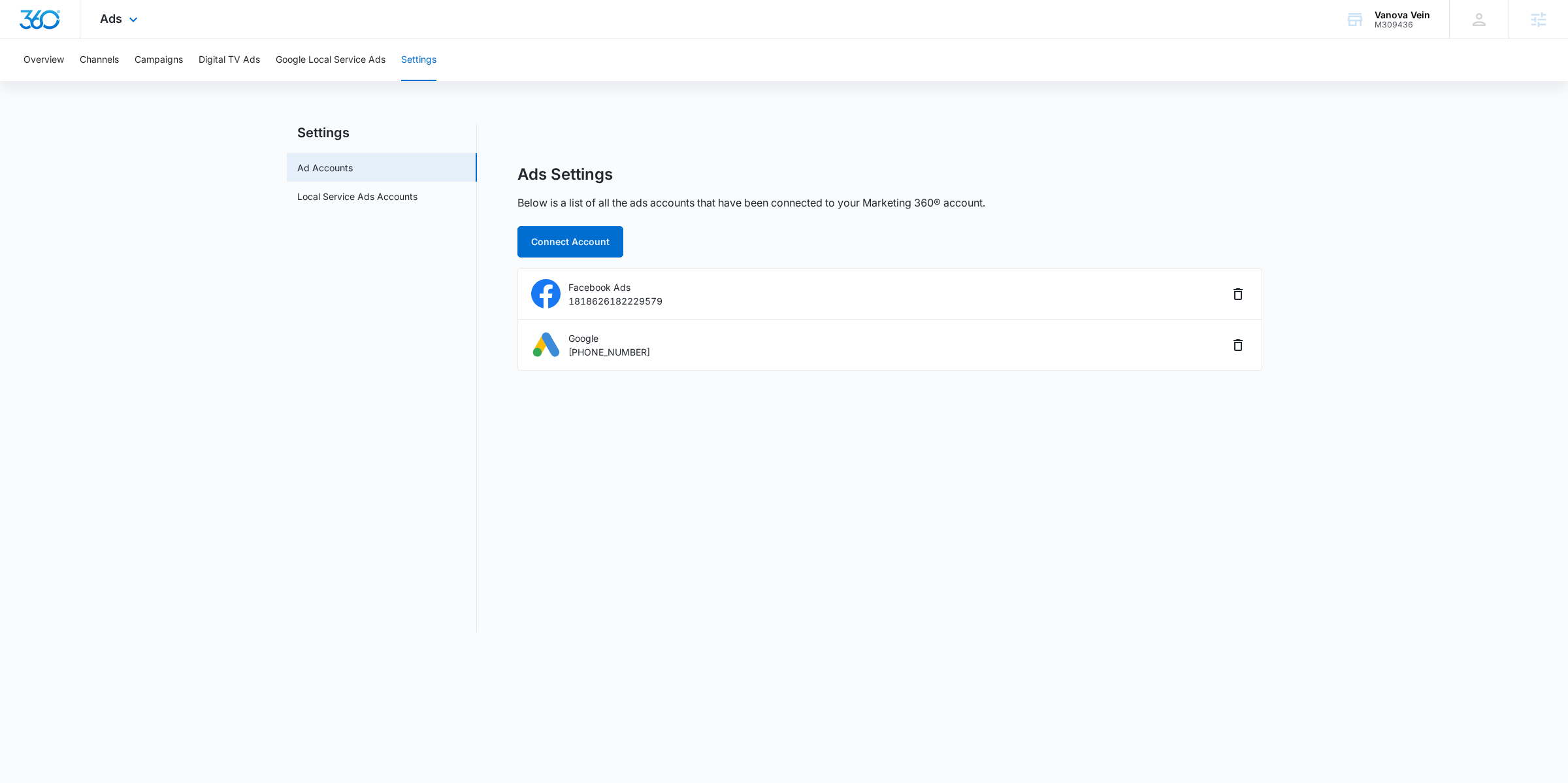
click at [132, 5] on div "Ads Apps Reputation Websites Forms CRM Email Social Shop Payments POS Content A…" at bounding box center [121, 19] width 80 height 38
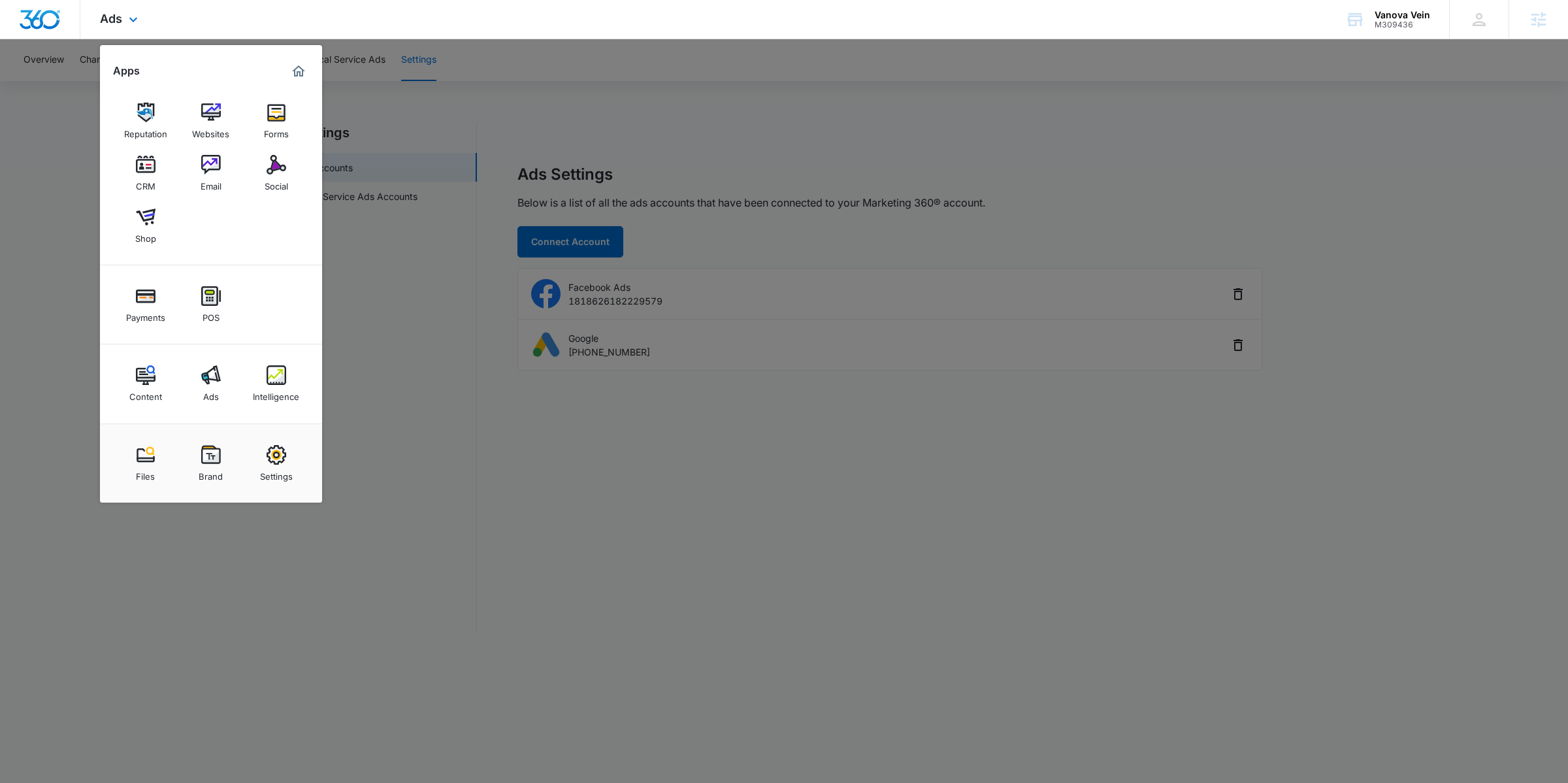
click at [242, 450] on div "Files Brand Settings" at bounding box center [210, 462] width 222 height 79
click at [275, 391] on div "Intelligence" at bounding box center [276, 393] width 47 height 17
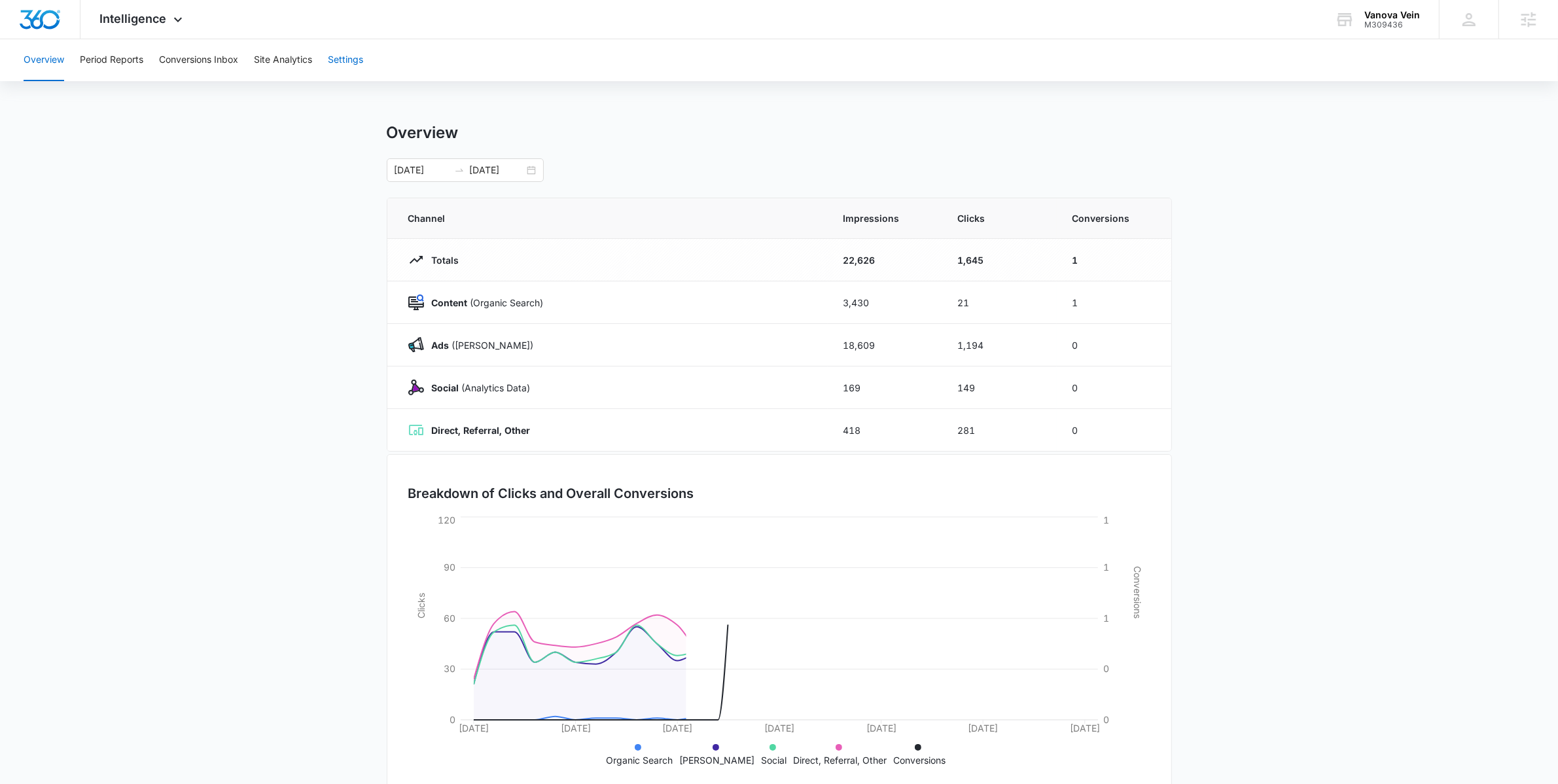
click at [348, 70] on button "Settings" at bounding box center [345, 60] width 36 height 42
